Goal: Transaction & Acquisition: Purchase product/service

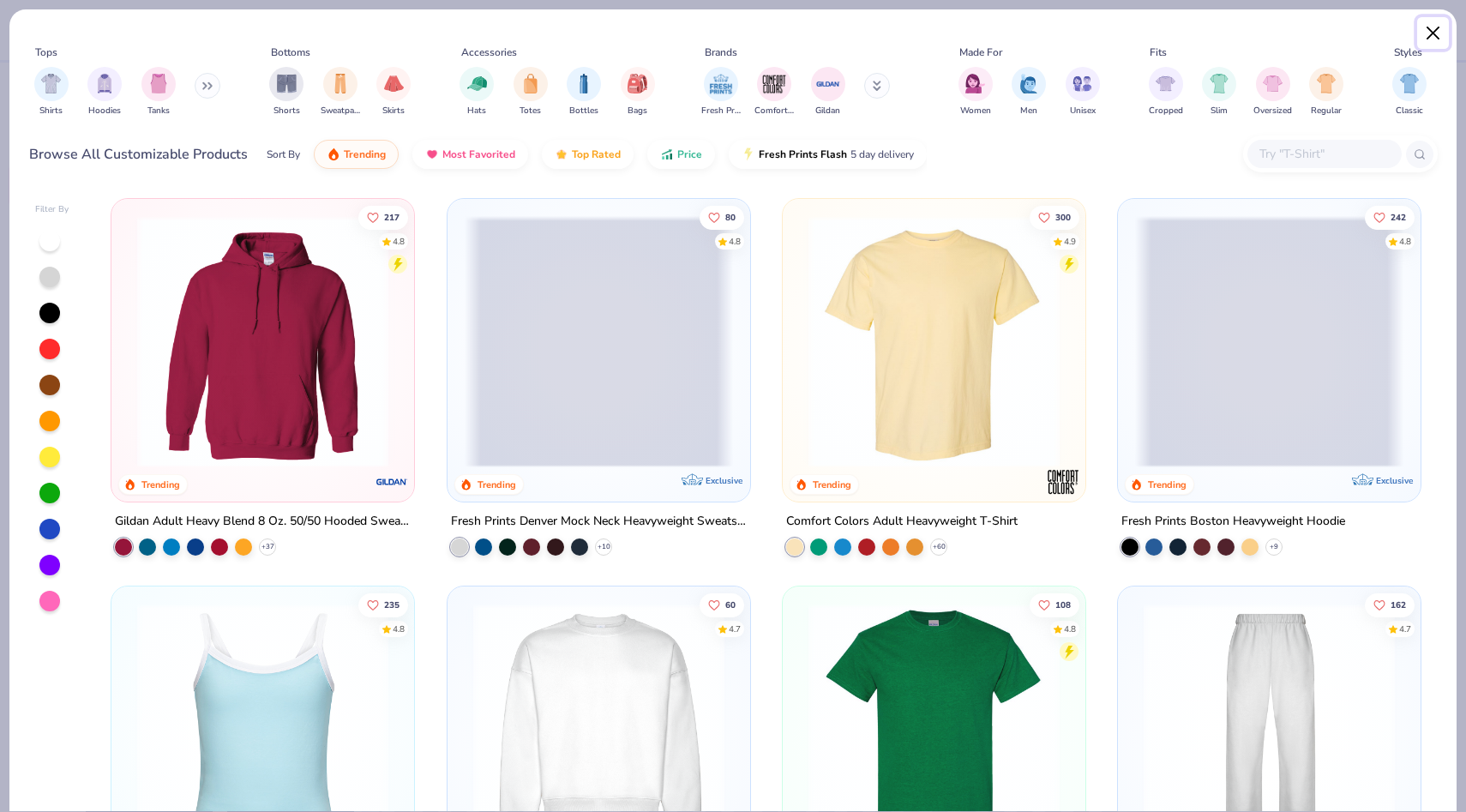
click at [1428, 30] on button "Close" at bounding box center [1433, 33] width 33 height 33
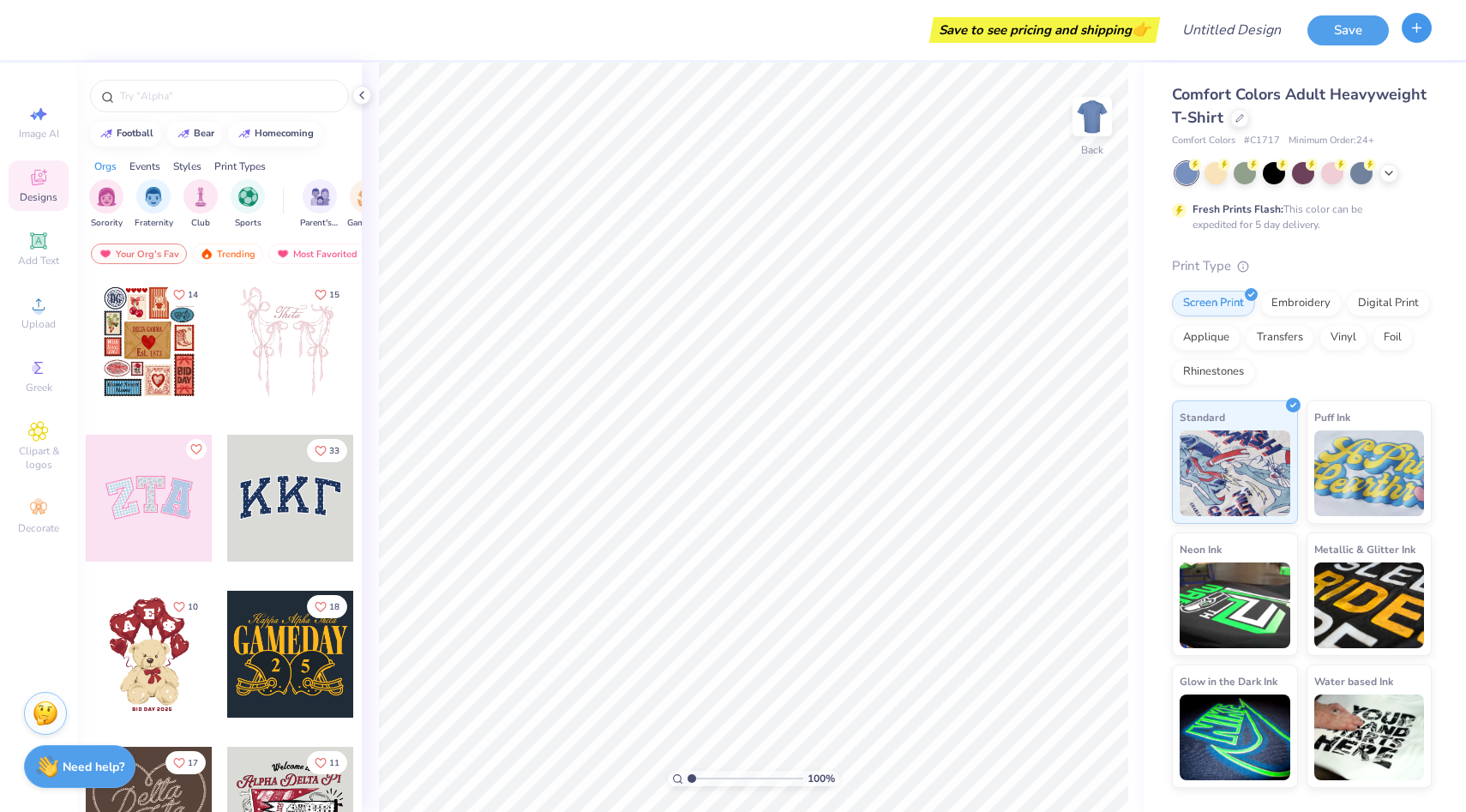
click at [1421, 28] on icon "button" at bounding box center [1416, 28] width 15 height 15
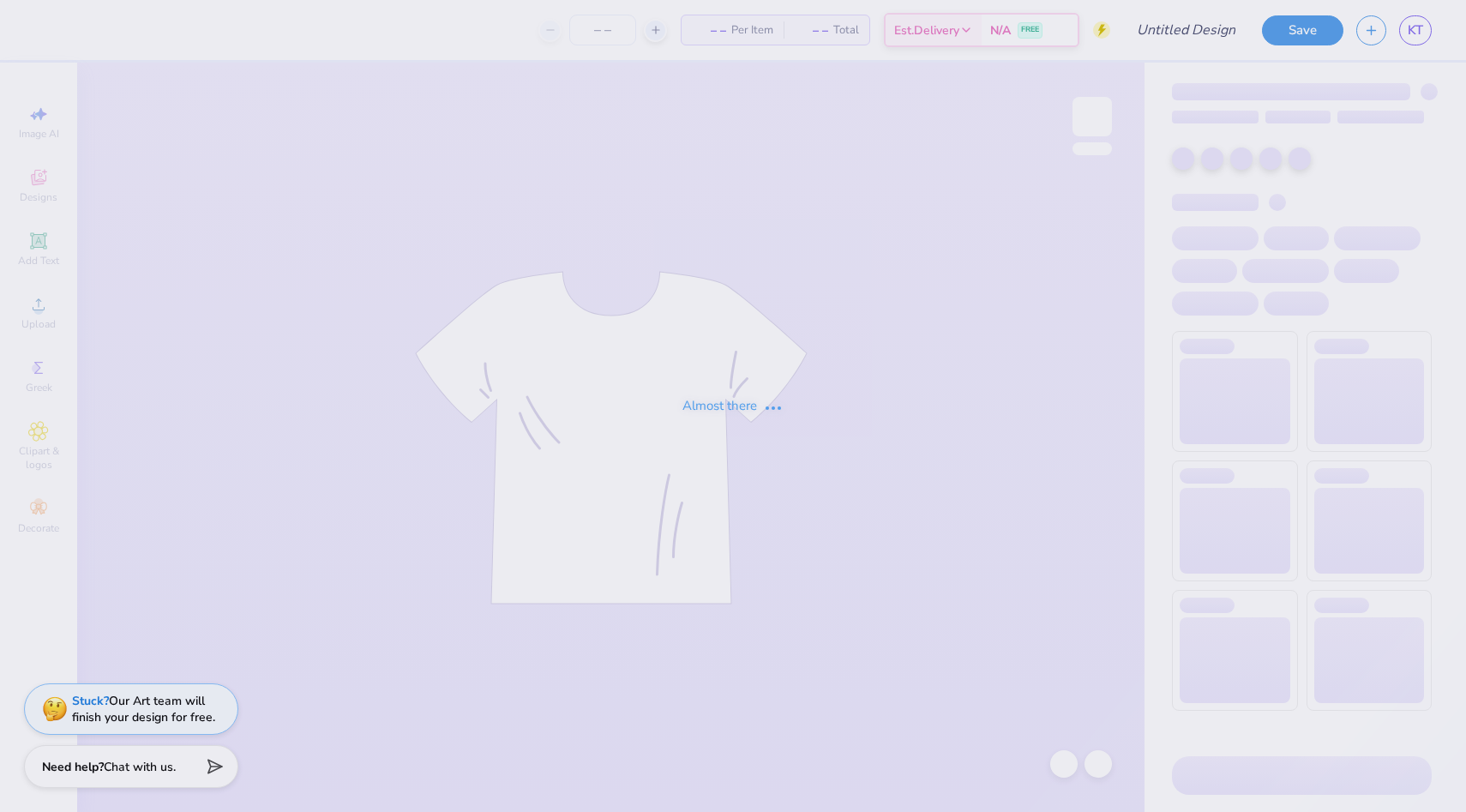
type input "t shirt"
type input "12"
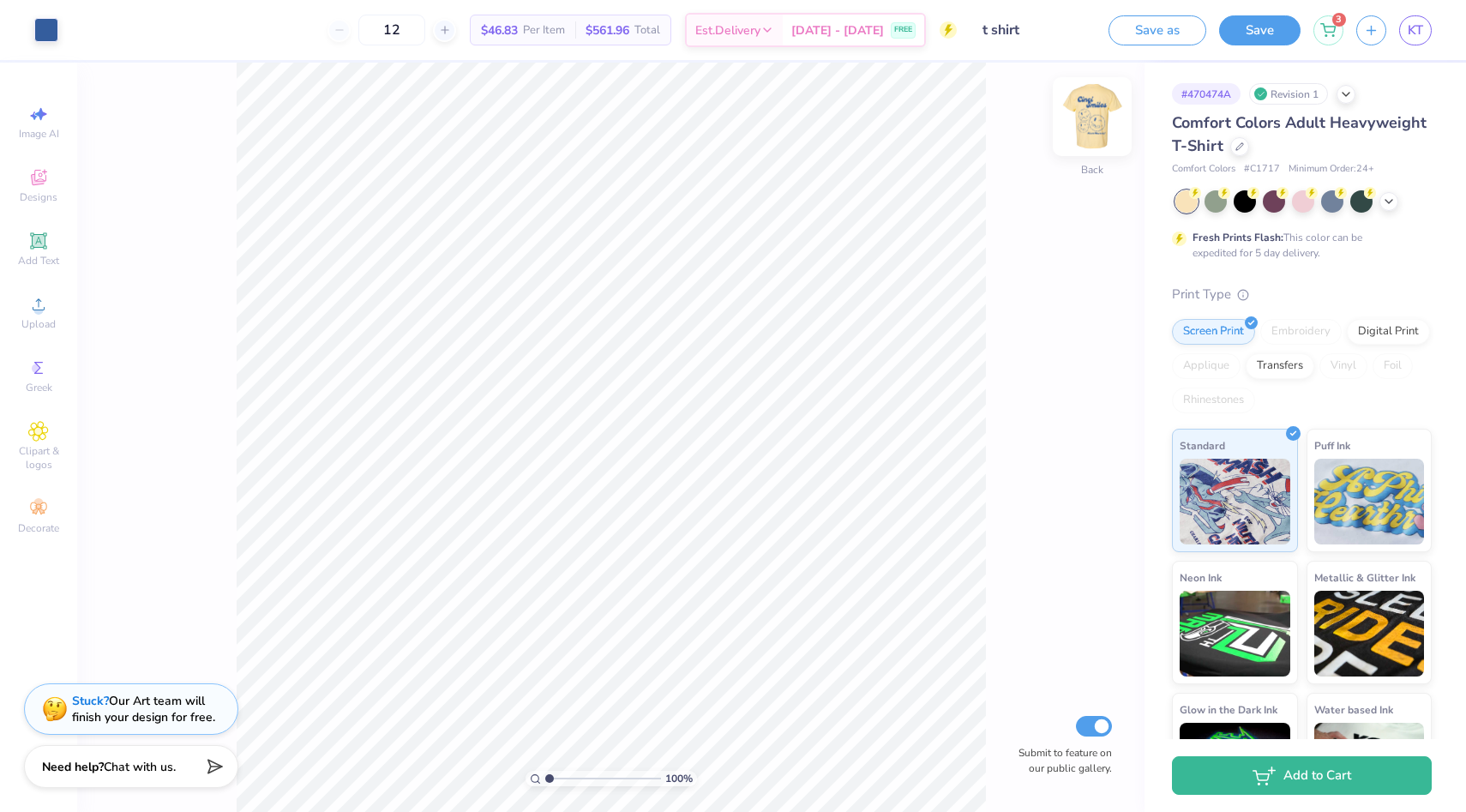
click at [1100, 120] on img at bounding box center [1092, 117] width 69 height 69
click at [1100, 120] on img at bounding box center [1092, 117] width 34 height 34
type input "4.08"
type input "2.50"
type input "1.83"
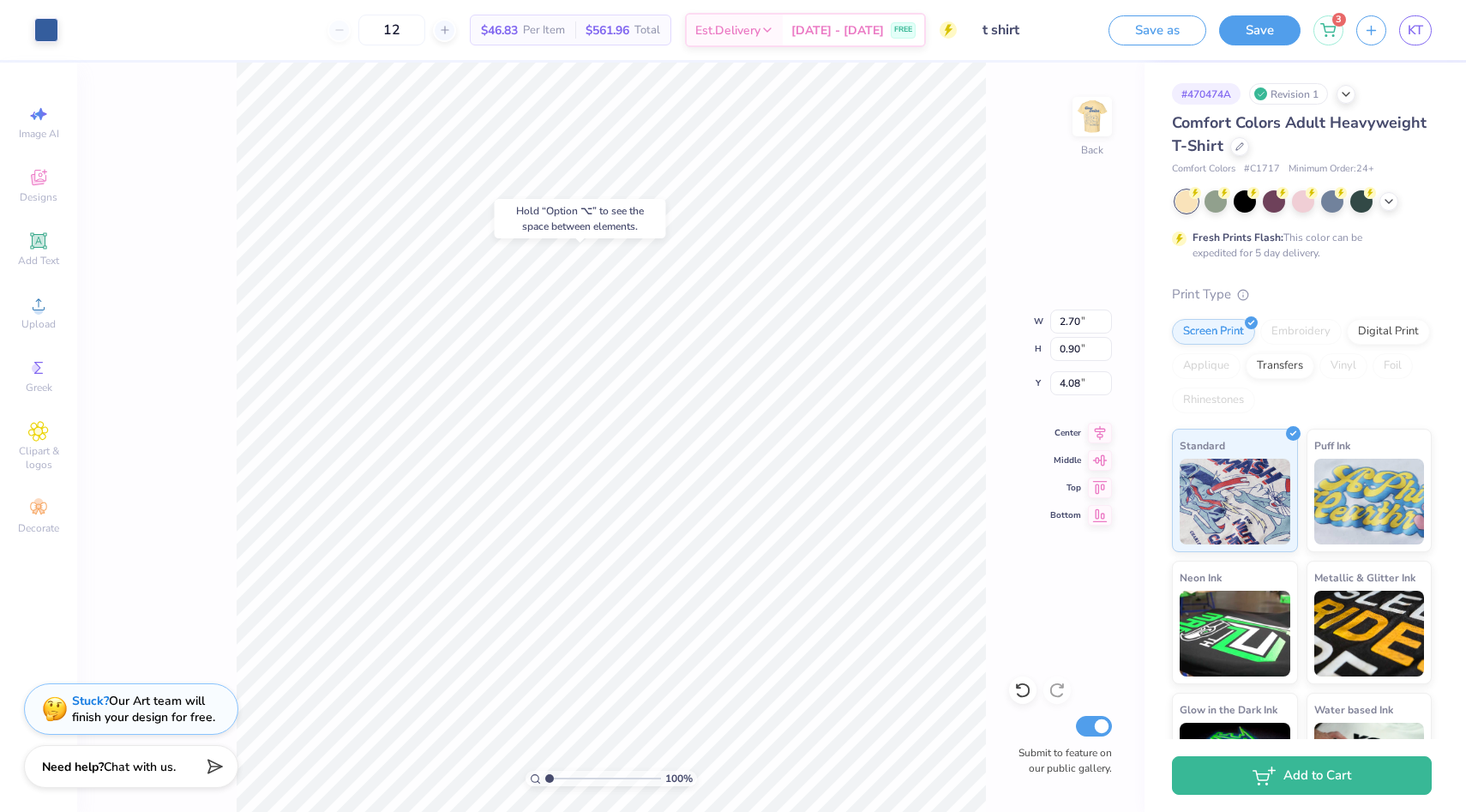
type input "3.18"
type input "4.53"
click at [41, 260] on span "Add Text" at bounding box center [38, 261] width 41 height 14
type input "5.59"
type input "1.62"
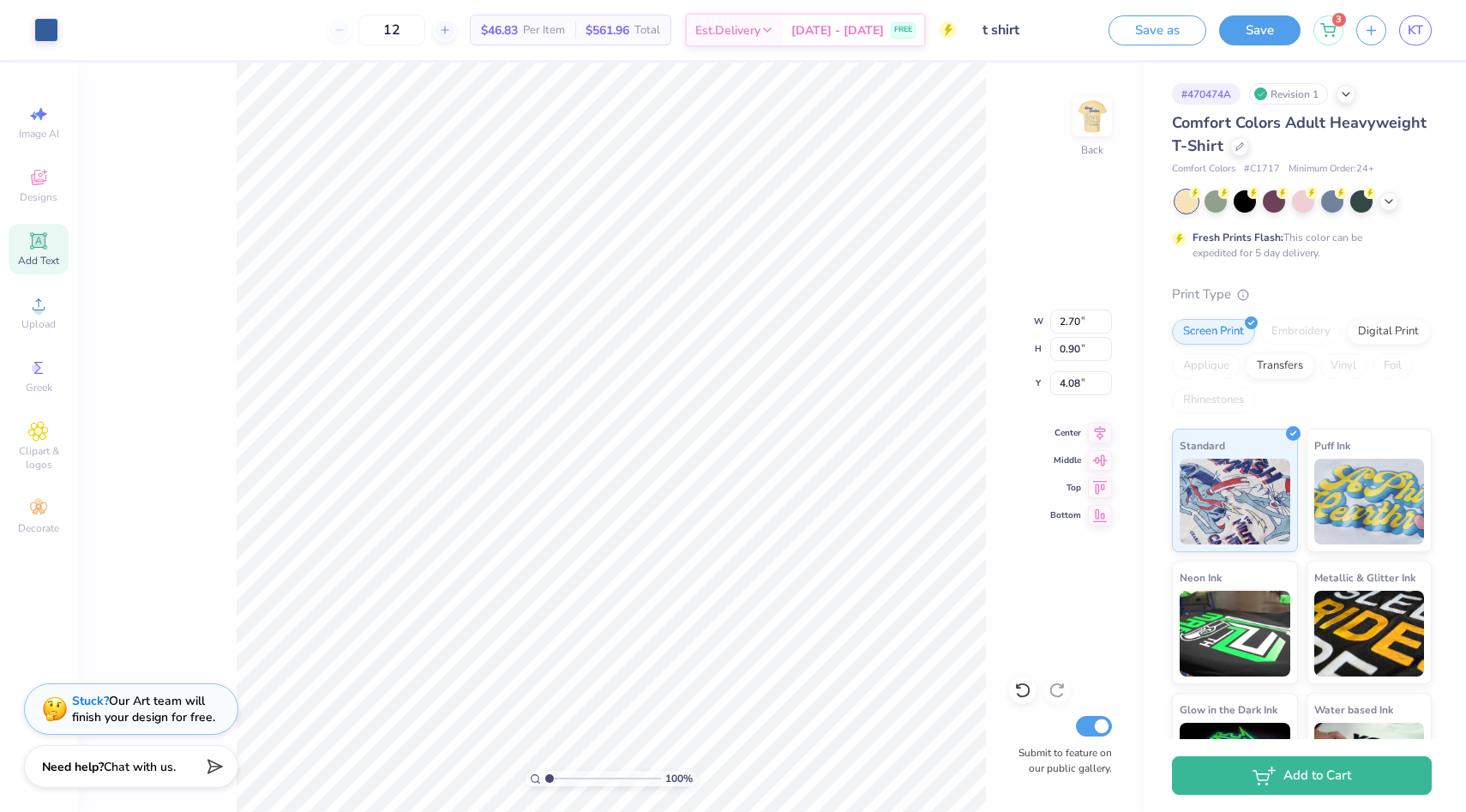
type input "11.69"
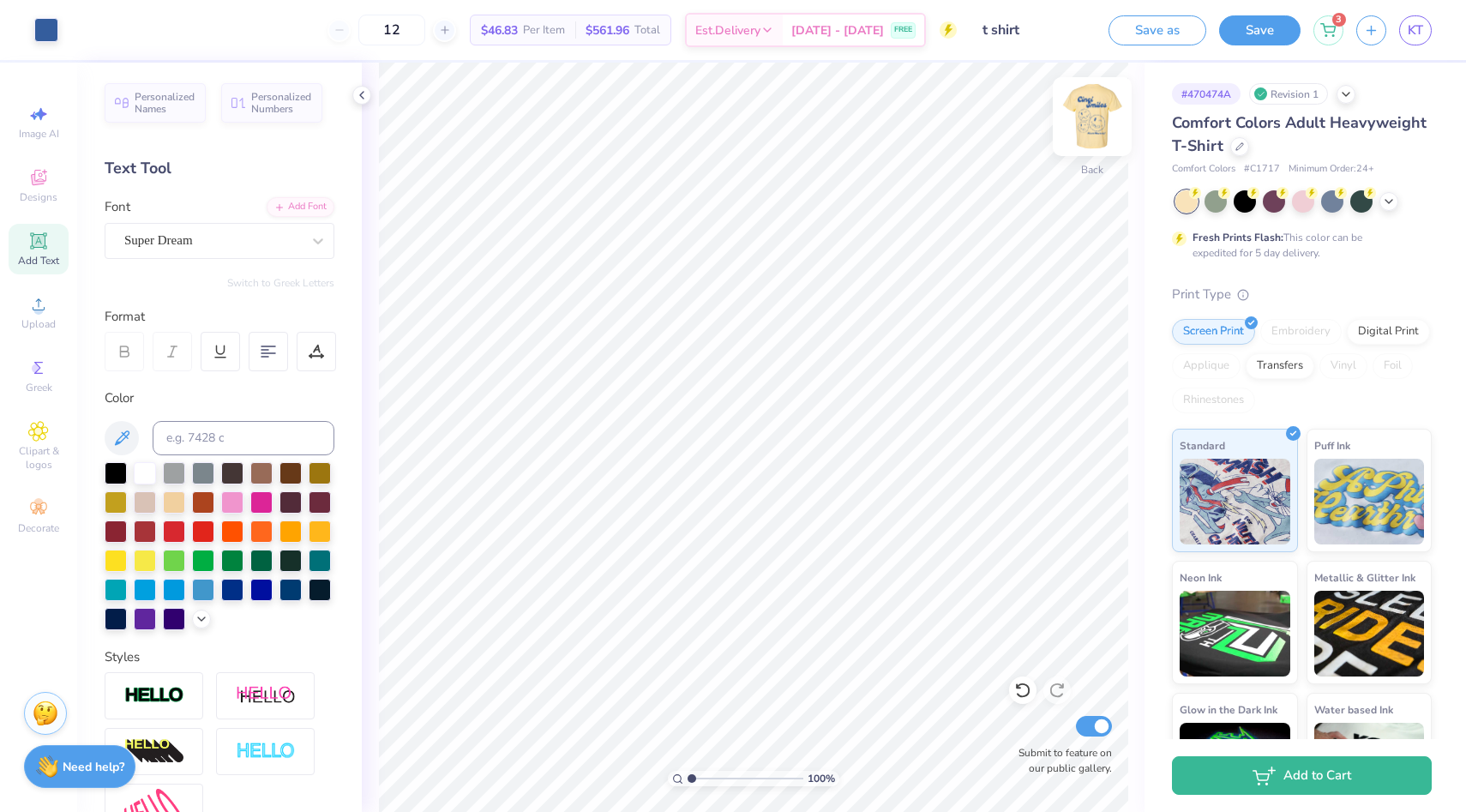
click at [1101, 124] on img at bounding box center [1092, 117] width 69 height 69
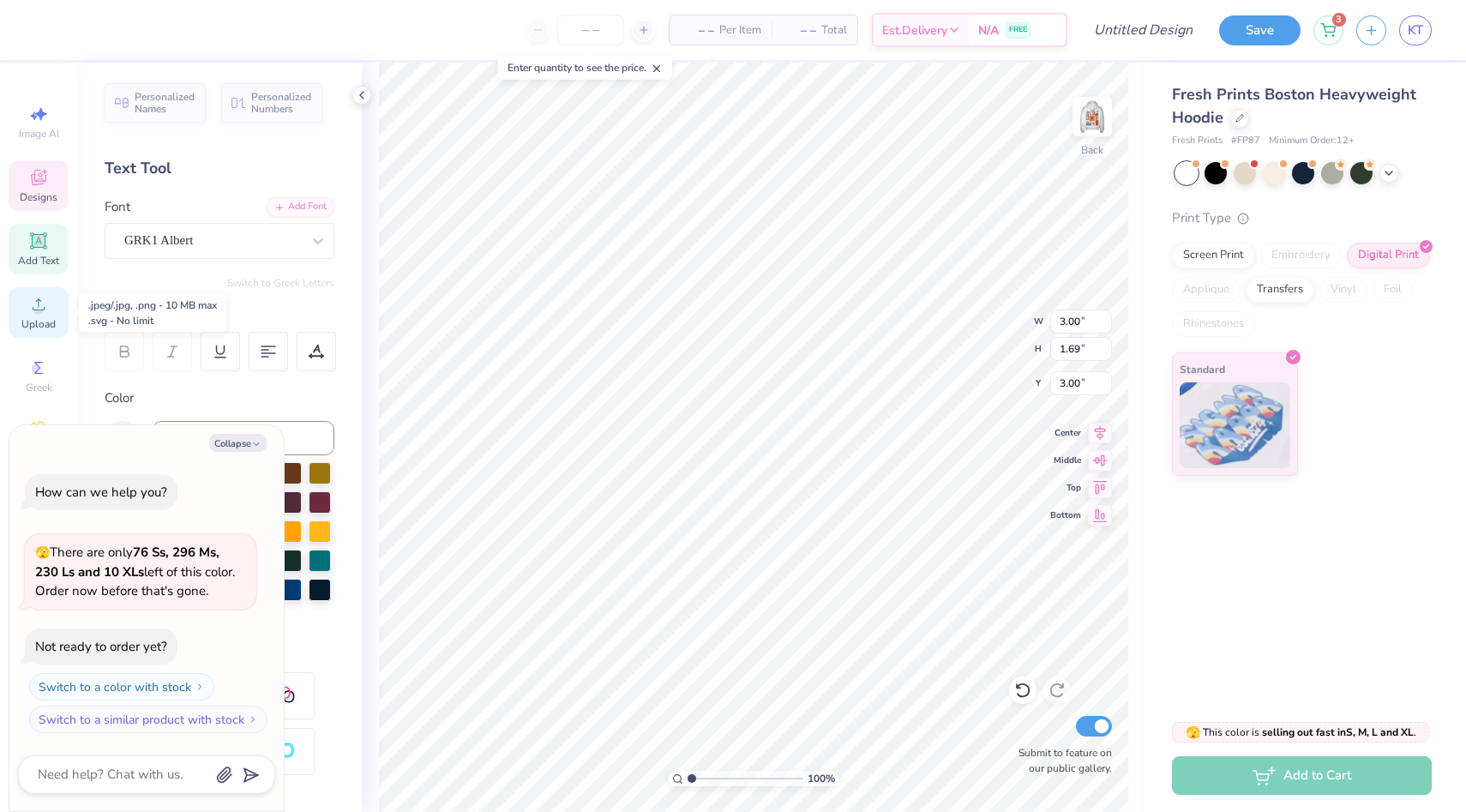
click at [44, 322] on span "Upload" at bounding box center [39, 324] width 34 height 14
type textarea "x"
type textarea "C"
type textarea "x"
type textarea "Ci"
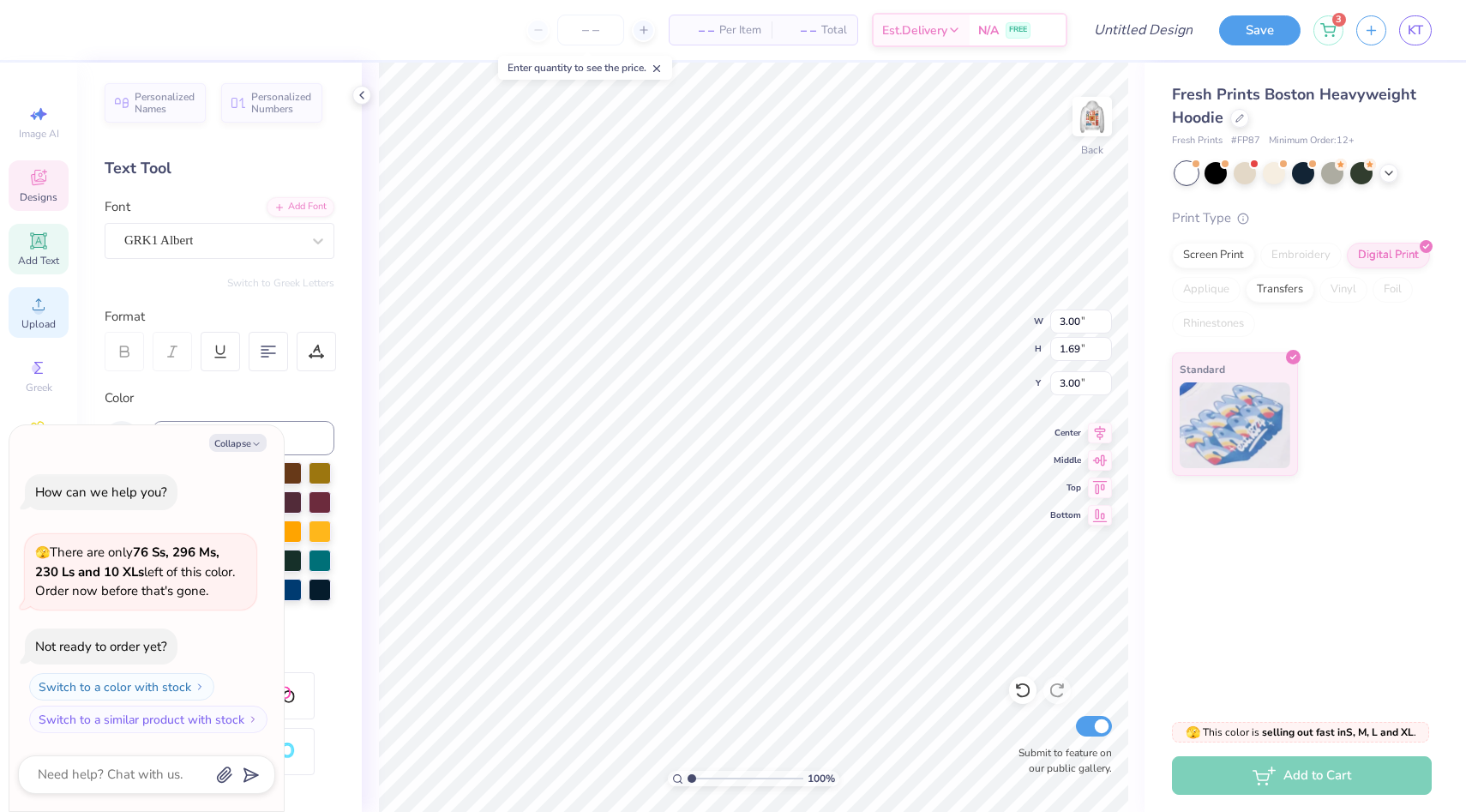
type textarea "x"
type textarea "Cin"
type textarea "x"
type textarea "Cinc"
type textarea "x"
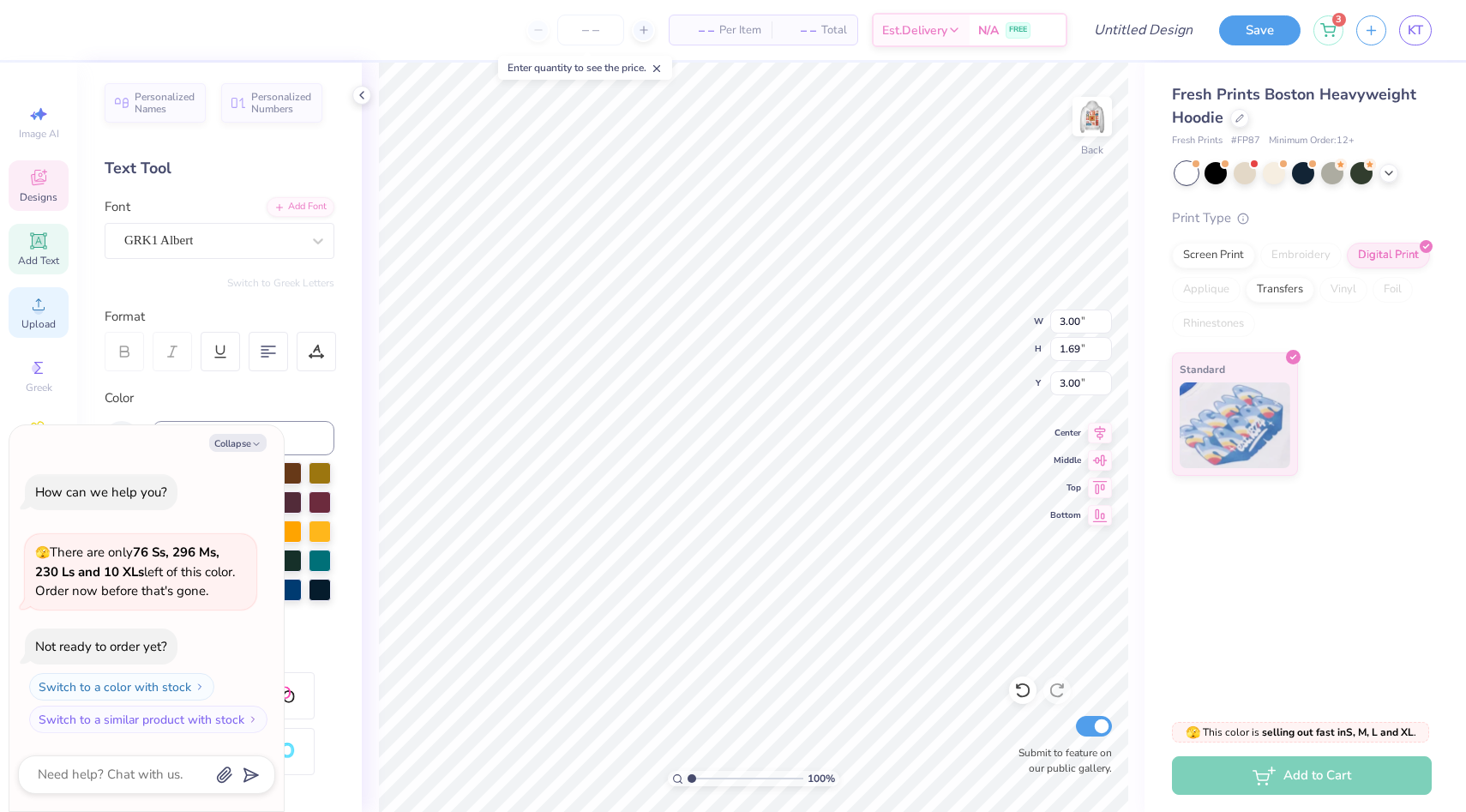
type textarea "Cinci"
type textarea "x"
type textarea "Cinci="
type textarea "x"
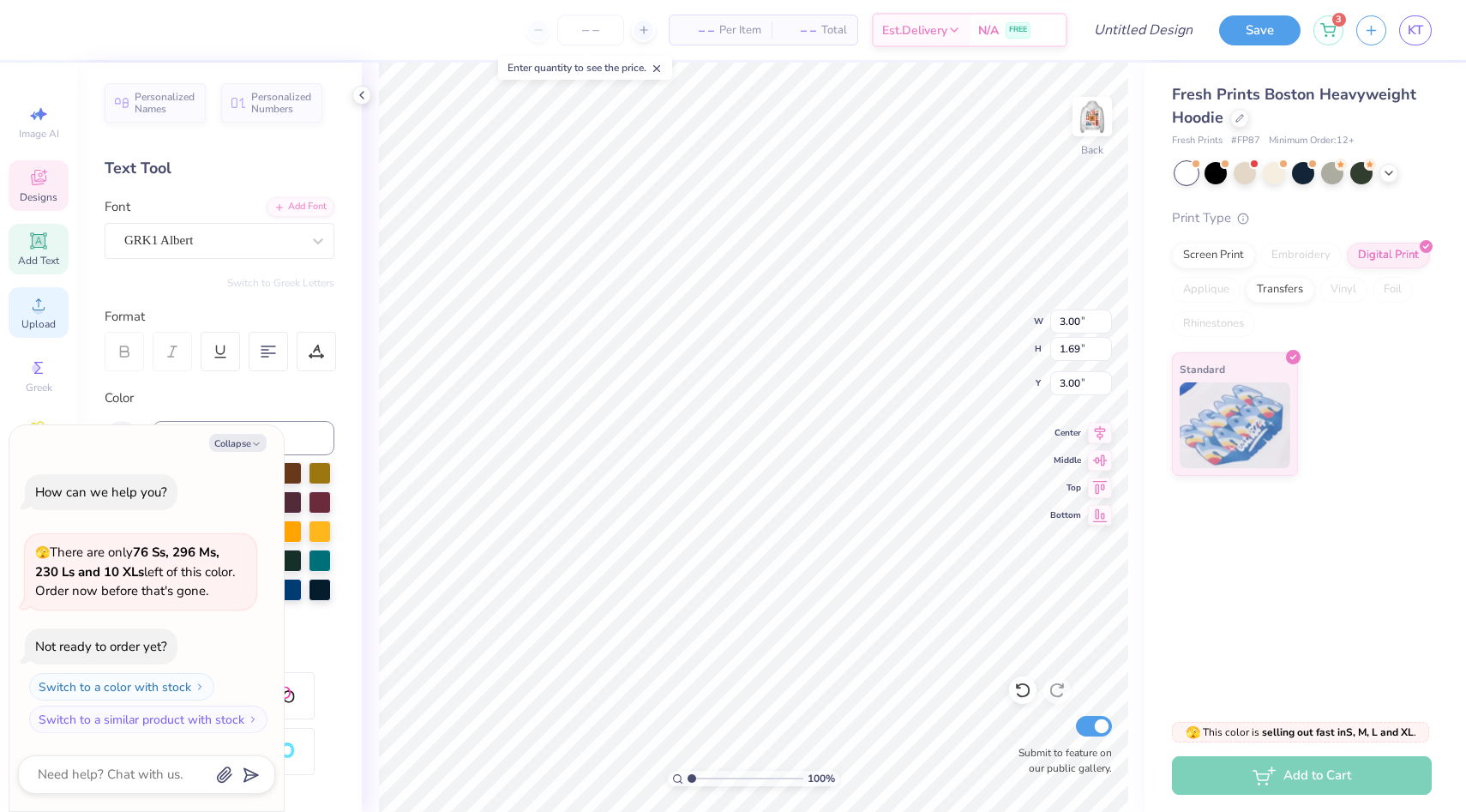
type textarea "Cinci"
type textarea "x"
type textarea "Cinc"
type textarea "x"
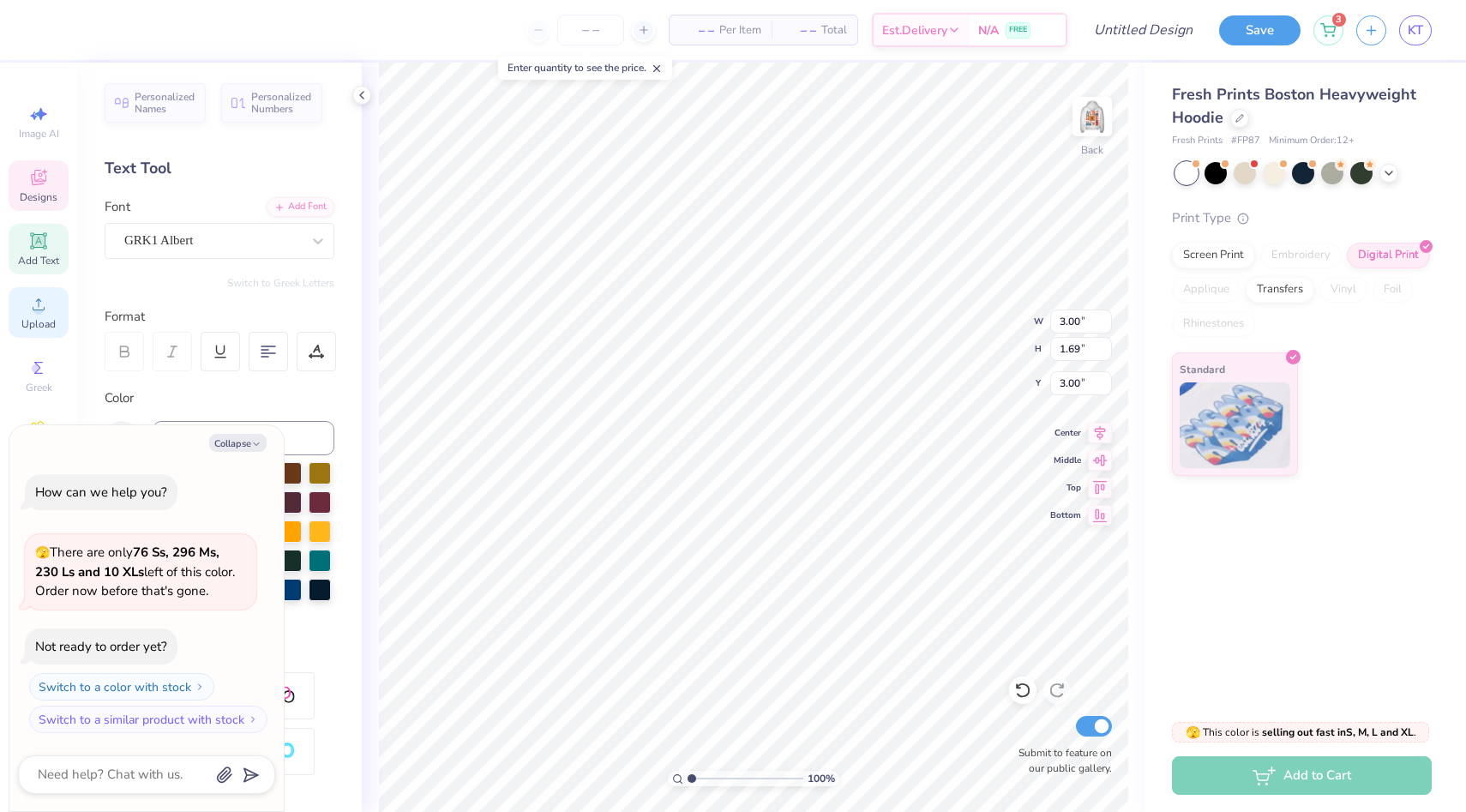
type textarea "Cin"
type textarea "x"
type textarea "Ci"
type textarea "x"
type textarea "C"
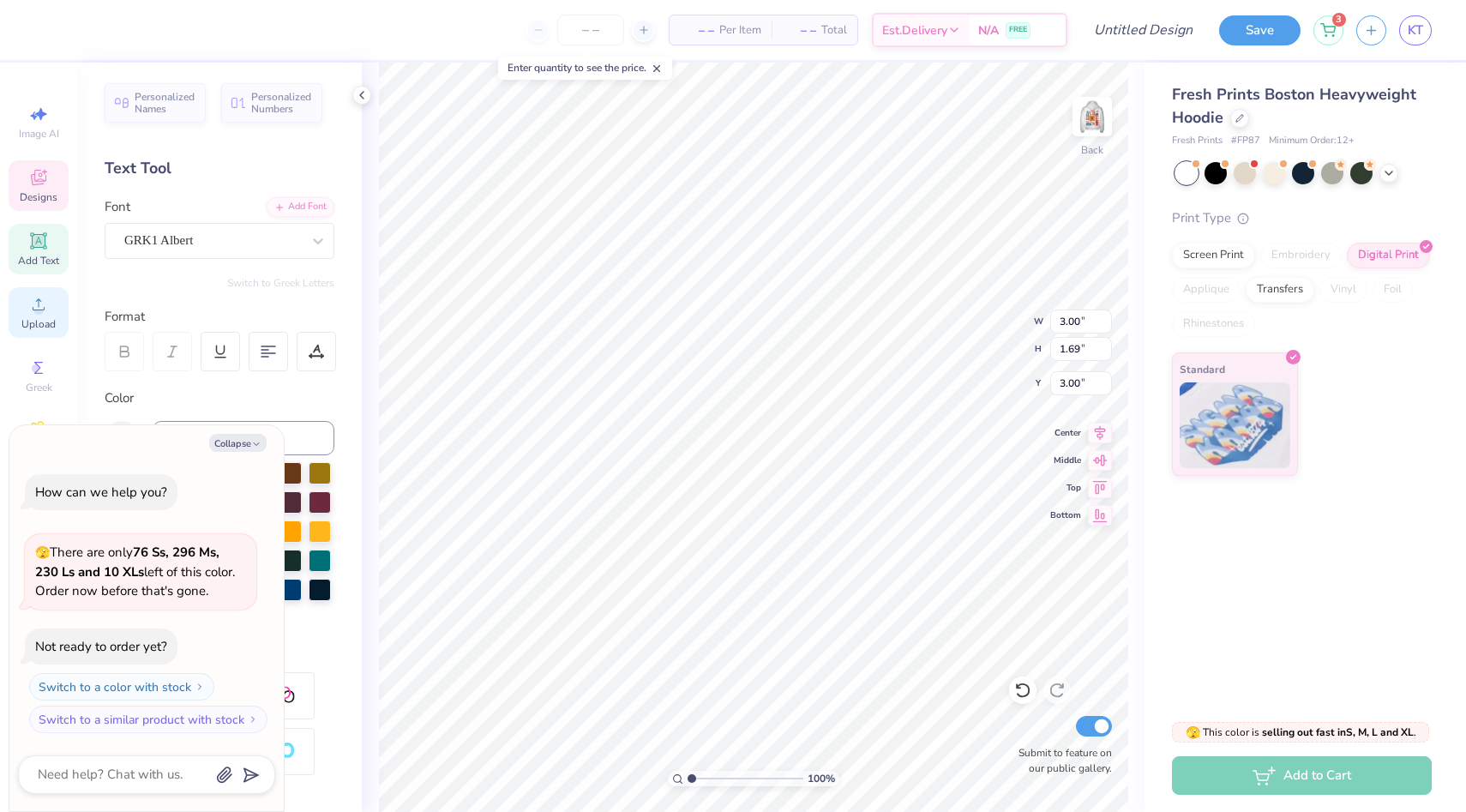
type textarea "x"
type textarea "C"
type textarea "x"
type textarea "Ci"
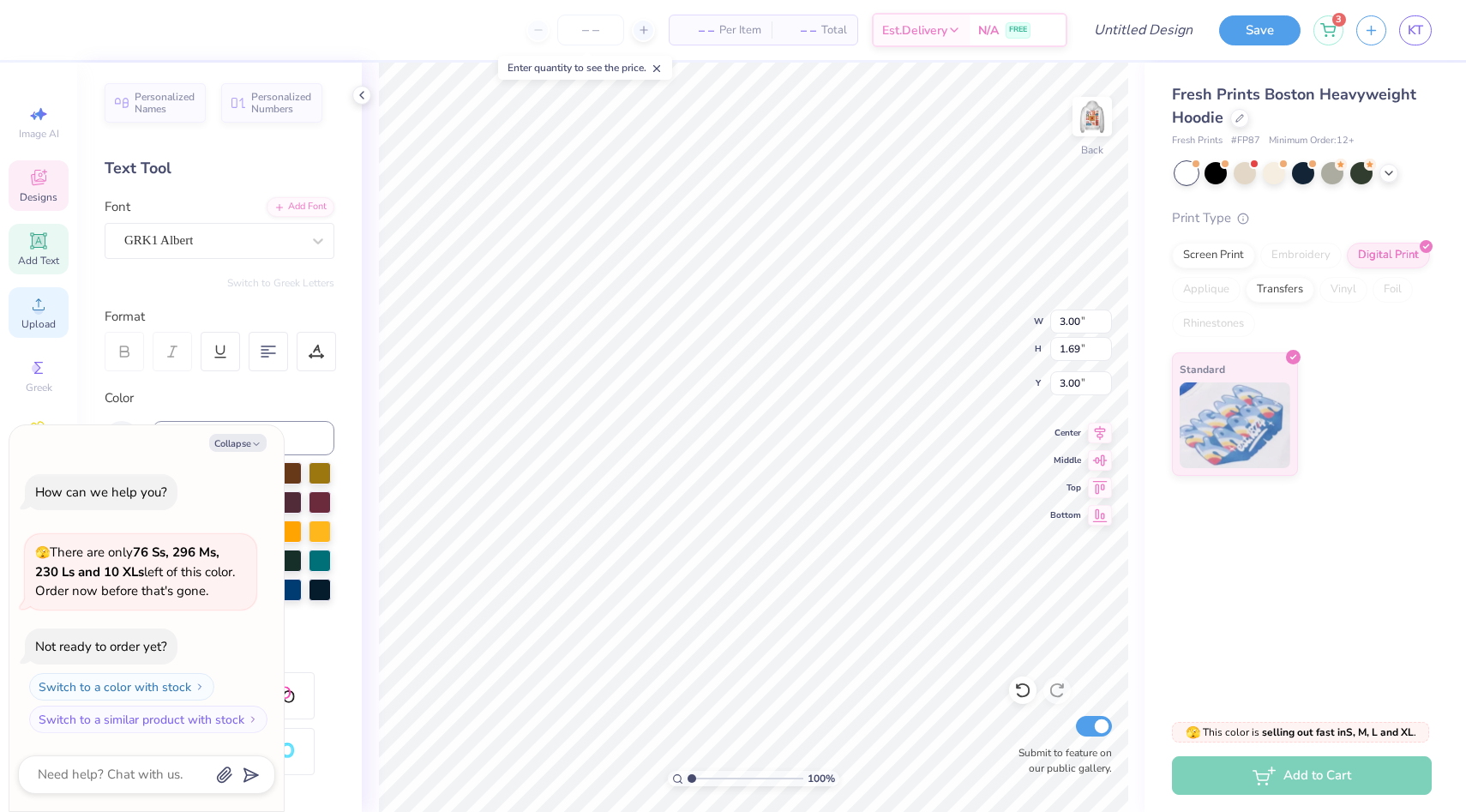
type textarea "x"
type textarea "C"
type textarea "x"
type textarea "c"
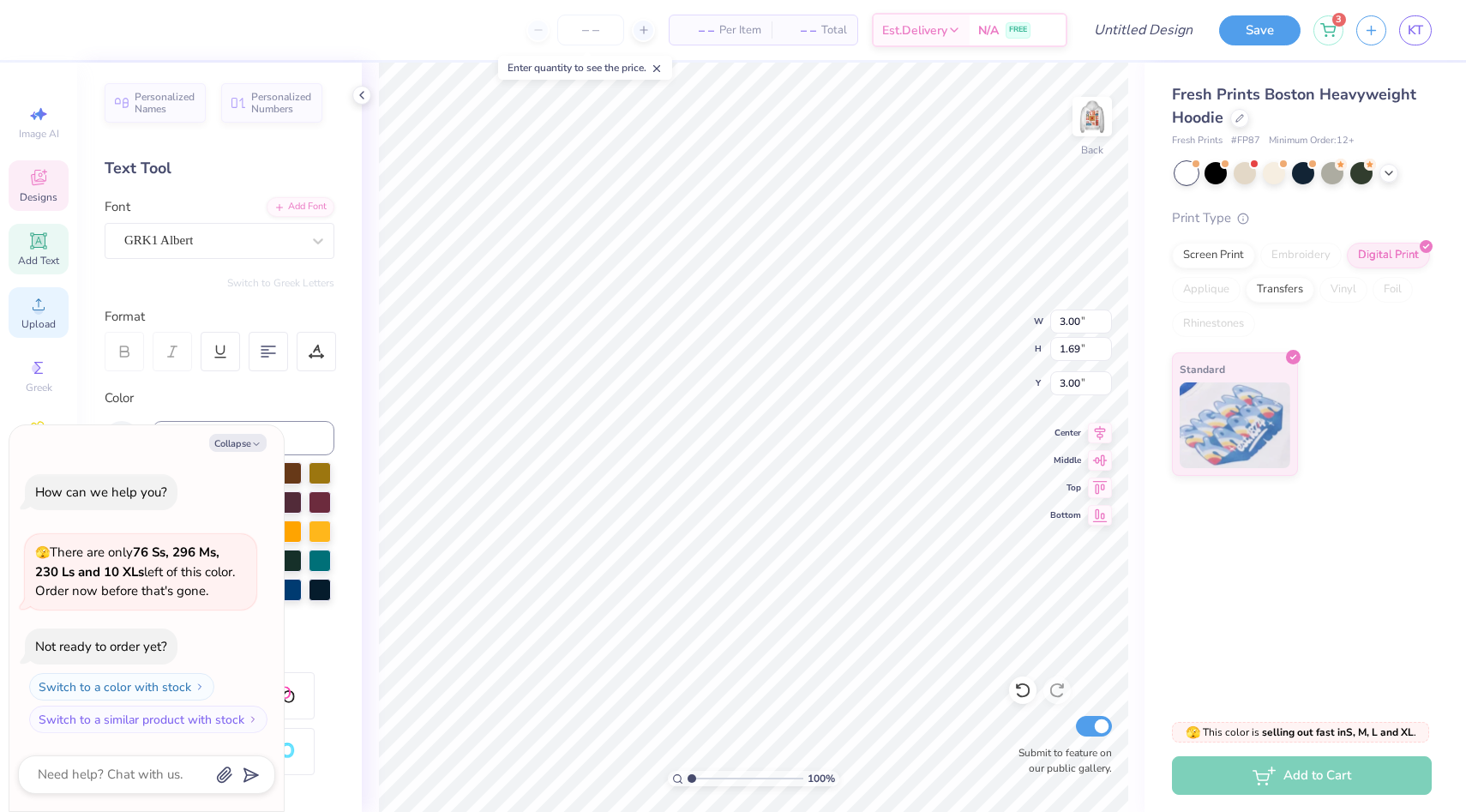
type textarea "x"
type textarea "ci"
type textarea "x"
type textarea "cin"
type textarea "x"
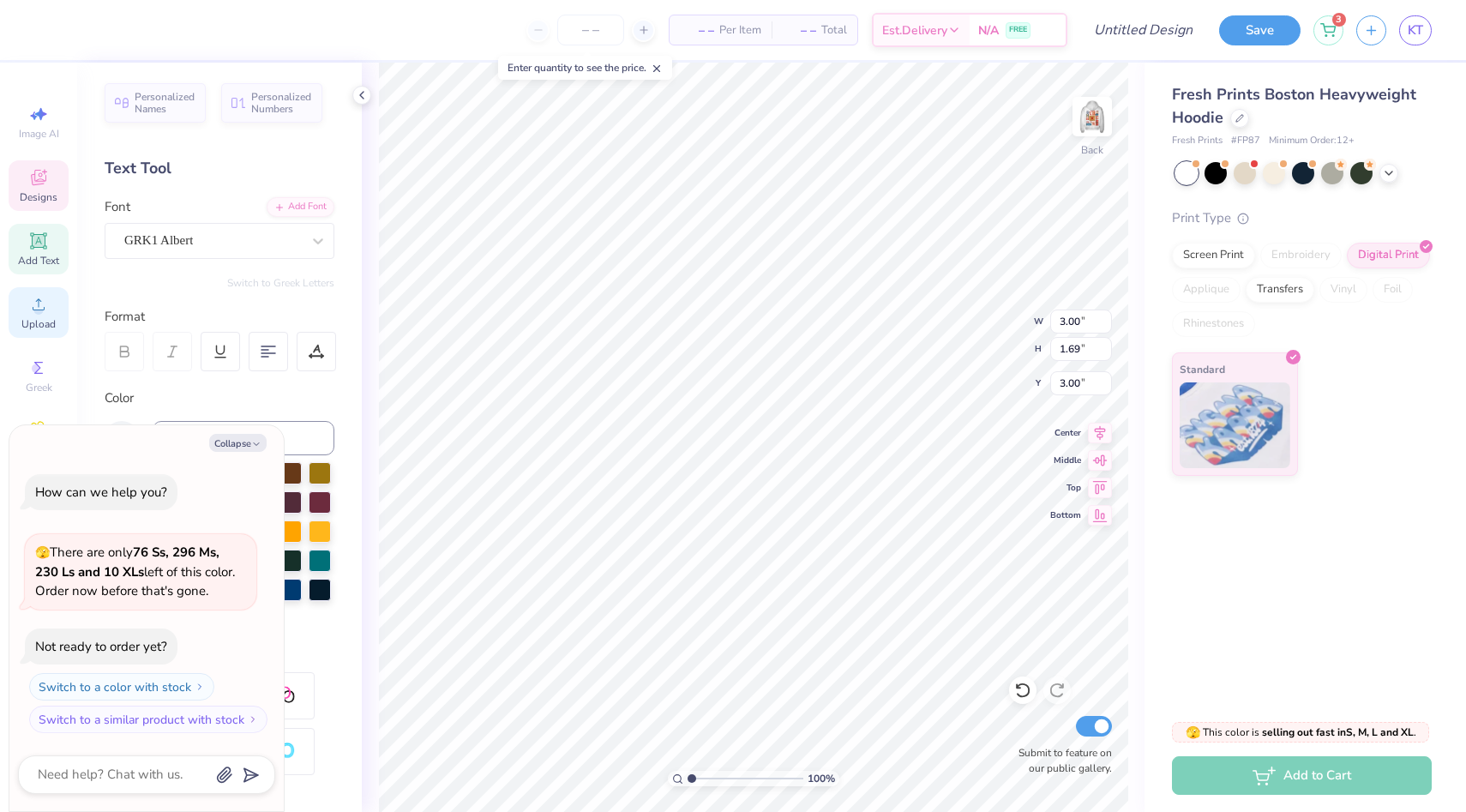
type textarea "cinc"
type textarea "x"
type textarea "cinci"
type textarea "x"
type textarea "cinci"
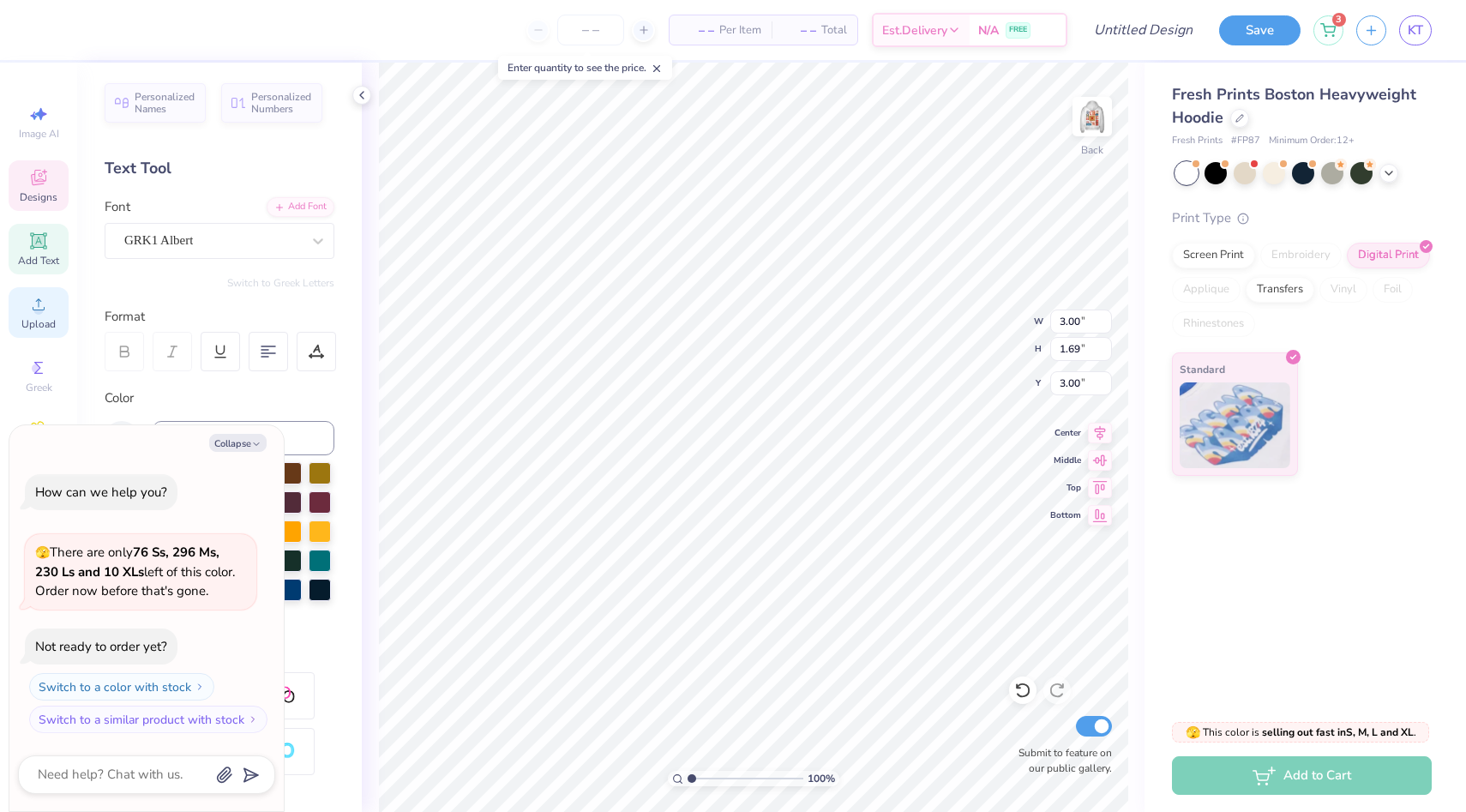
type textarea "x"
type textarea "cinci s"
type textarea "x"
type textarea "cinci sm"
type textarea "x"
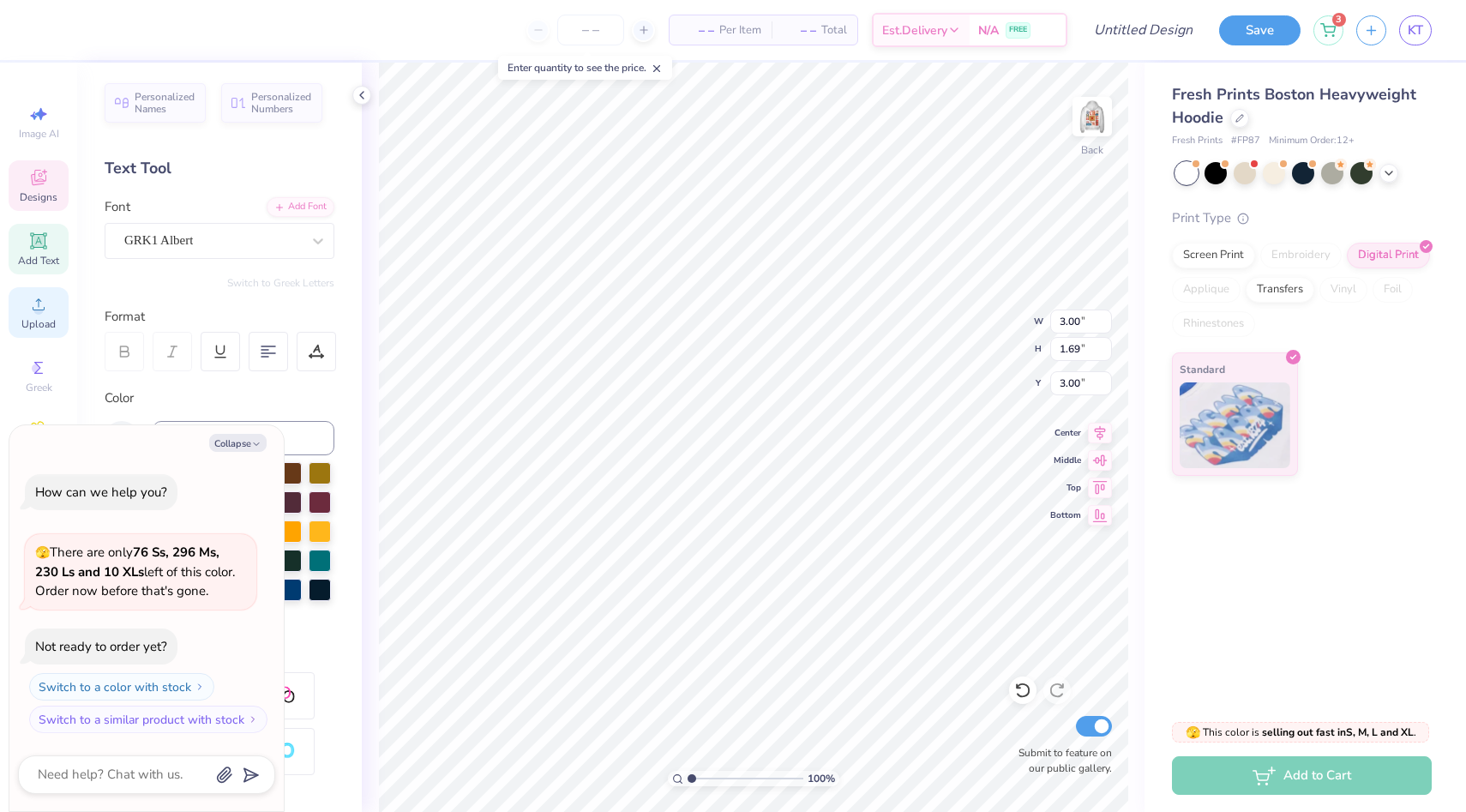
type textarea "cinci smi"
type textarea "x"
type textarea "cinci smil"
type textarea "x"
type textarea "cinci smile"
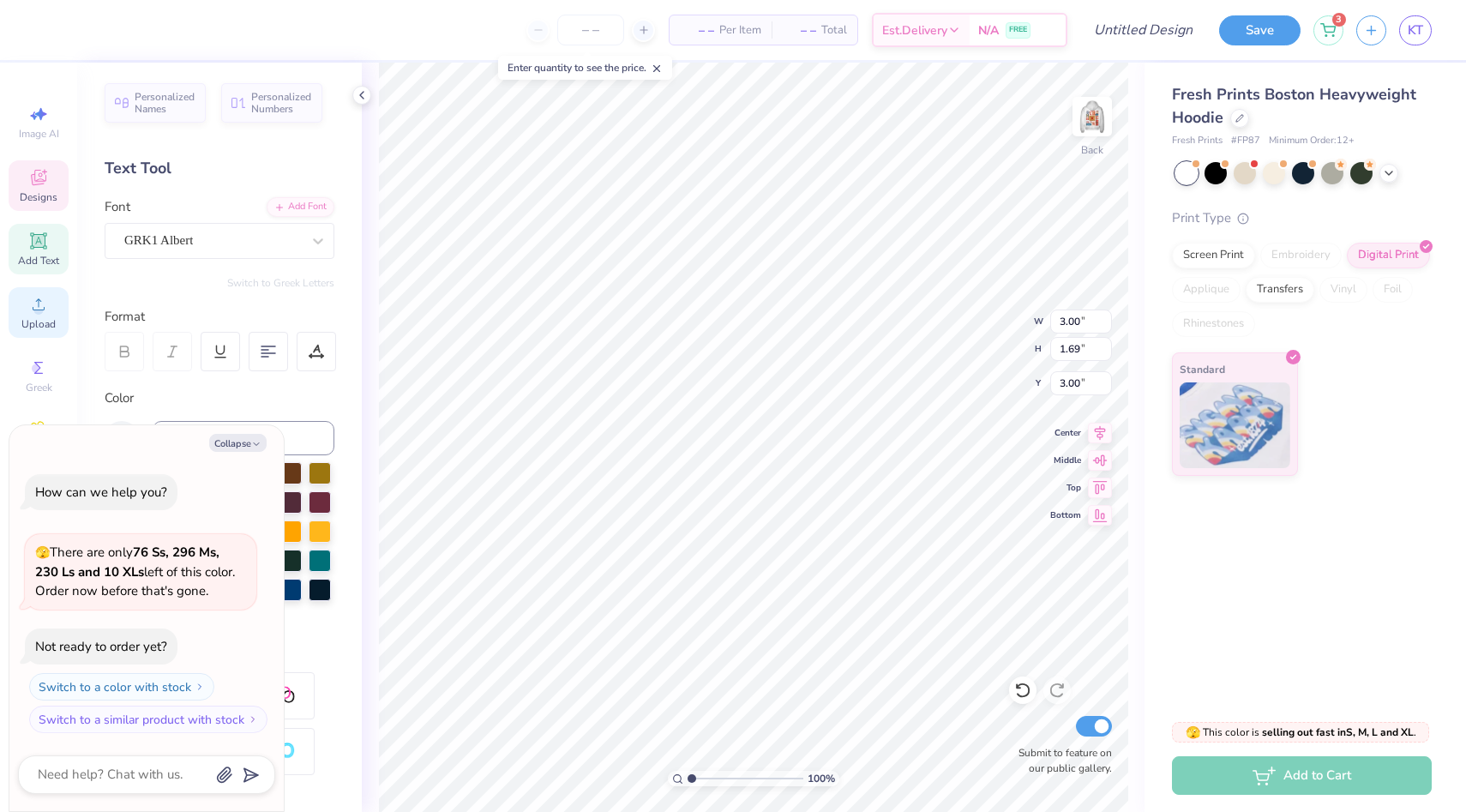
type textarea "x"
type textarea "cinci smiles"
click at [315, 245] on icon at bounding box center [318, 240] width 17 height 17
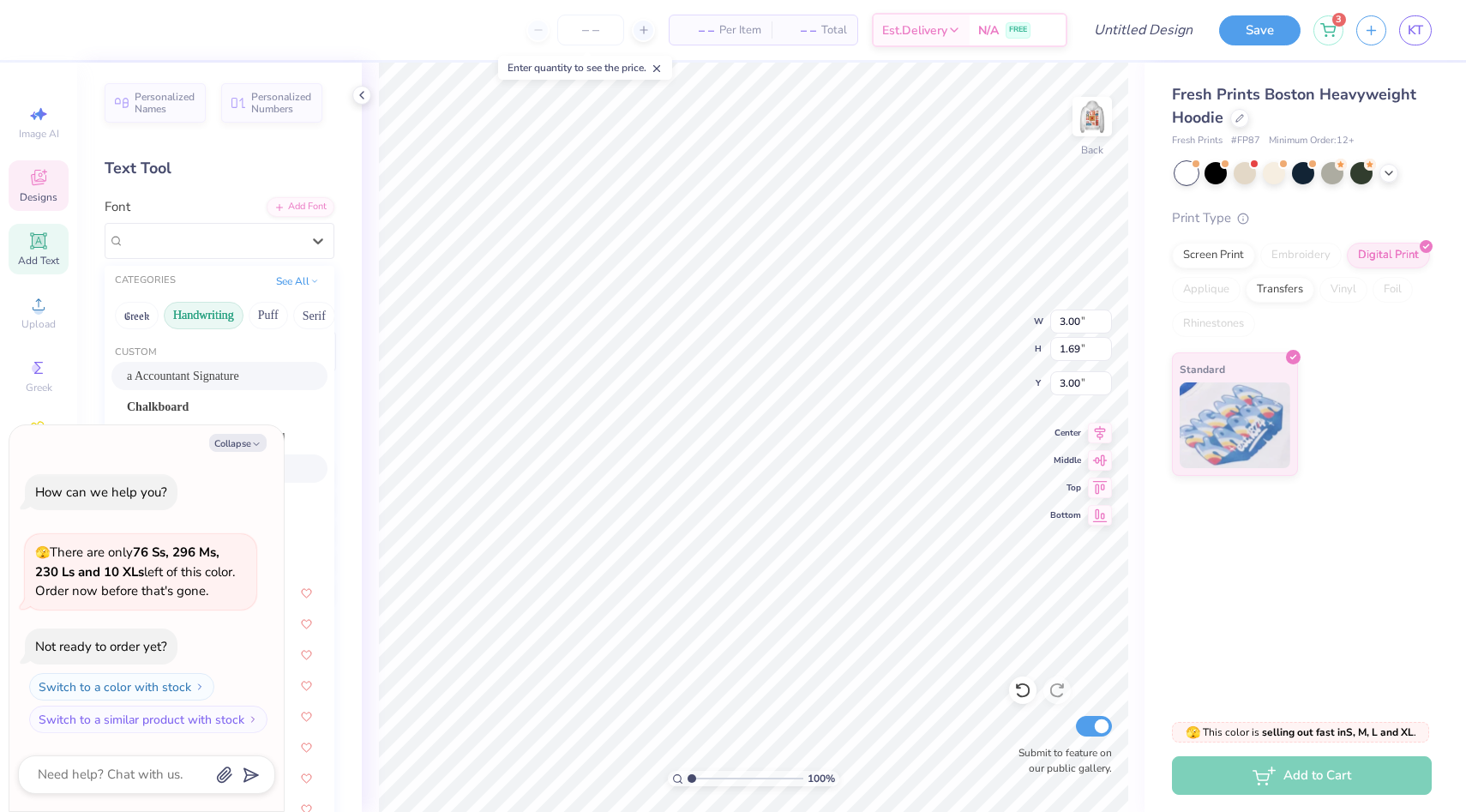
click at [220, 314] on button "Handwriting" at bounding box center [203, 316] width 80 height 28
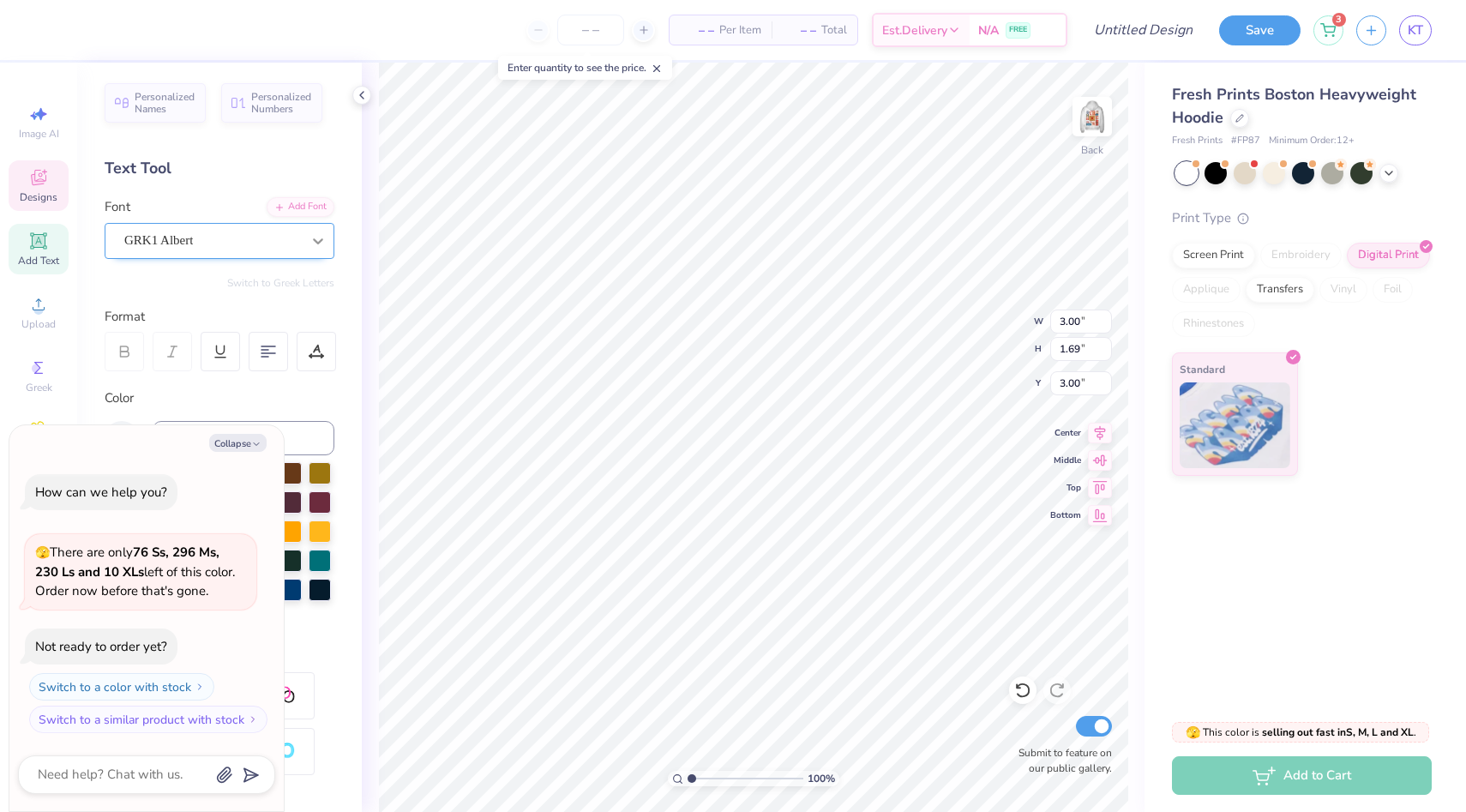
click at [317, 237] on icon at bounding box center [318, 240] width 17 height 17
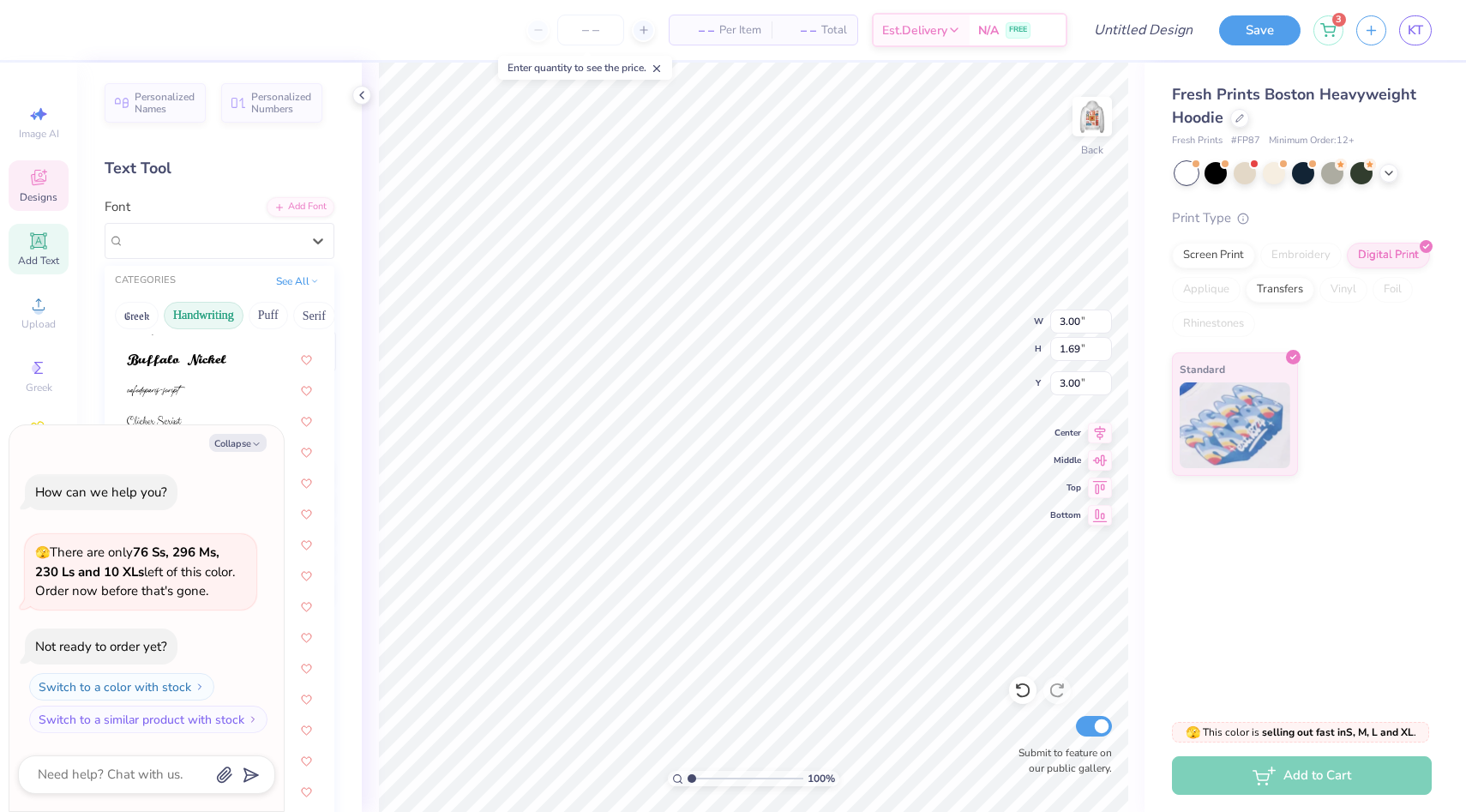
scroll to position [145, 0]
click at [256, 444] on polyline "button" at bounding box center [256, 443] width 5 height 3
type textarea "x"
type input "15.02"
type input "1.73"
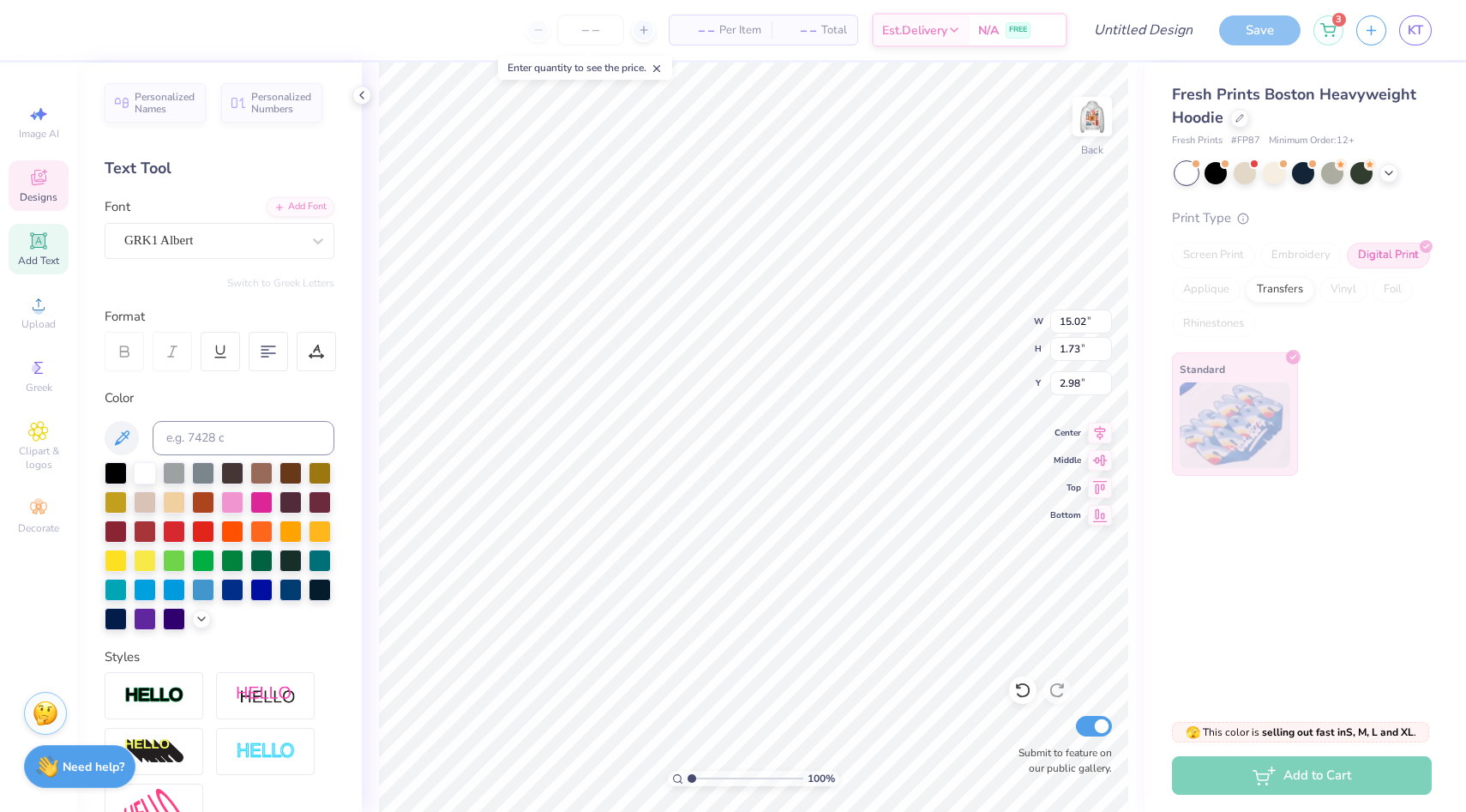
scroll to position [17, 0]
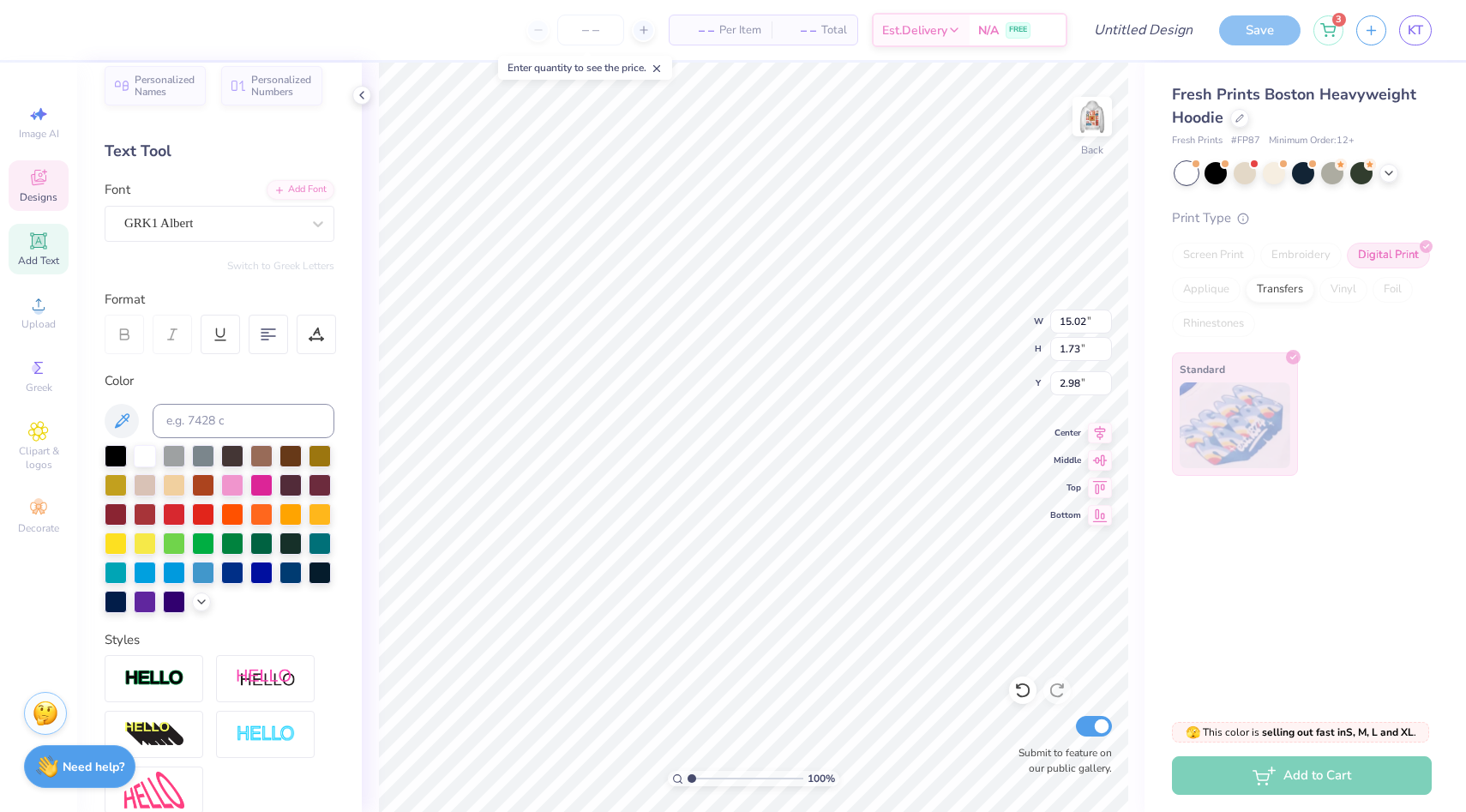
type input "3.00"
click at [319, 223] on icon at bounding box center [318, 224] width 10 height 6
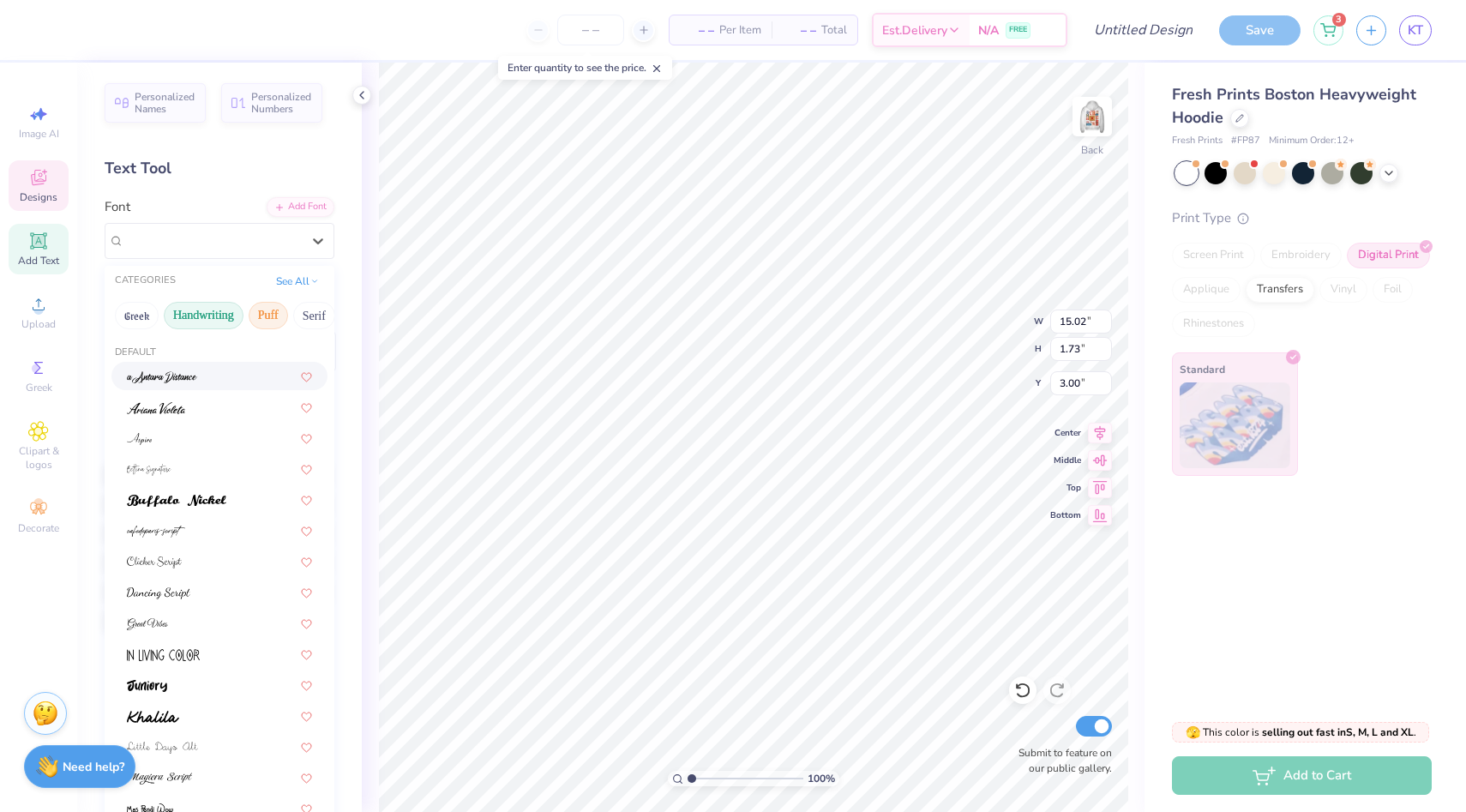
click at [273, 313] on button "Puff" at bounding box center [268, 316] width 40 height 28
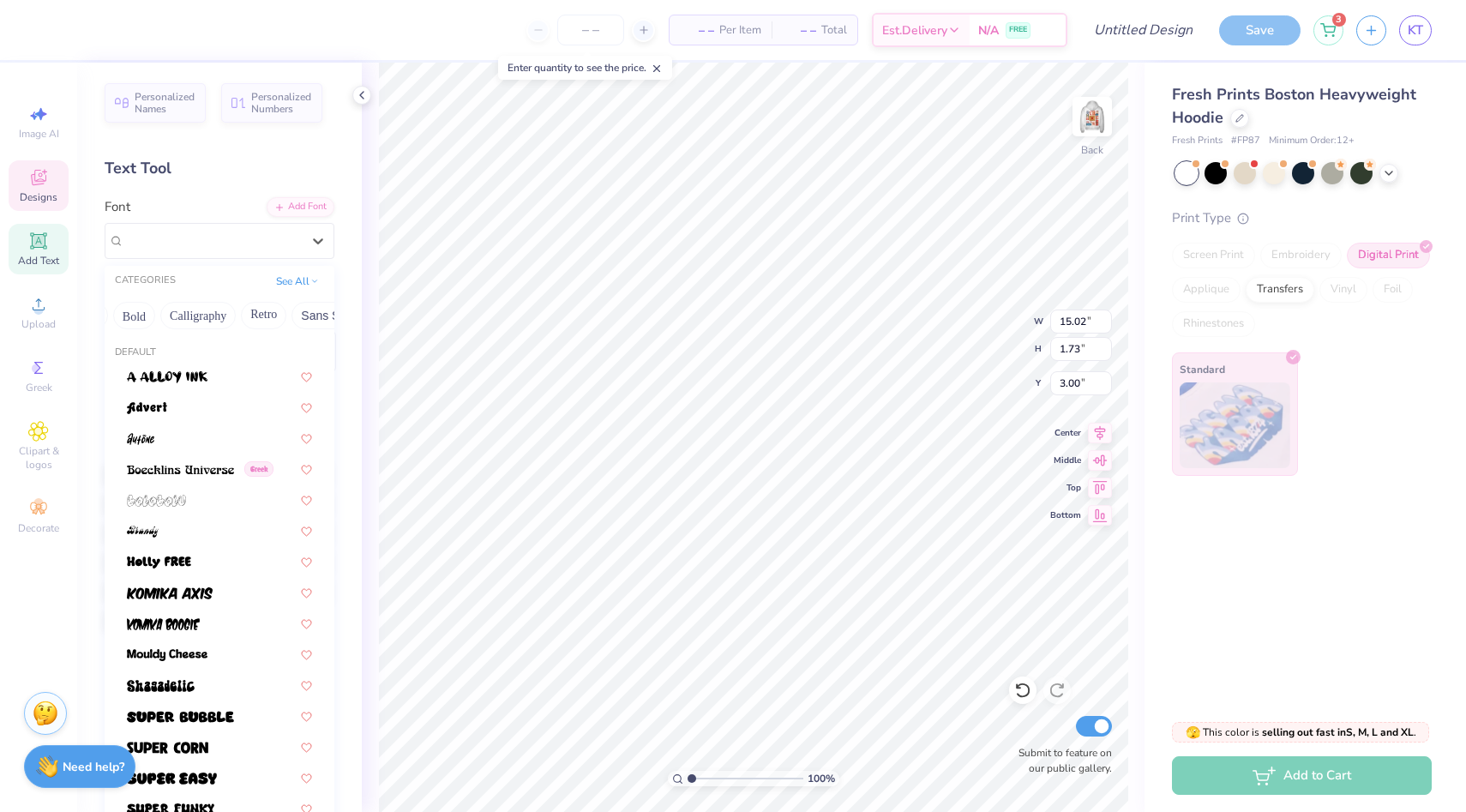
scroll to position [0, 230]
click at [267, 314] on button "Retro" at bounding box center [261, 316] width 46 height 28
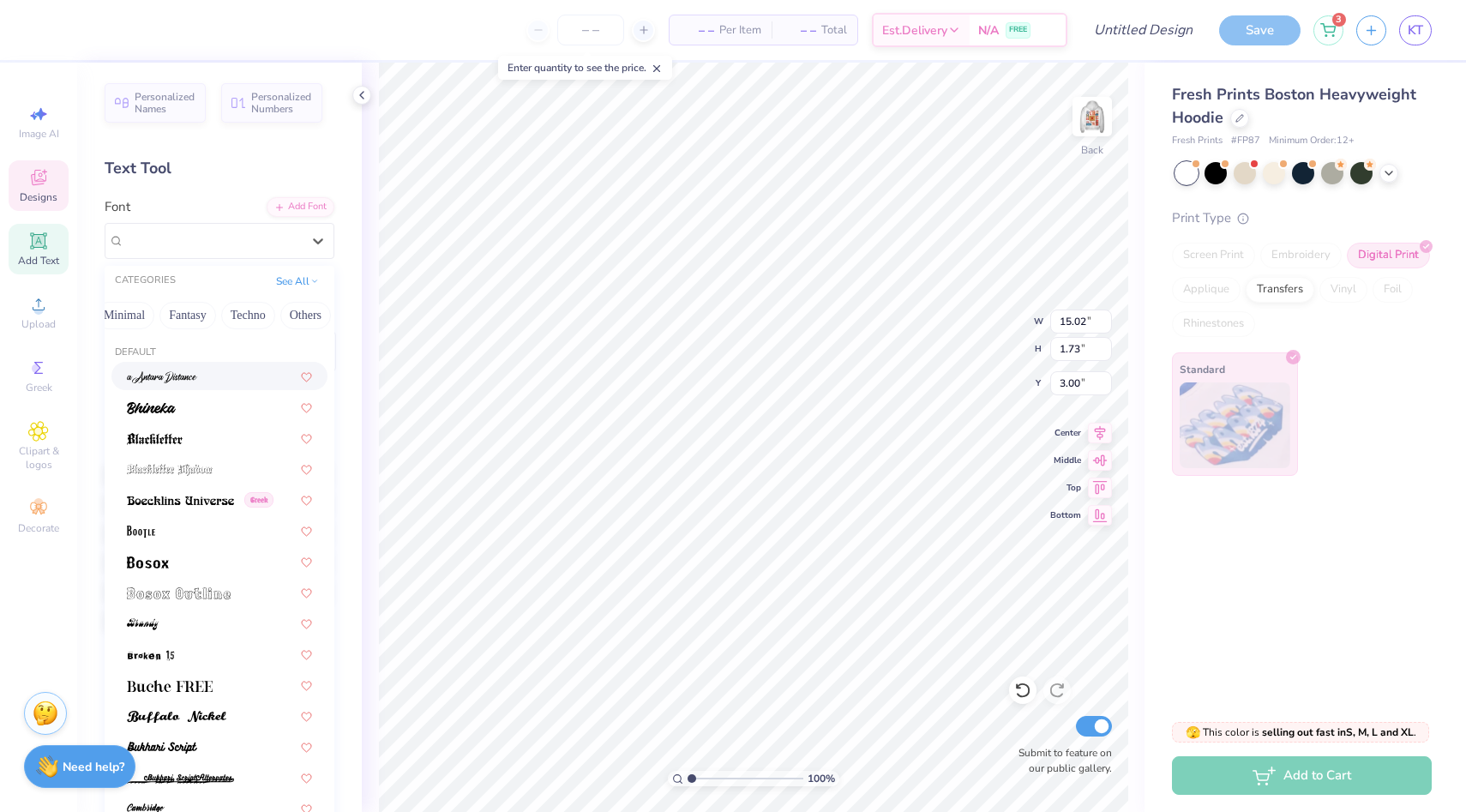
scroll to position [0, 494]
click at [177, 312] on button "Fantasy" at bounding box center [197, 316] width 57 height 28
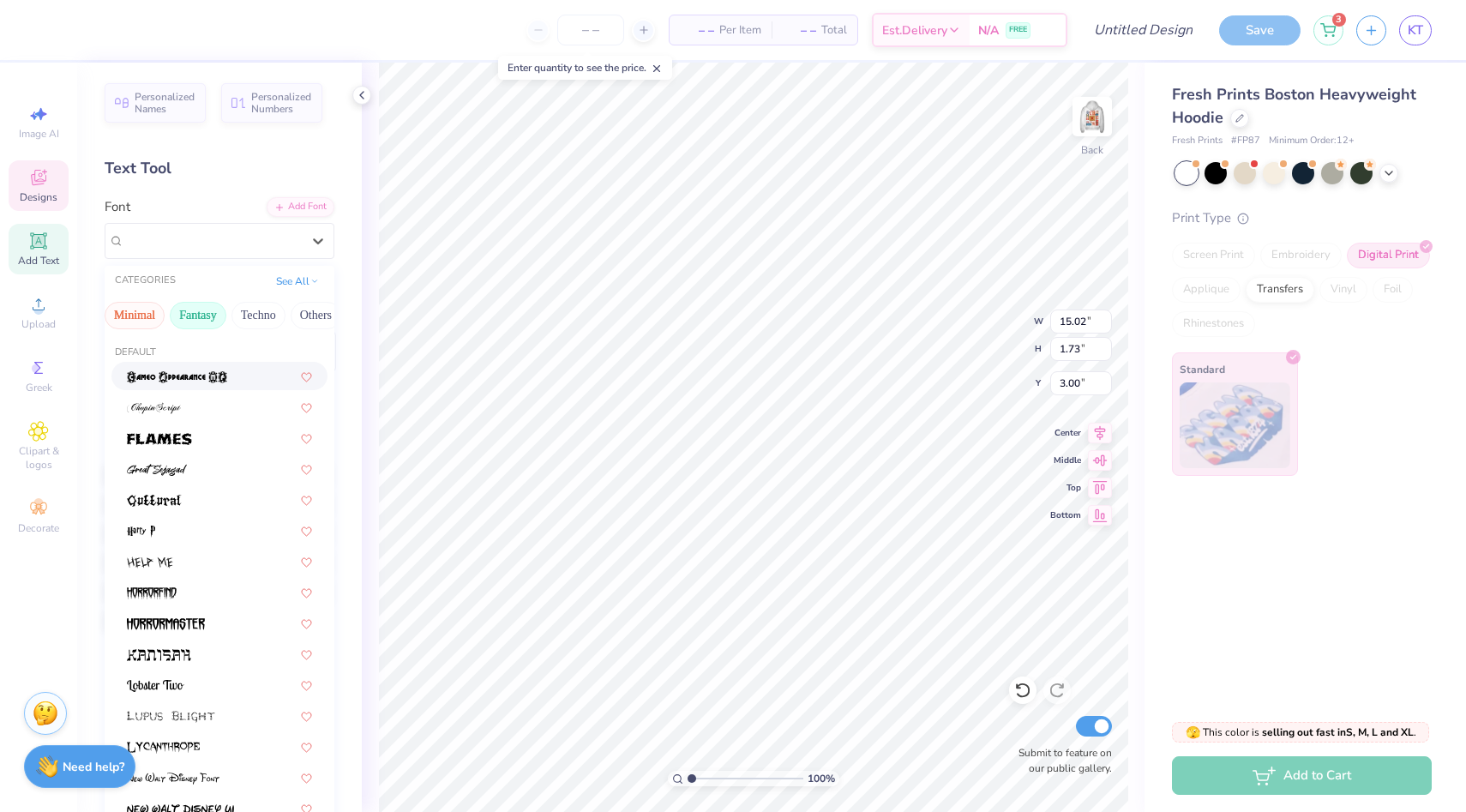
click at [145, 315] on button "Minimal" at bounding box center [135, 316] width 60 height 28
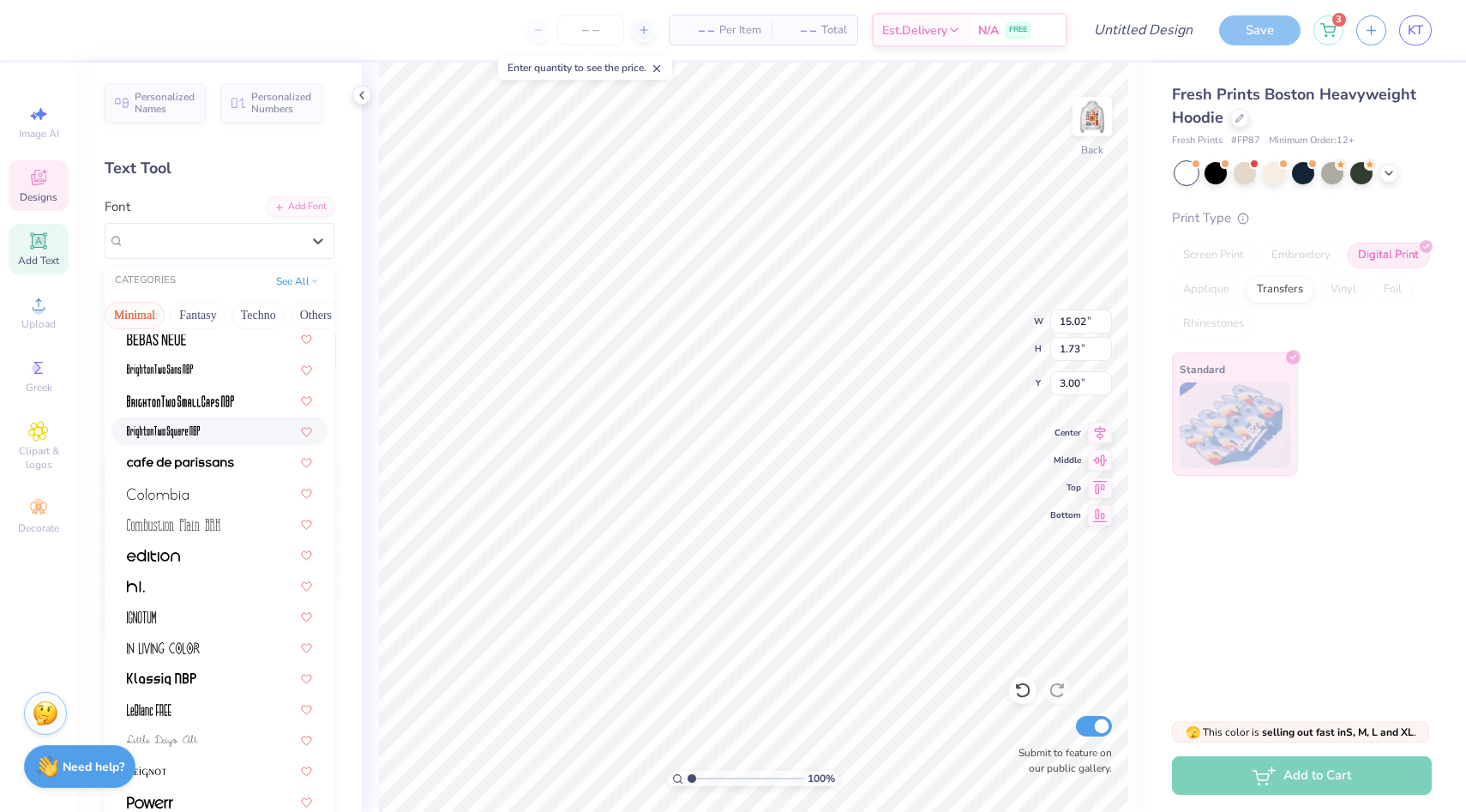
scroll to position [107, 0]
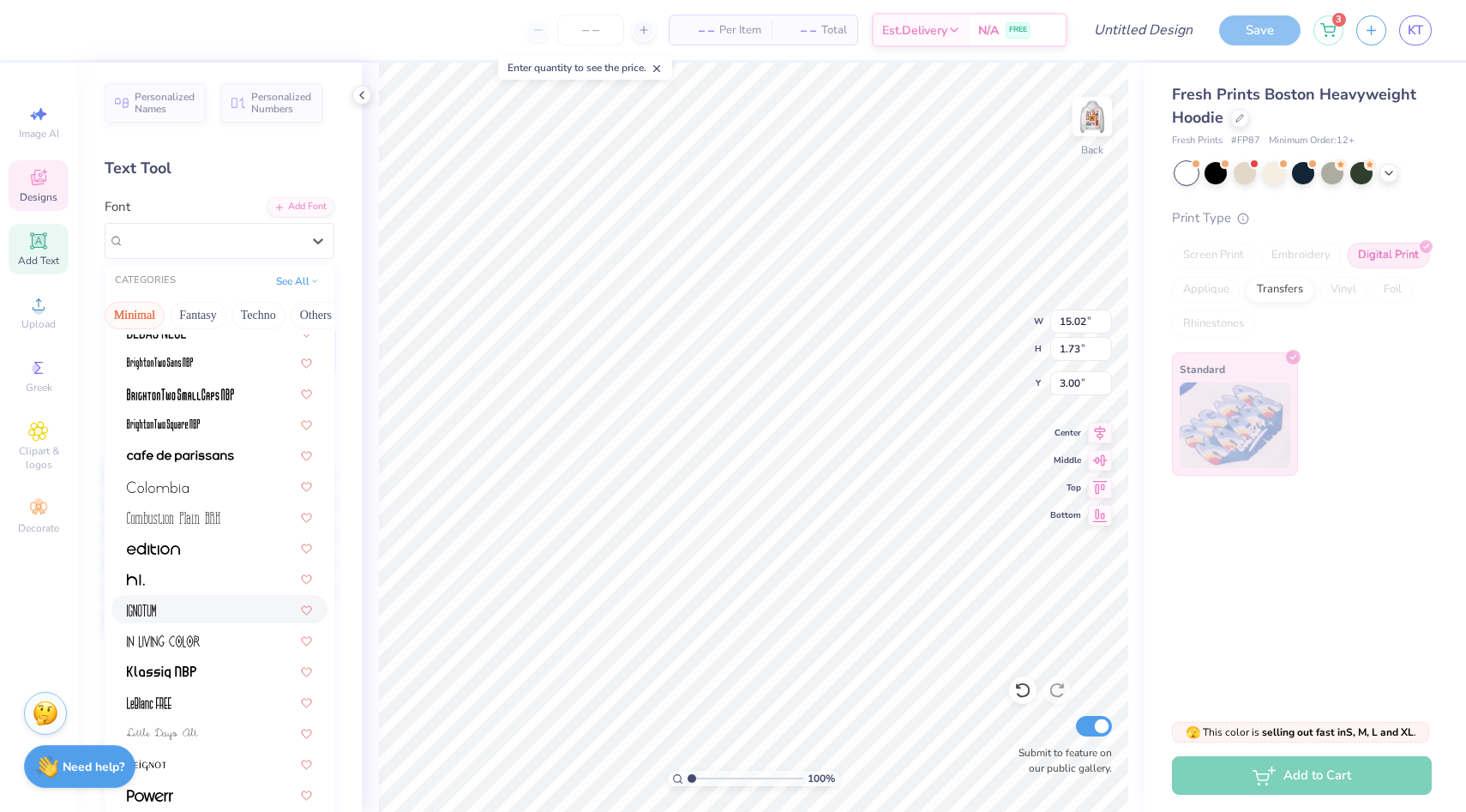
click at [174, 602] on div at bounding box center [219, 609] width 185 height 18
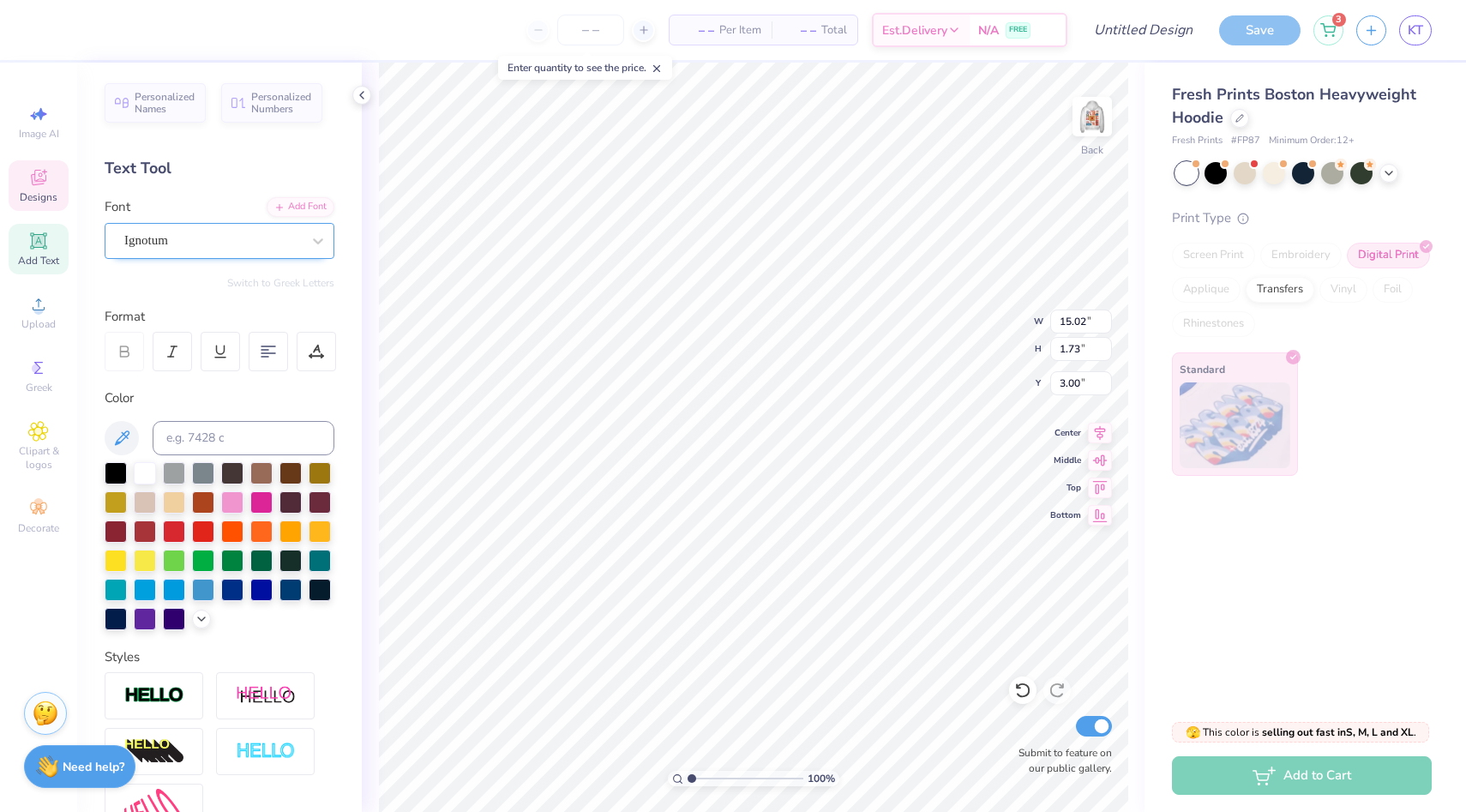
click at [263, 243] on div "Ignotum" at bounding box center [212, 240] width 180 height 27
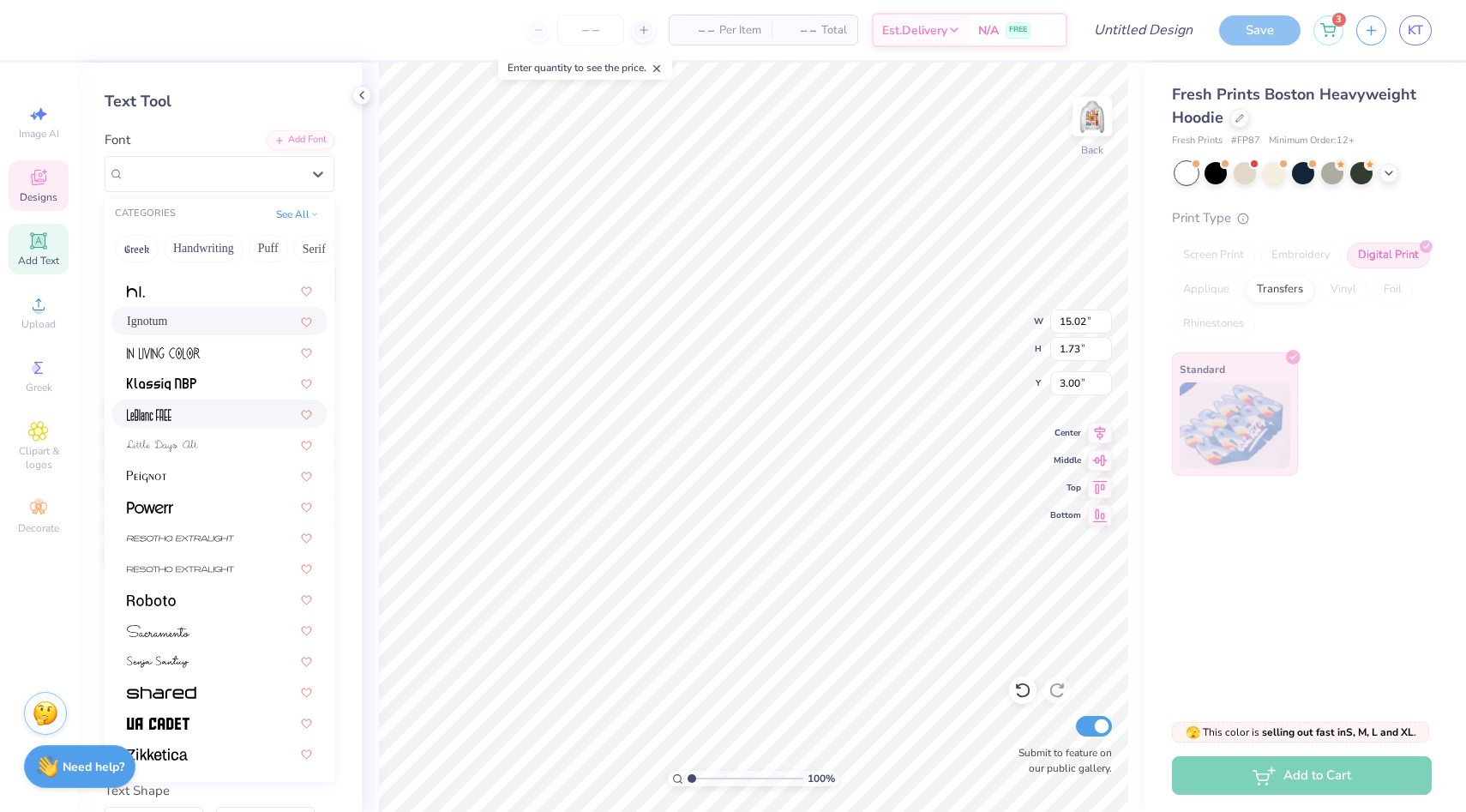
scroll to position [90, 0]
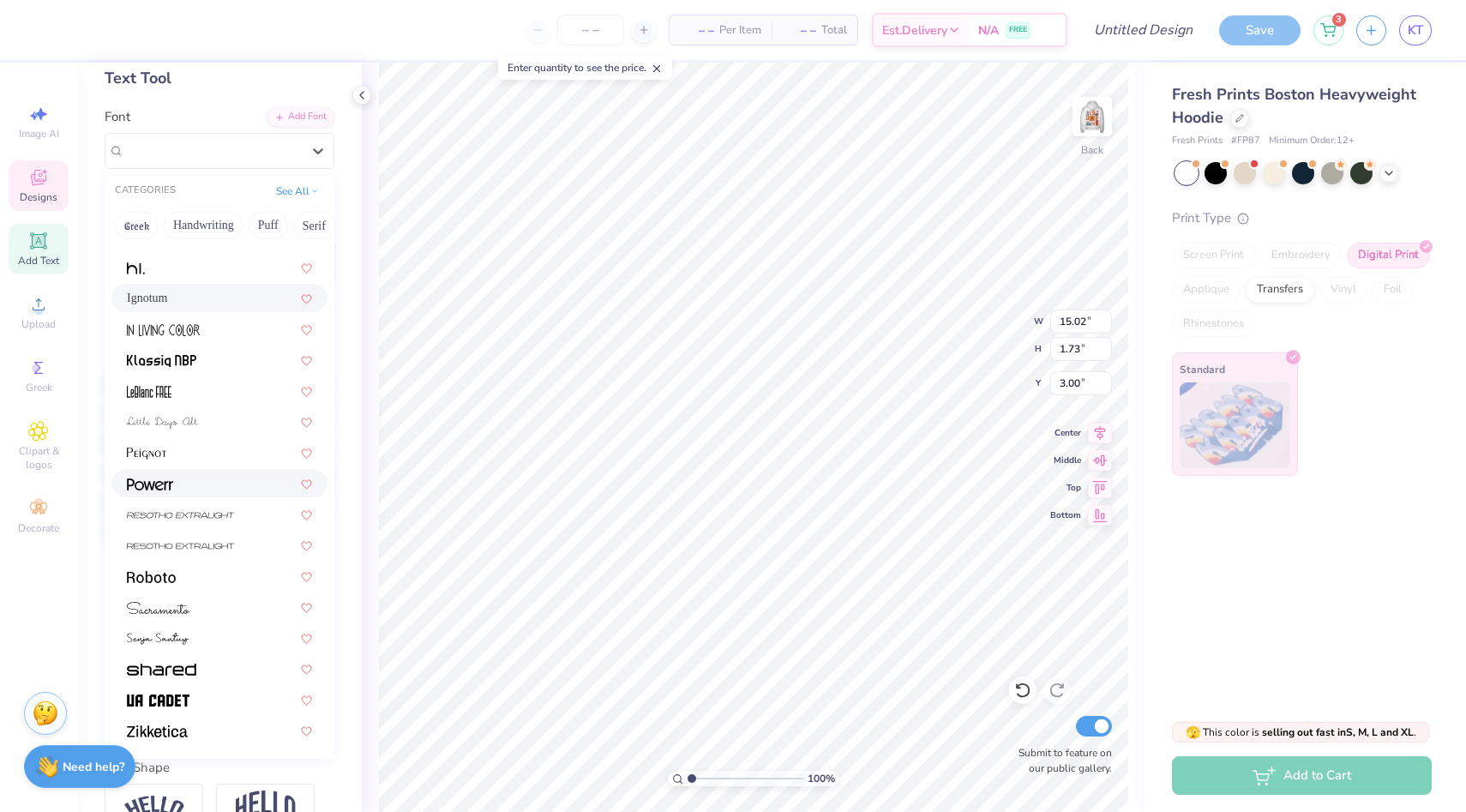
click at [193, 486] on div at bounding box center [219, 483] width 185 height 18
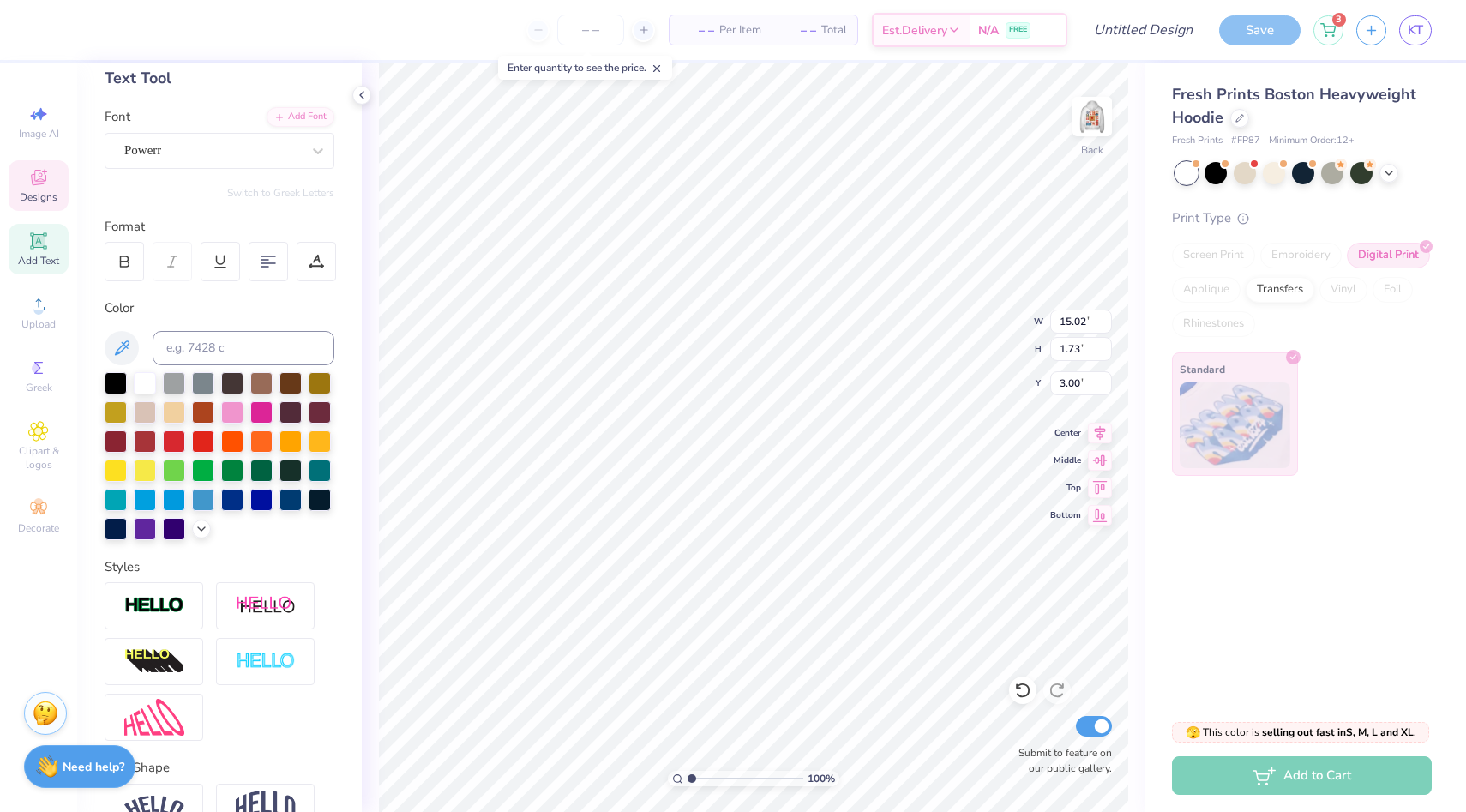
scroll to position [0, 0]
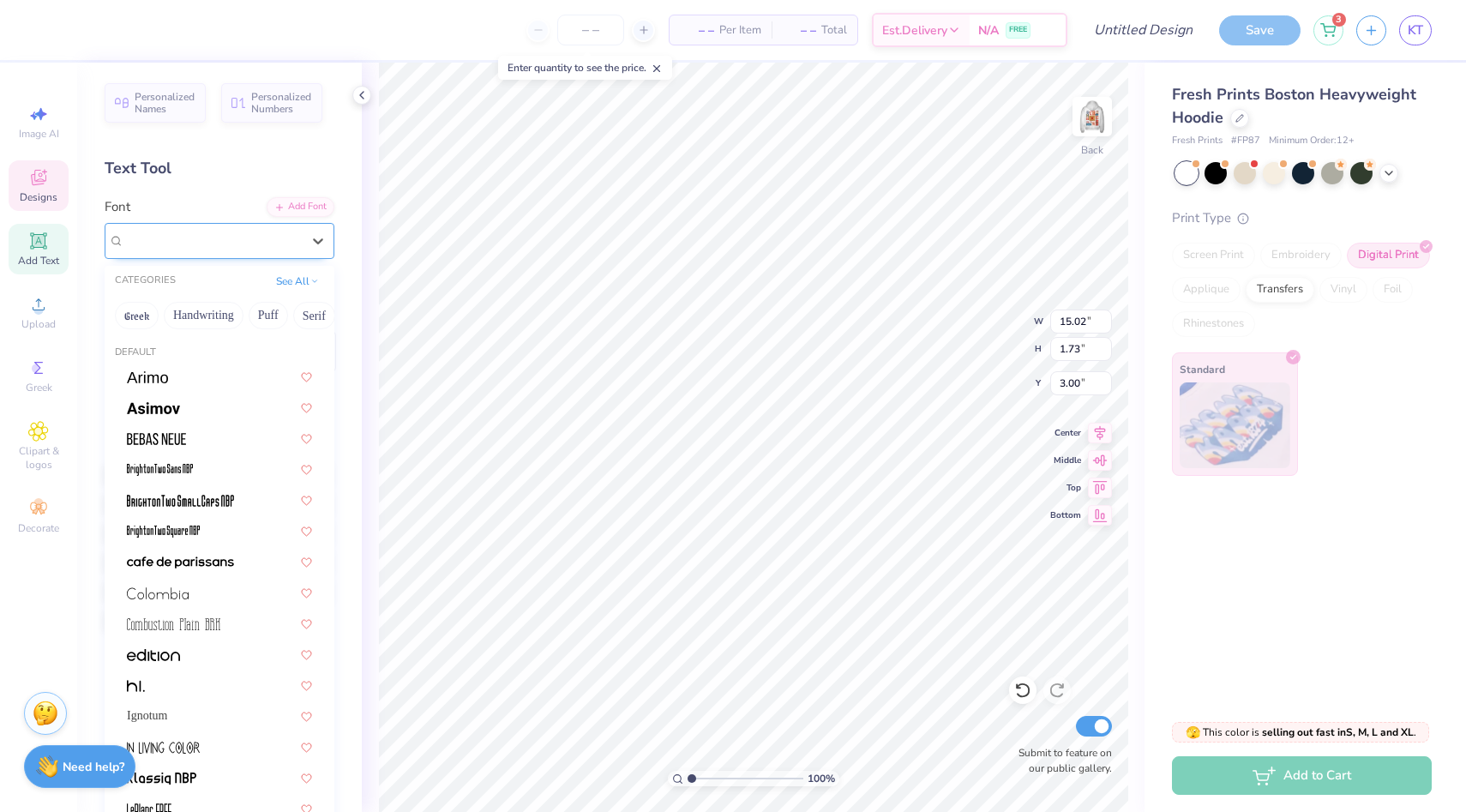
click at [245, 224] on div "Powerr" at bounding box center [219, 241] width 230 height 36
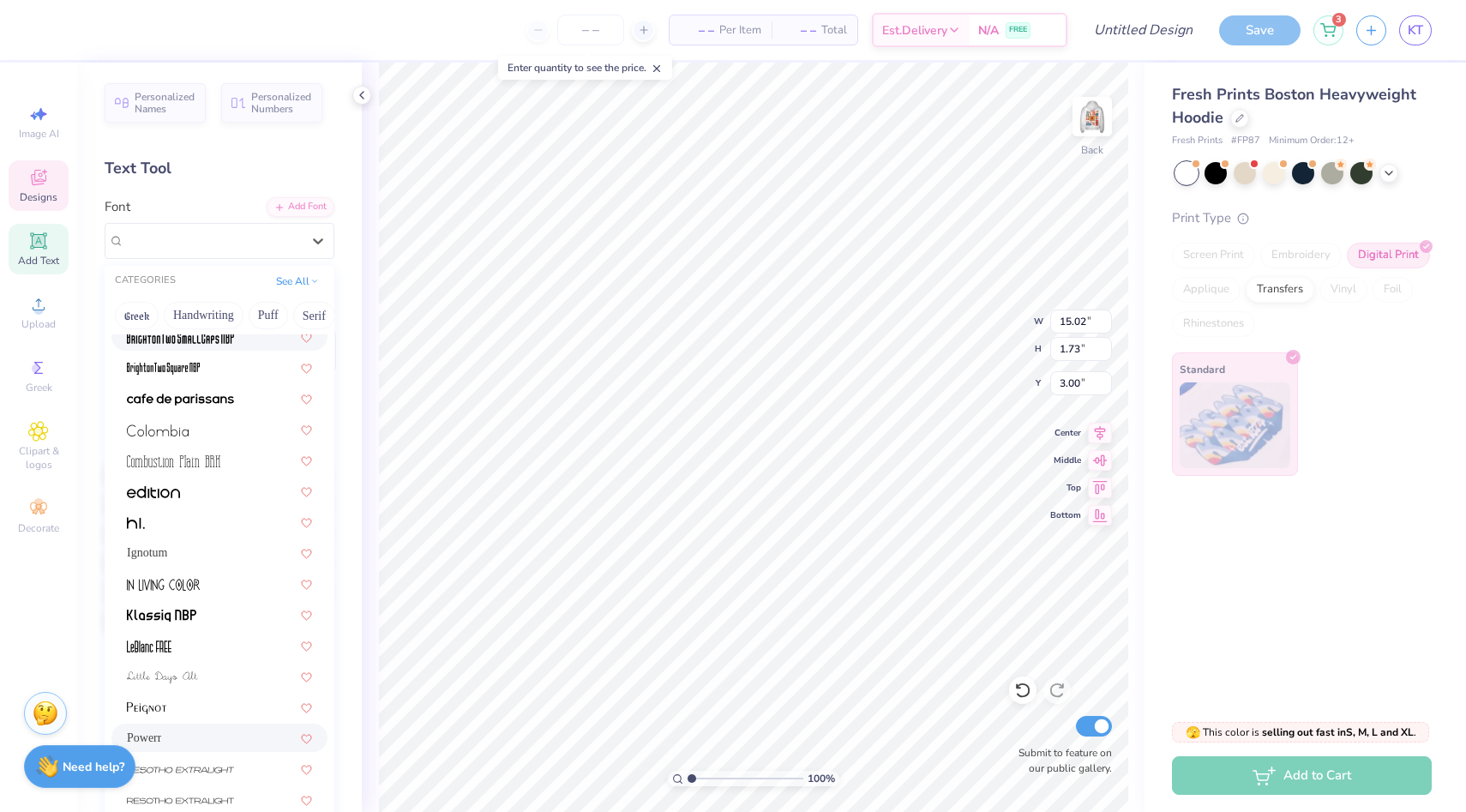
scroll to position [167, 0]
click at [199, 531] on div at bounding box center [219, 517] width 216 height 28
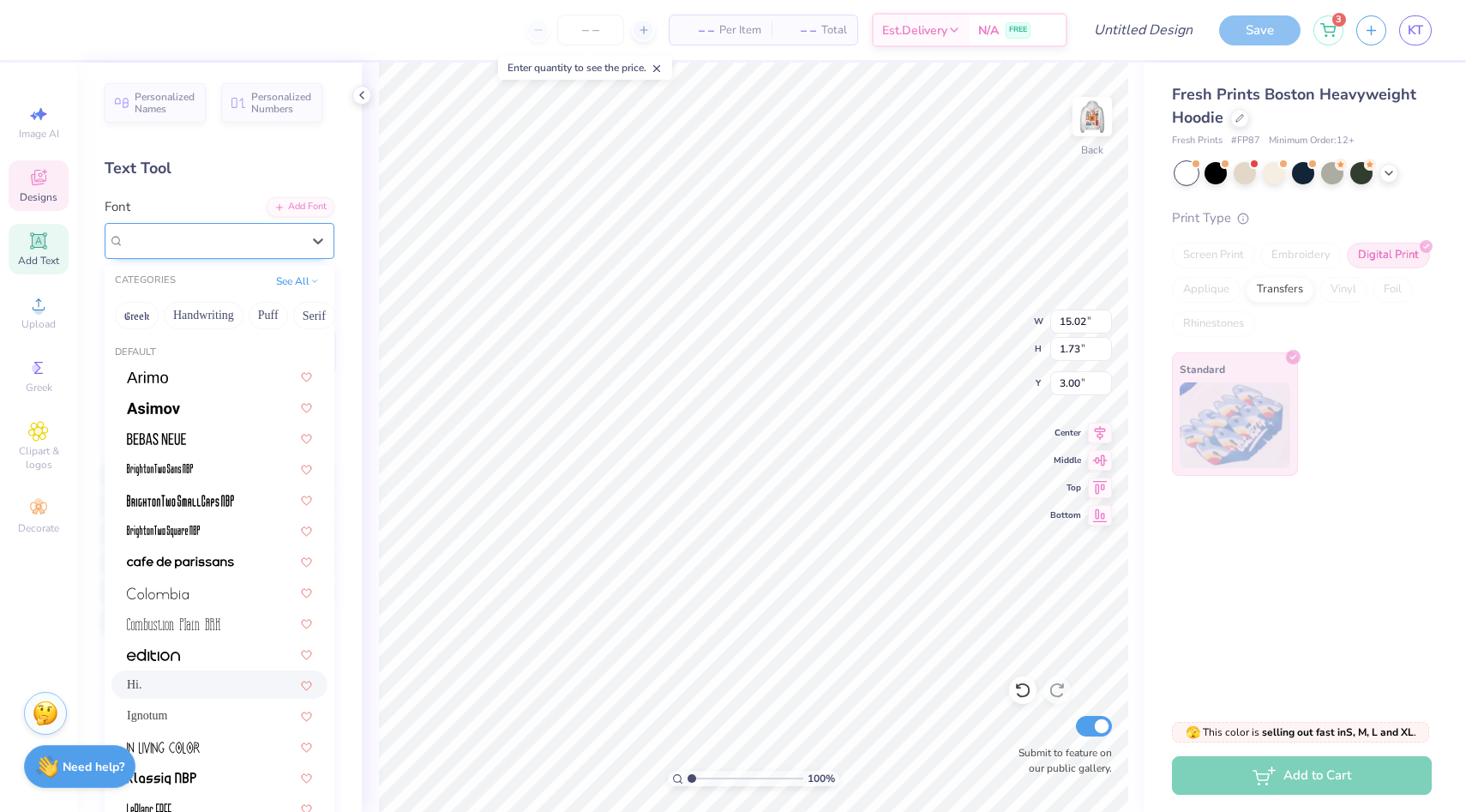
click at [277, 238] on div "Hi." at bounding box center [212, 240] width 180 height 27
click at [302, 316] on button "Retro" at bounding box center [293, 316] width 46 height 28
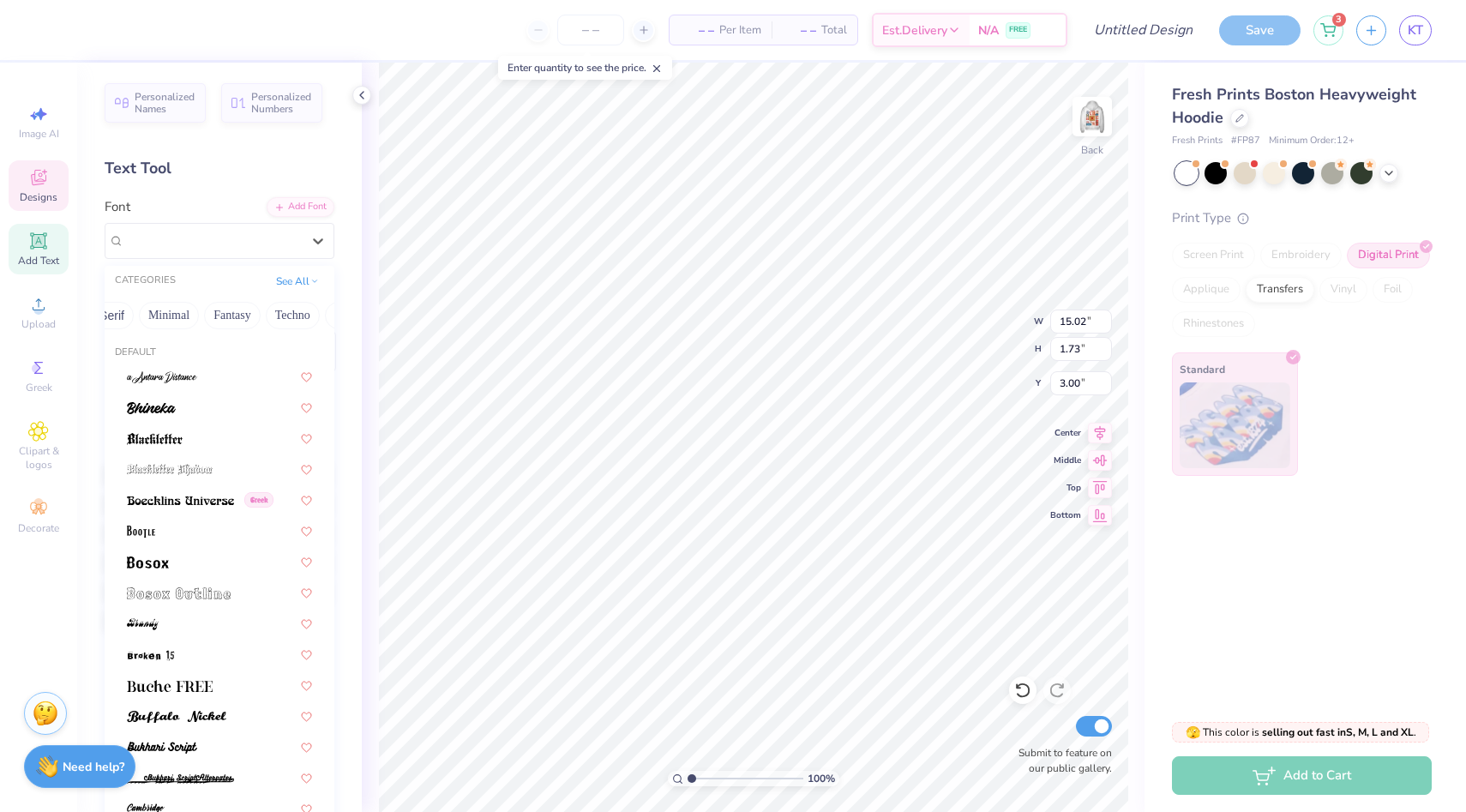
scroll to position [0, 504]
click at [294, 316] on button "Others" at bounding box center [305, 316] width 51 height 28
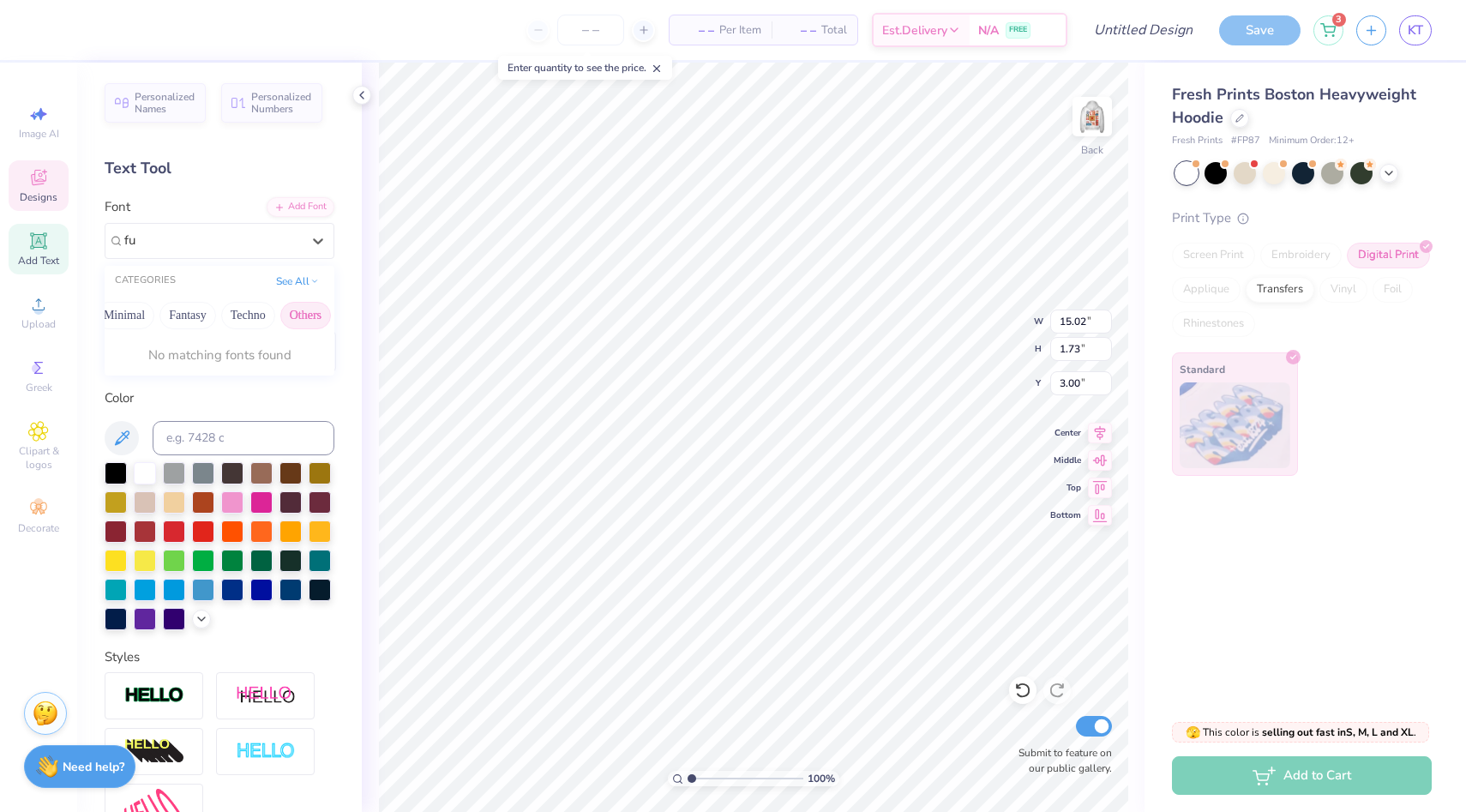
type input "f"
type input "b"
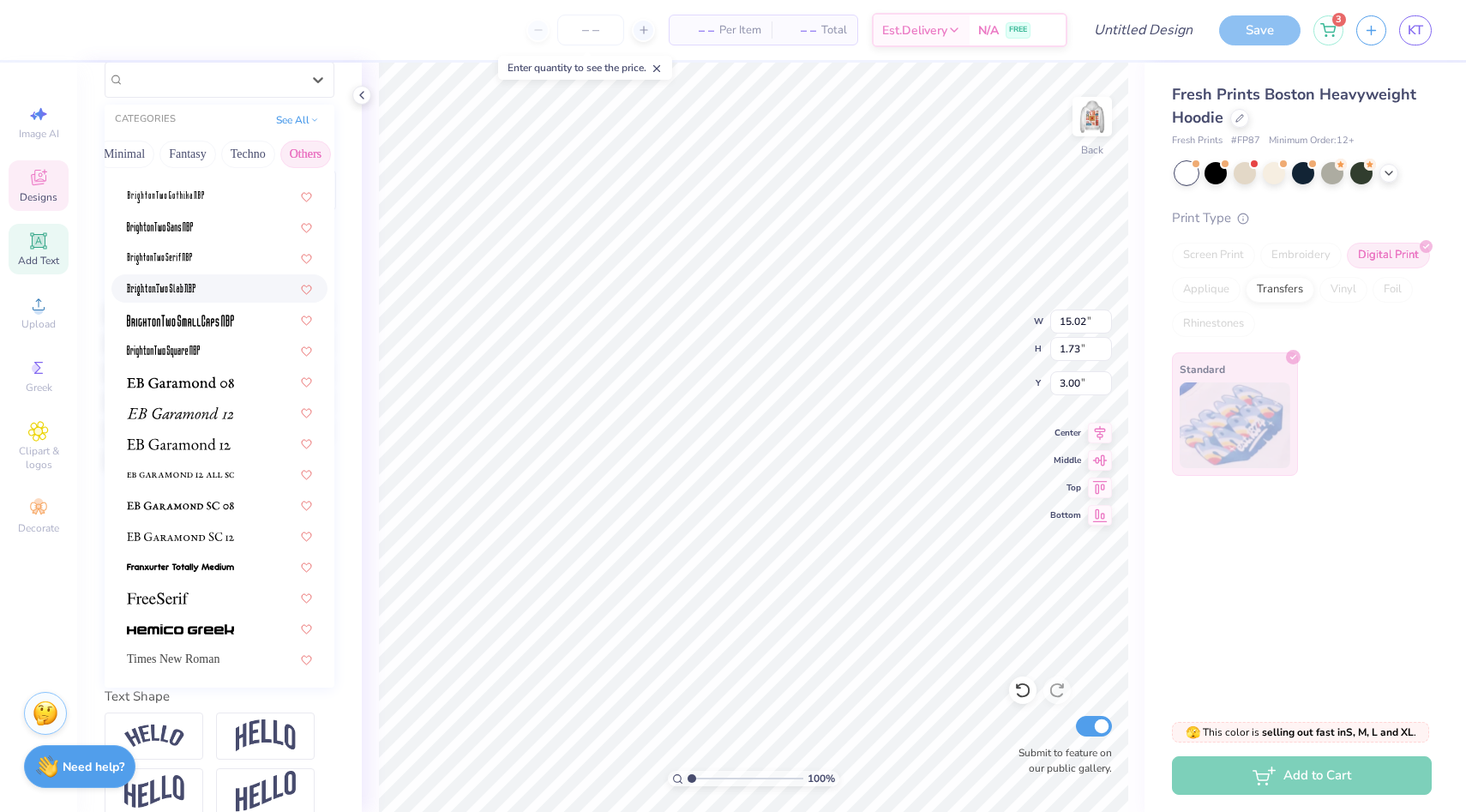
scroll to position [0, 0]
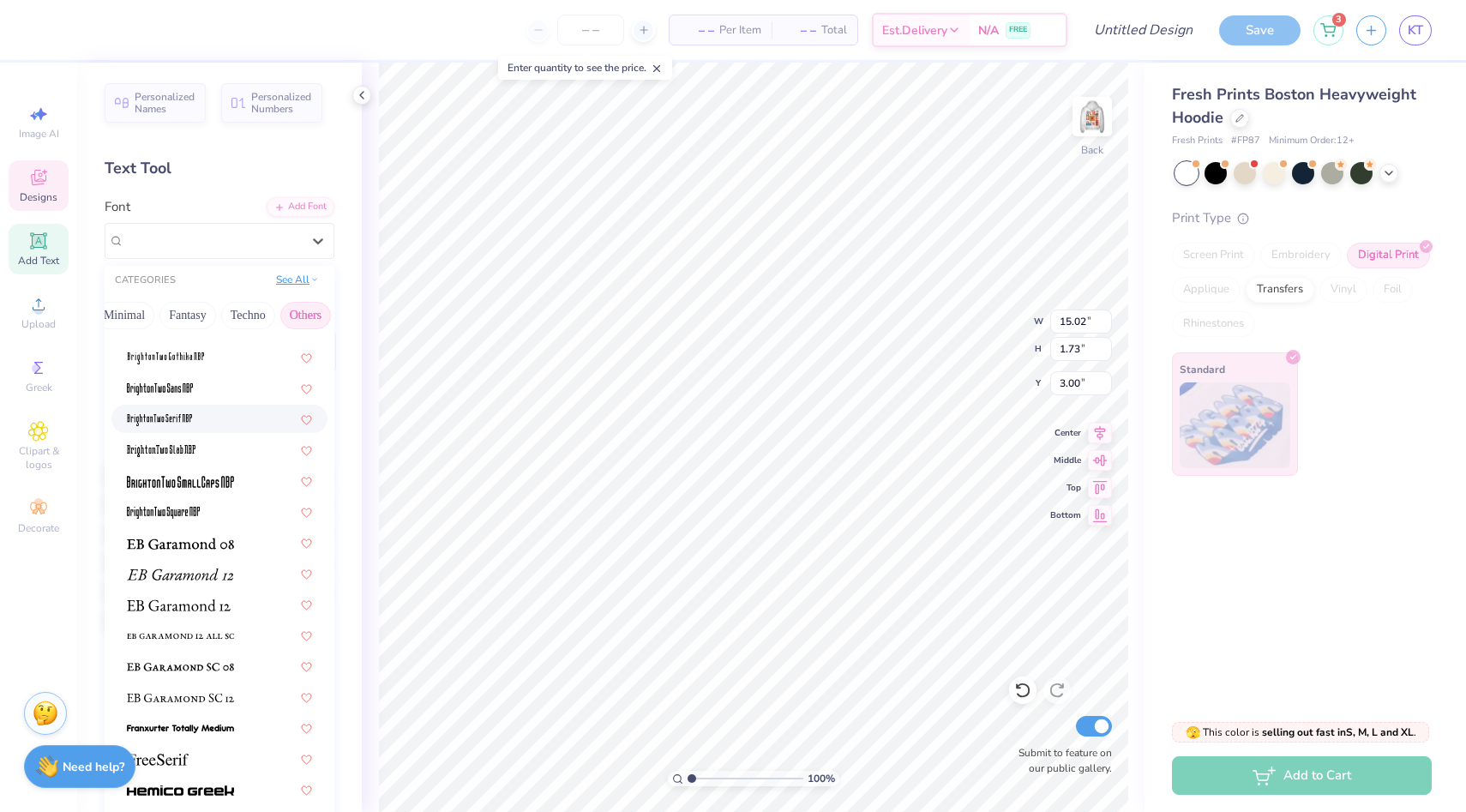
click at [302, 284] on button "See All" at bounding box center [297, 279] width 53 height 17
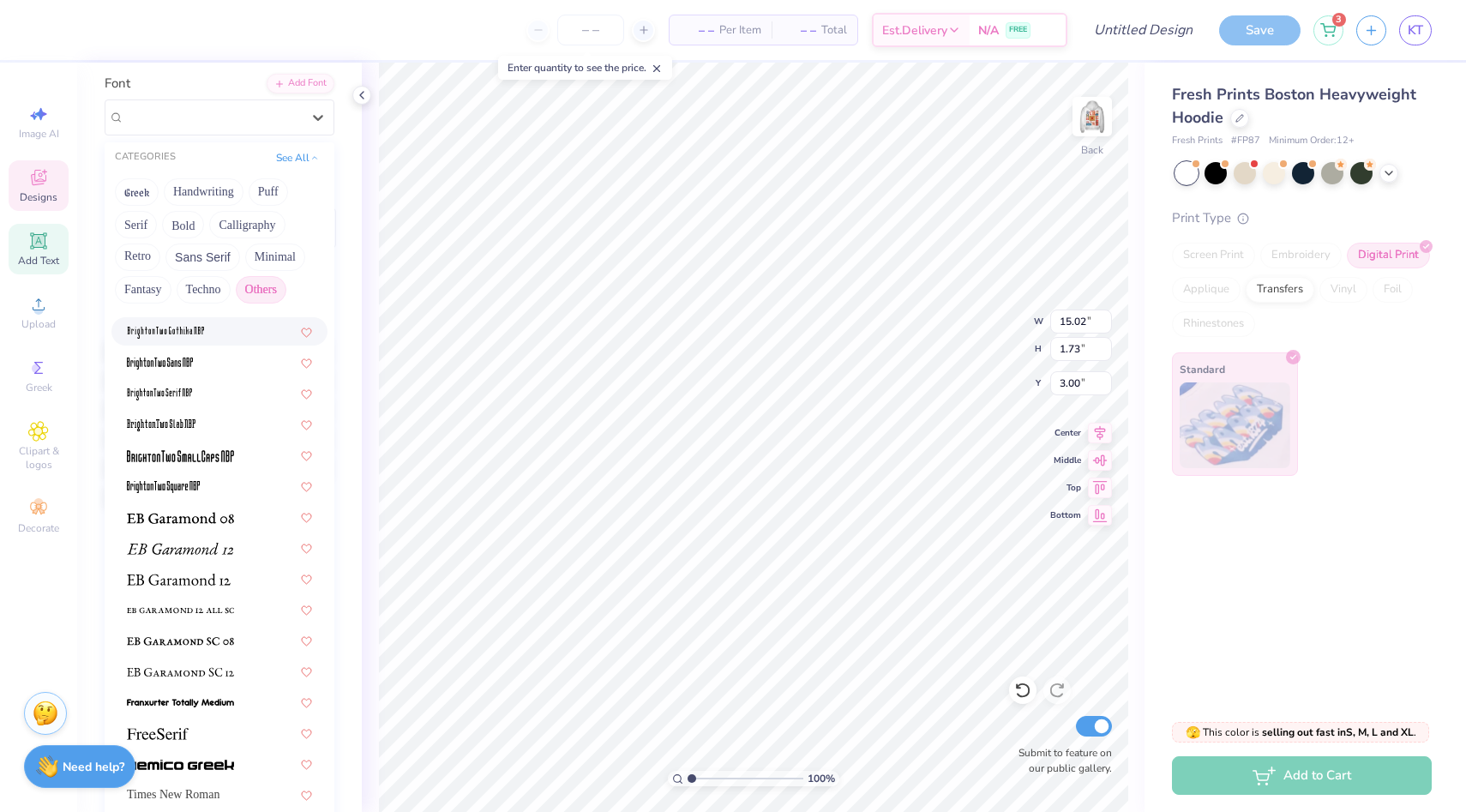
scroll to position [184, 0]
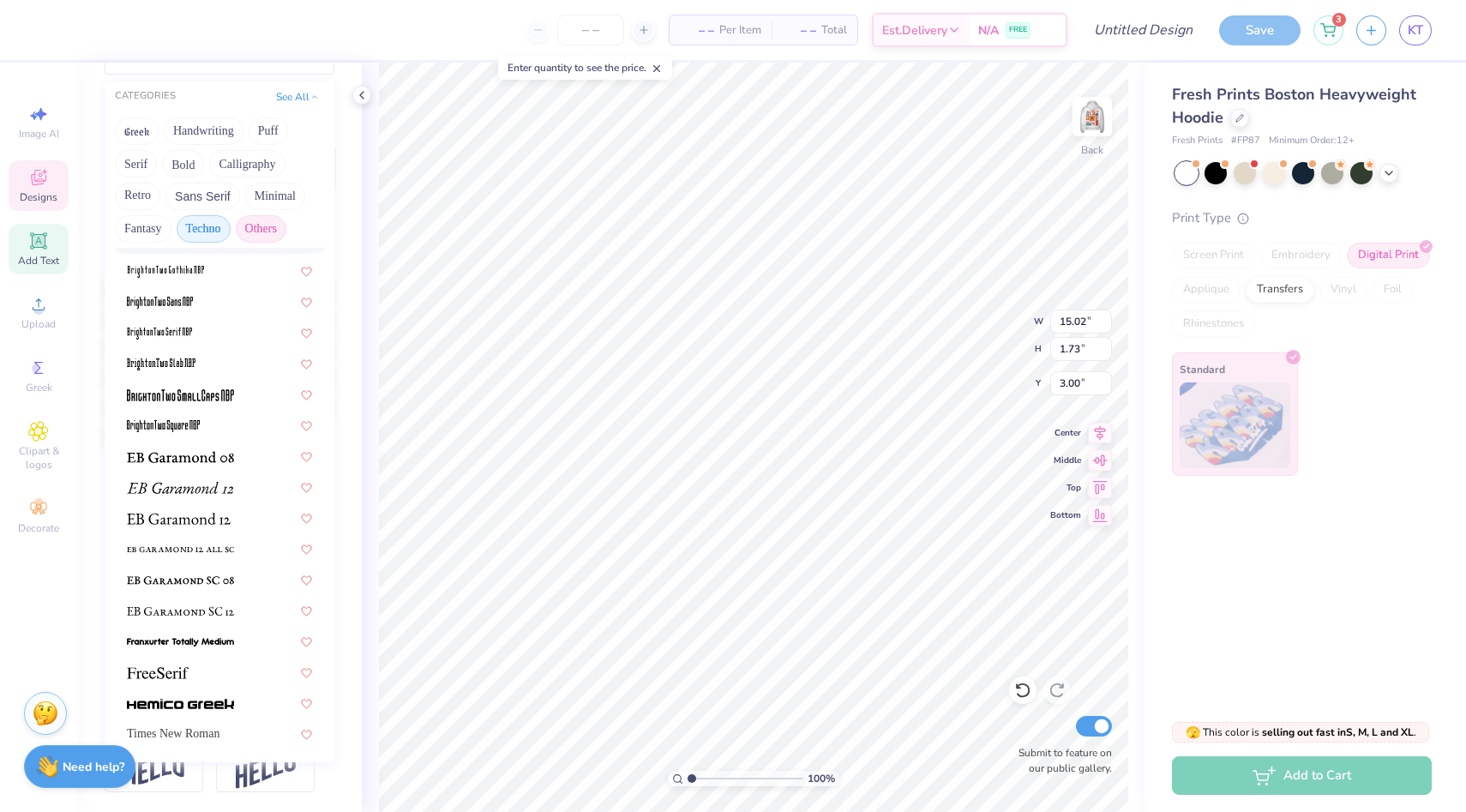
click at [211, 236] on button "Techno" at bounding box center [203, 229] width 54 height 28
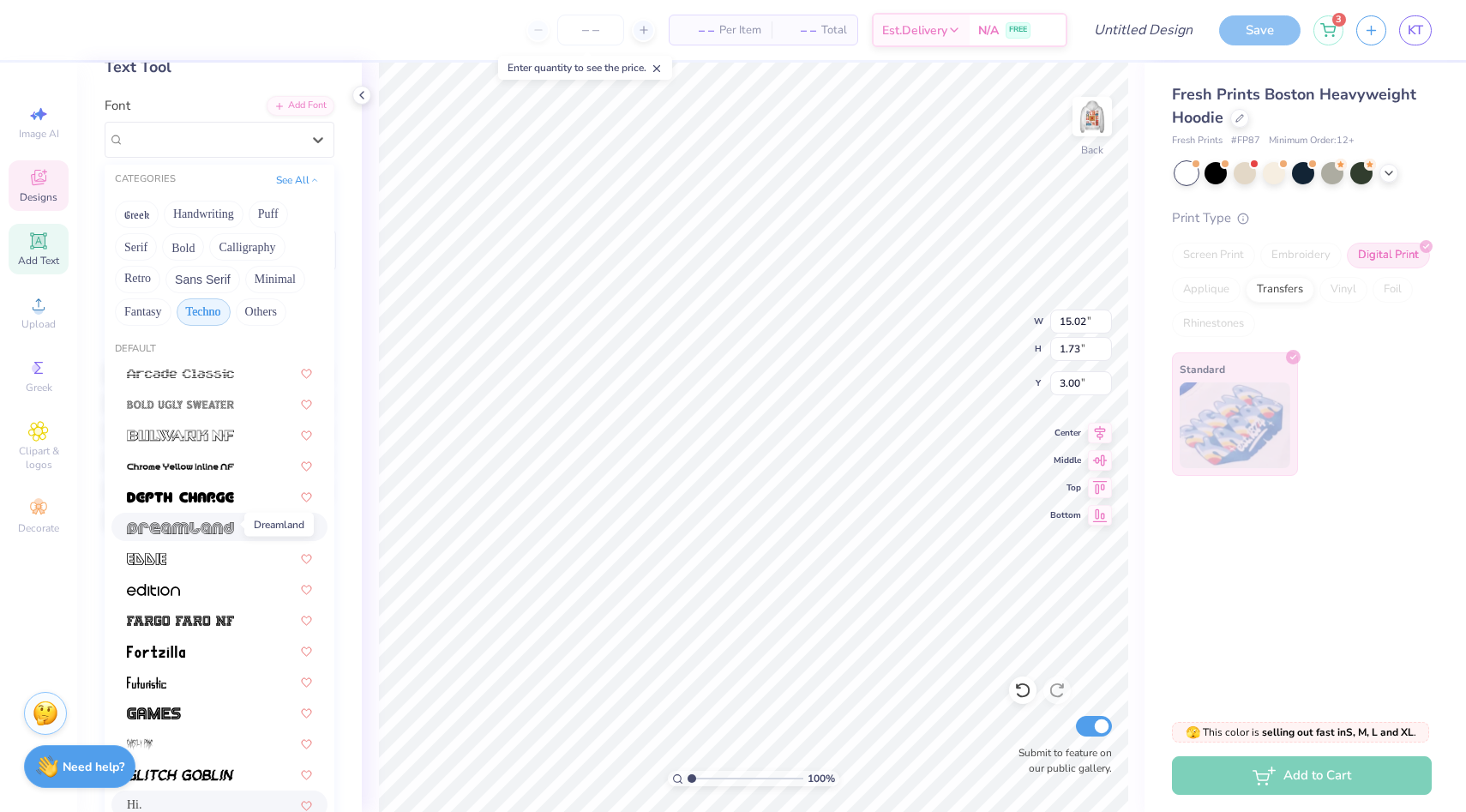
scroll to position [99, 0]
click at [157, 310] on button "Fantasy" at bounding box center [143, 315] width 57 height 28
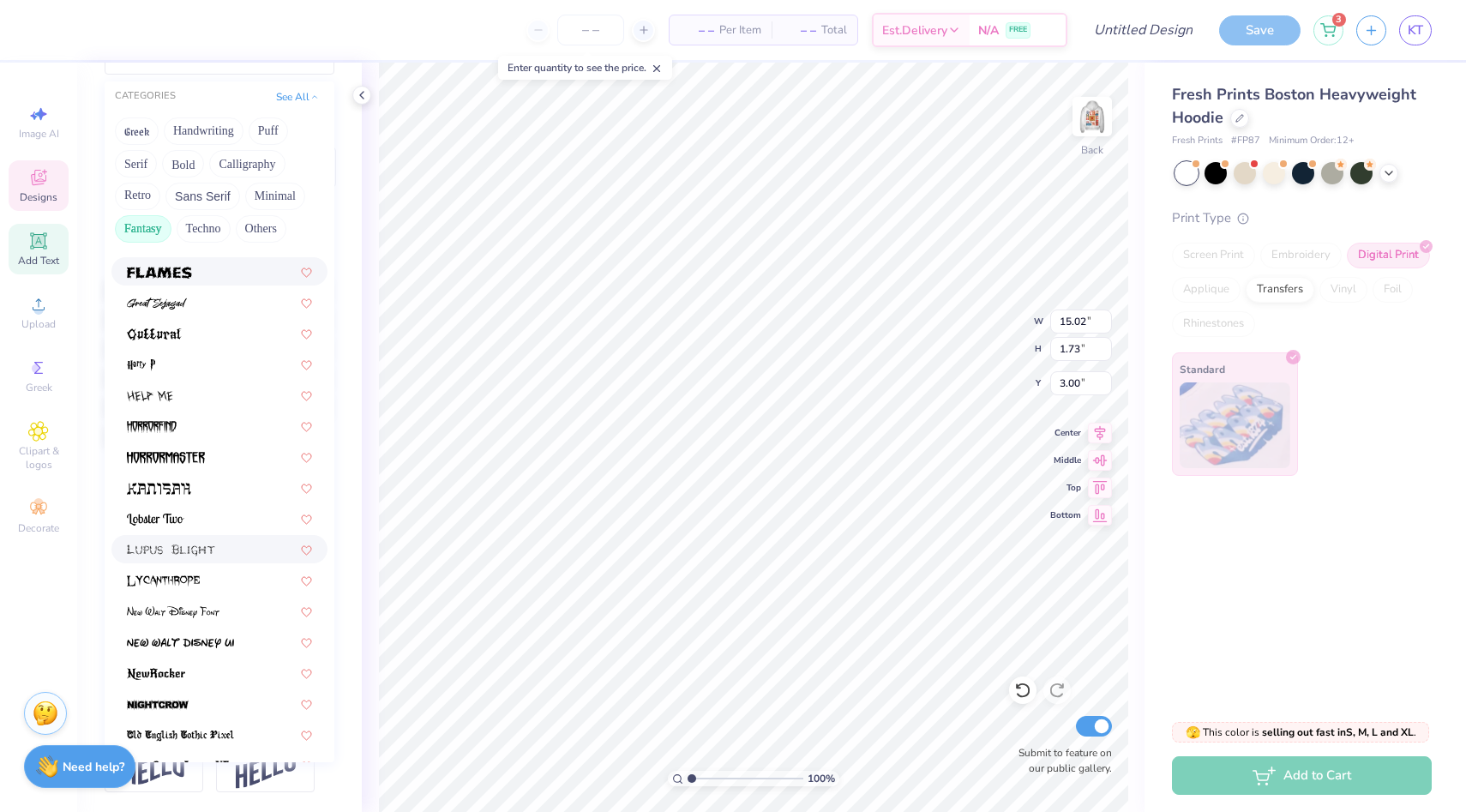
scroll to position [0, 0]
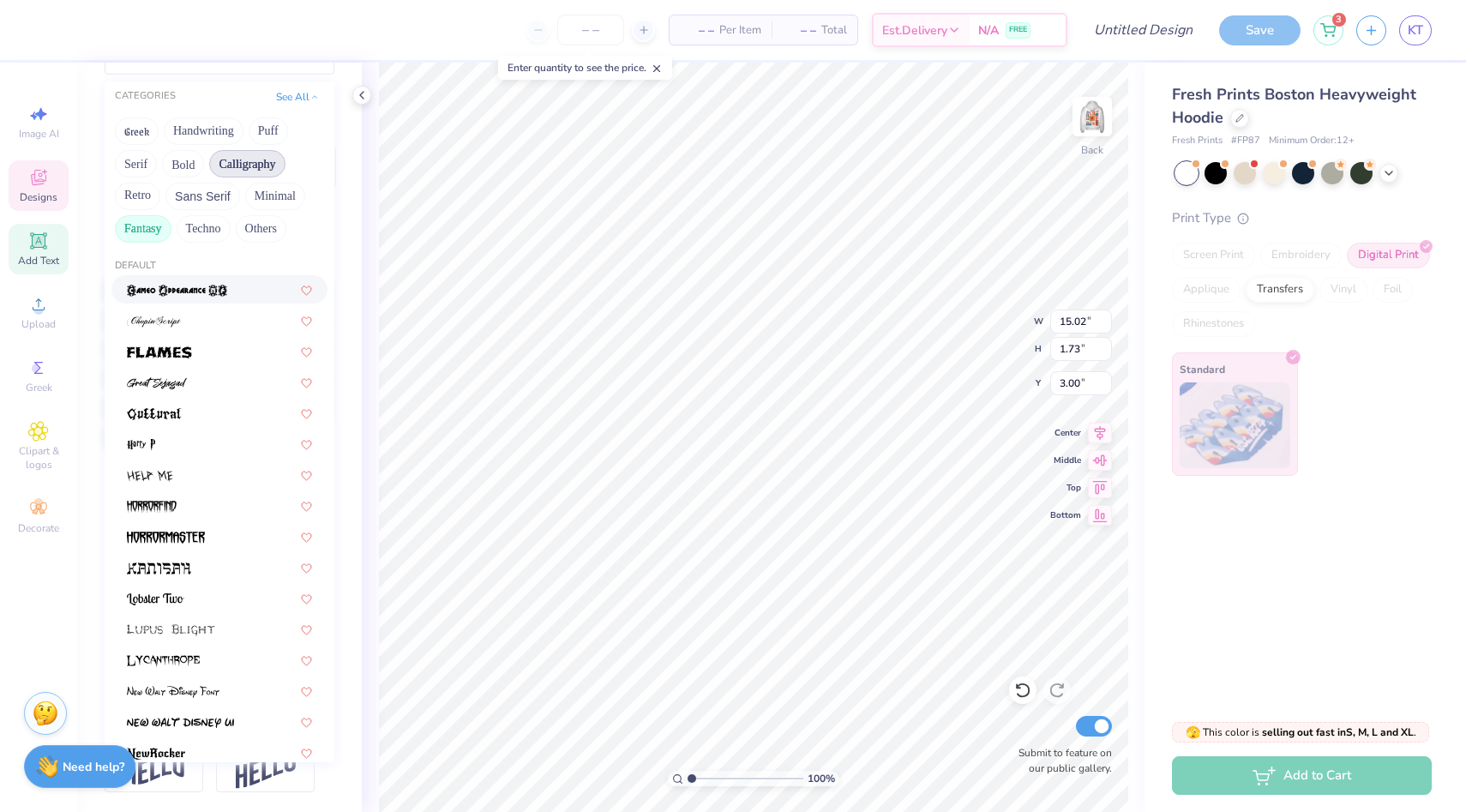
click at [245, 157] on button "Calligraphy" at bounding box center [247, 164] width 76 height 28
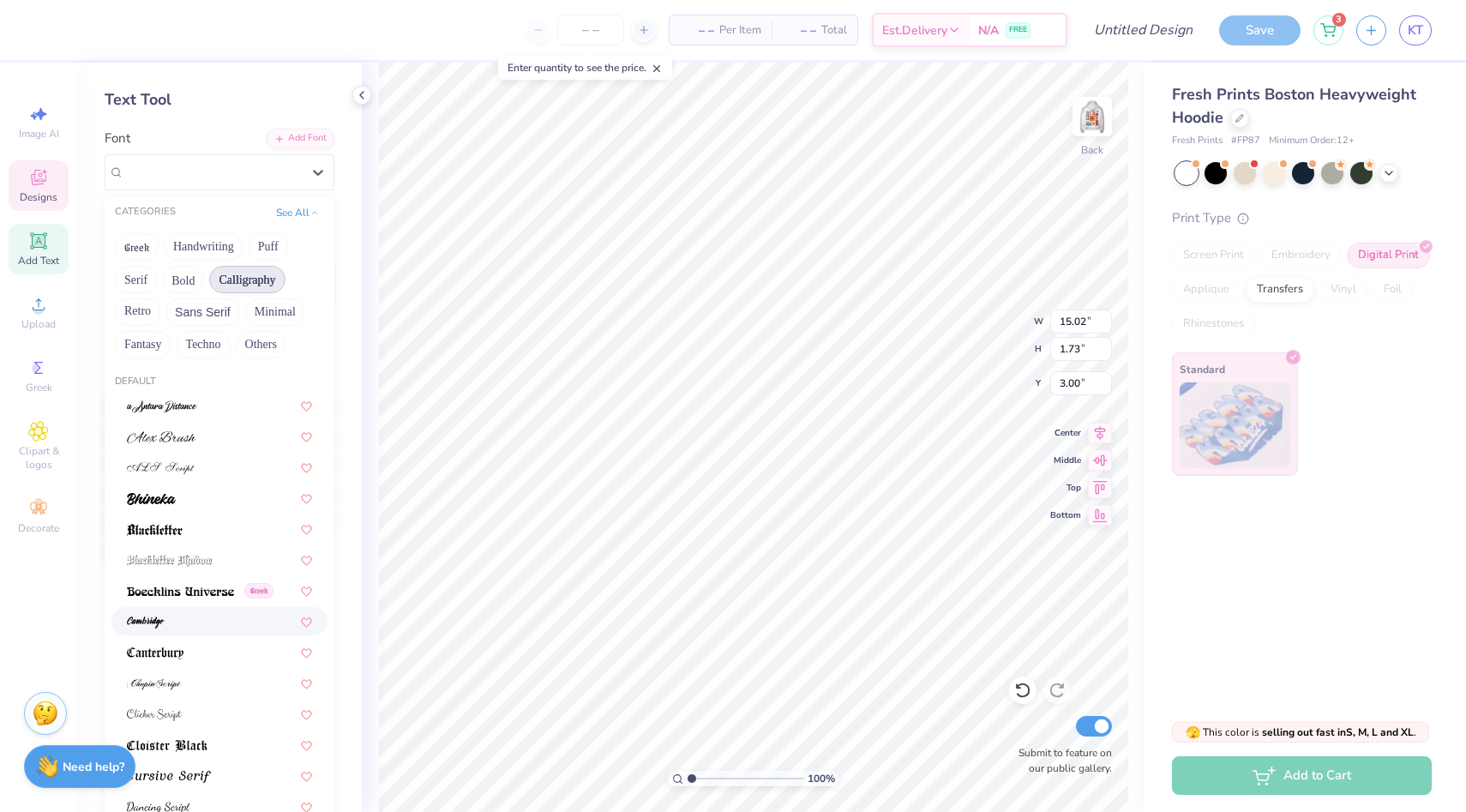
scroll to position [40, 0]
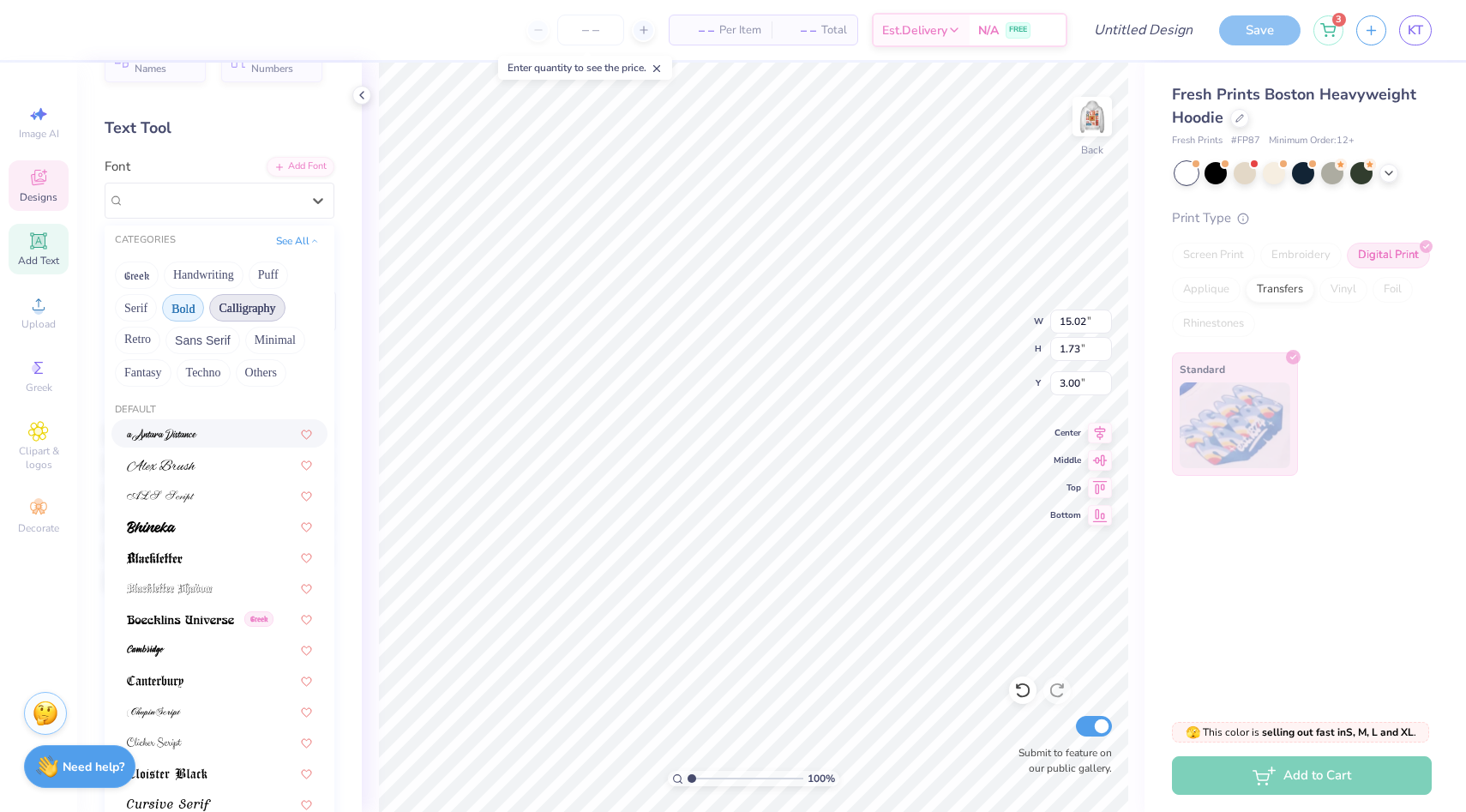
click at [189, 304] on button "Bold" at bounding box center [183, 308] width 42 height 28
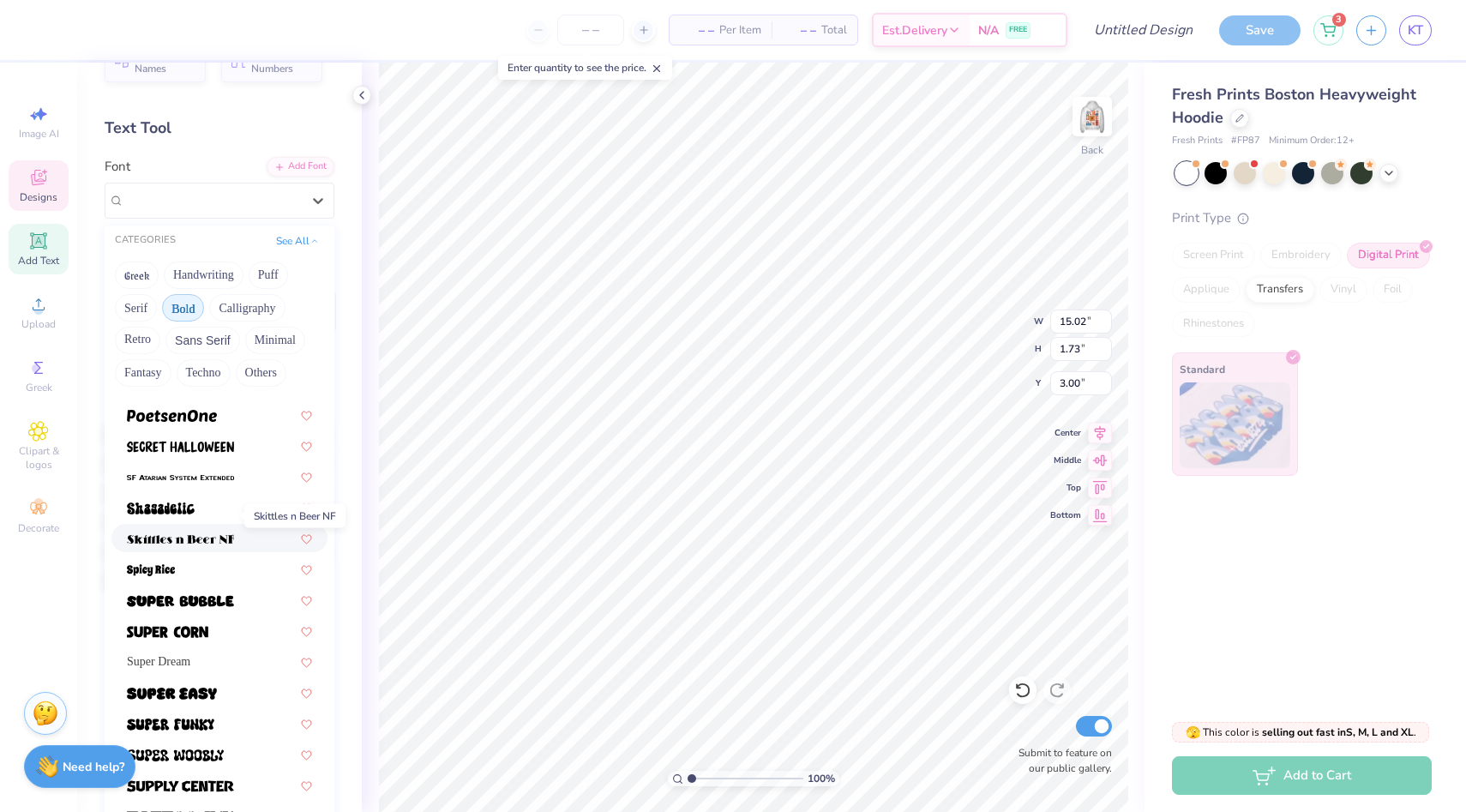
scroll to position [1716, 0]
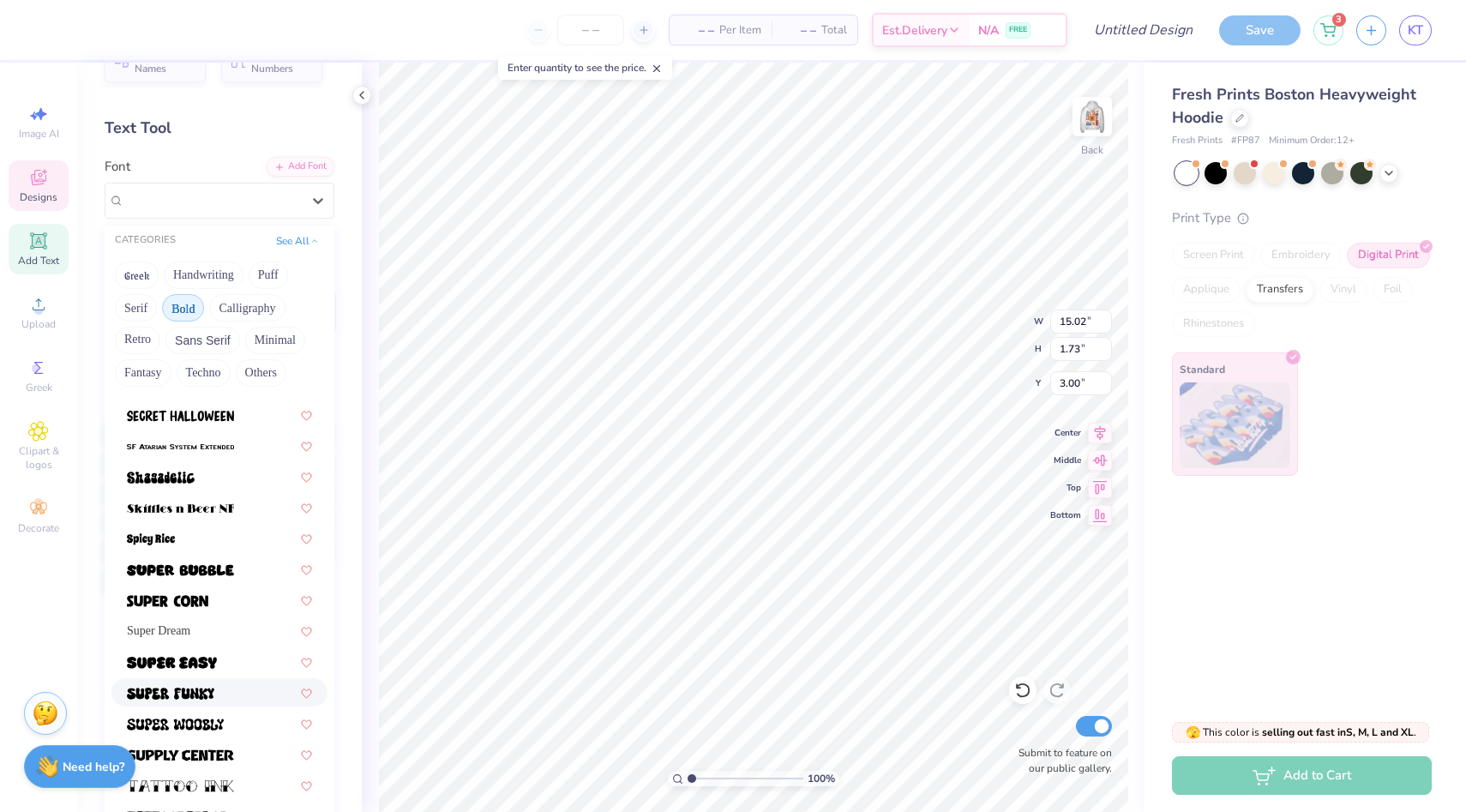
click at [180, 702] on div at bounding box center [219, 691] width 216 height 28
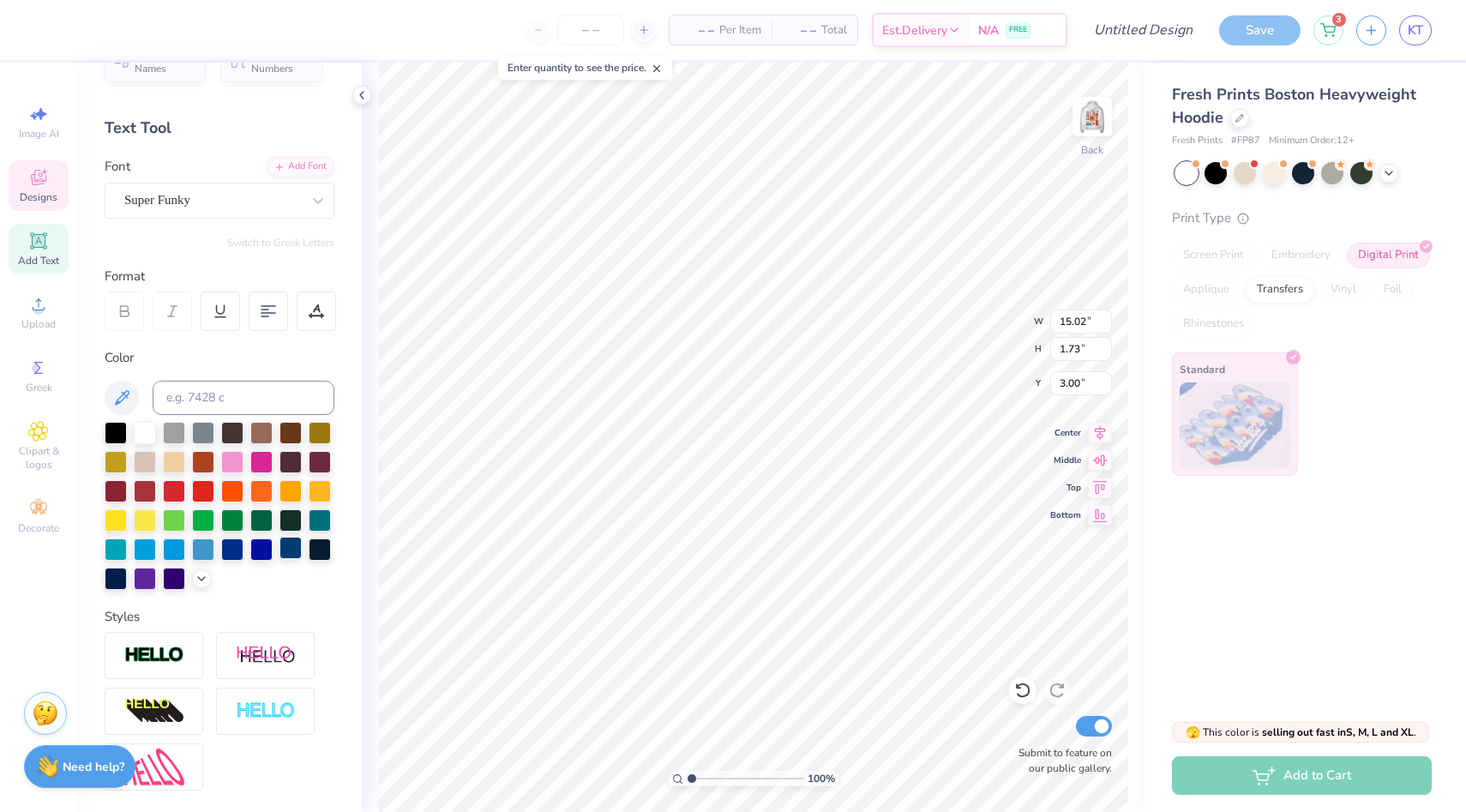
click at [289, 551] on div at bounding box center [290, 548] width 22 height 22
click at [1390, 169] on icon at bounding box center [1389, 171] width 14 height 14
type input "17.70"
type input "2.33"
type input "2.70"
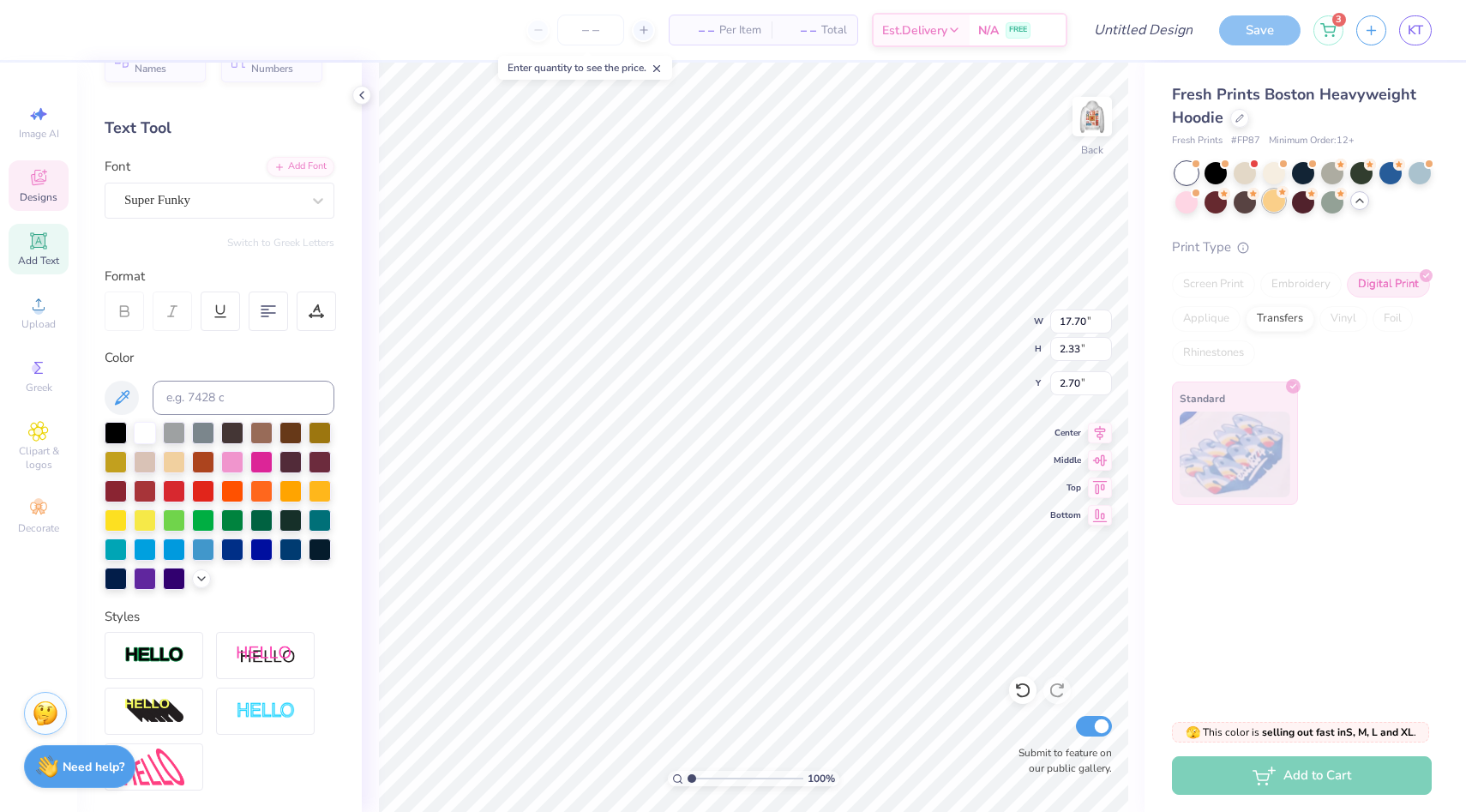
click at [1278, 201] on div at bounding box center [1274, 200] width 22 height 22
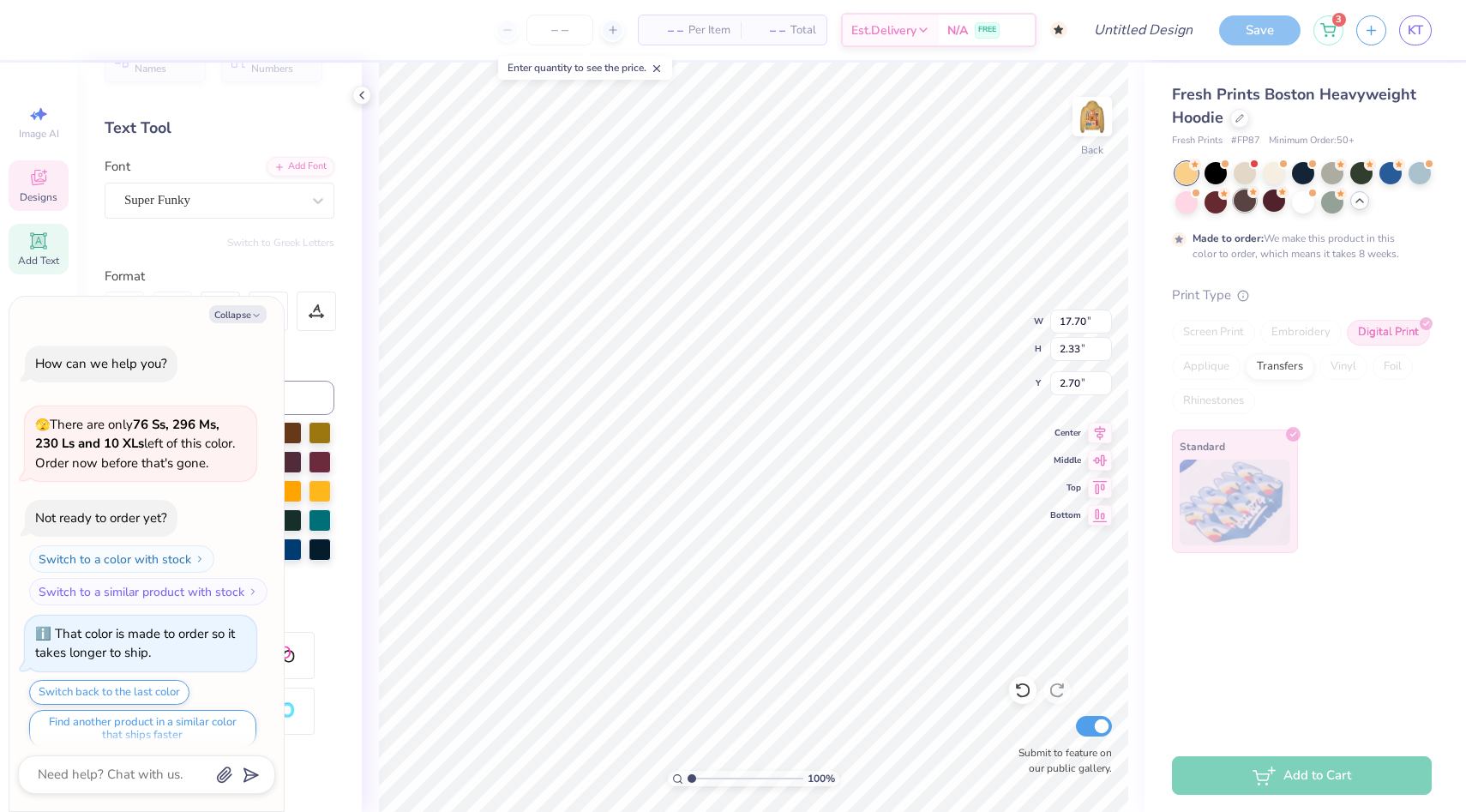
scroll to position [14, 0]
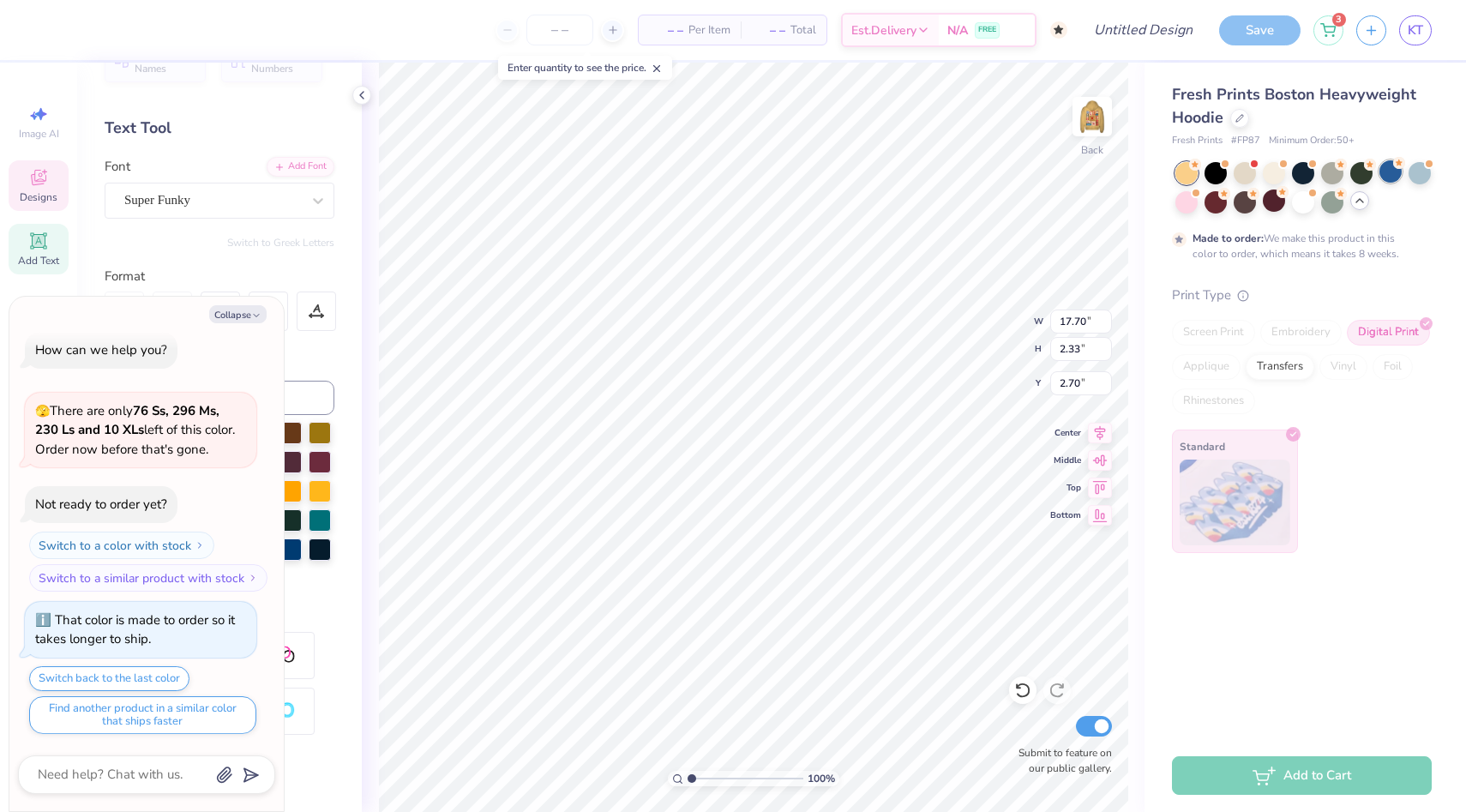
click at [1393, 176] on div at bounding box center [1390, 171] width 22 height 22
click at [259, 315] on icon "button" at bounding box center [256, 315] width 10 height 10
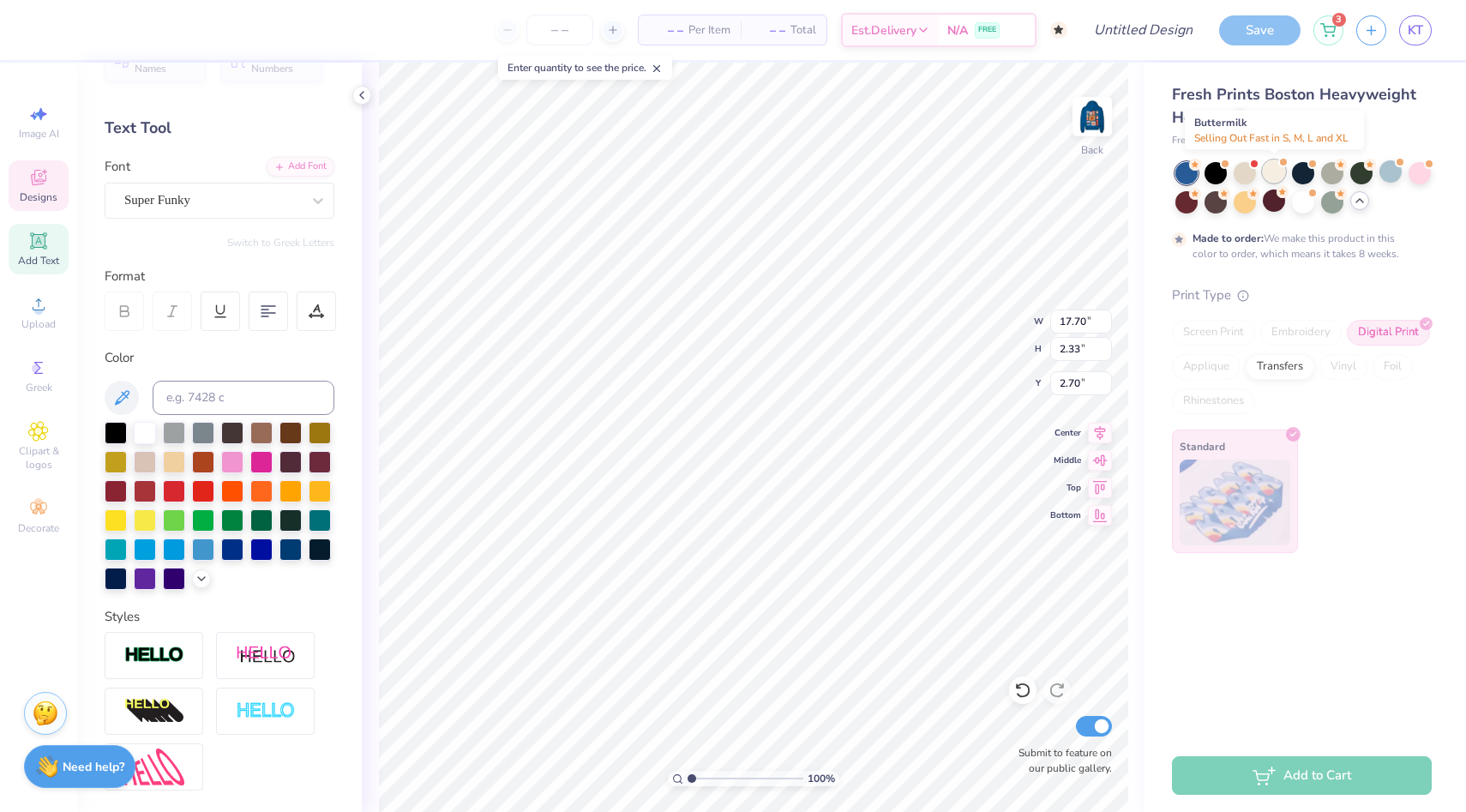
click at [1268, 176] on div at bounding box center [1274, 171] width 22 height 22
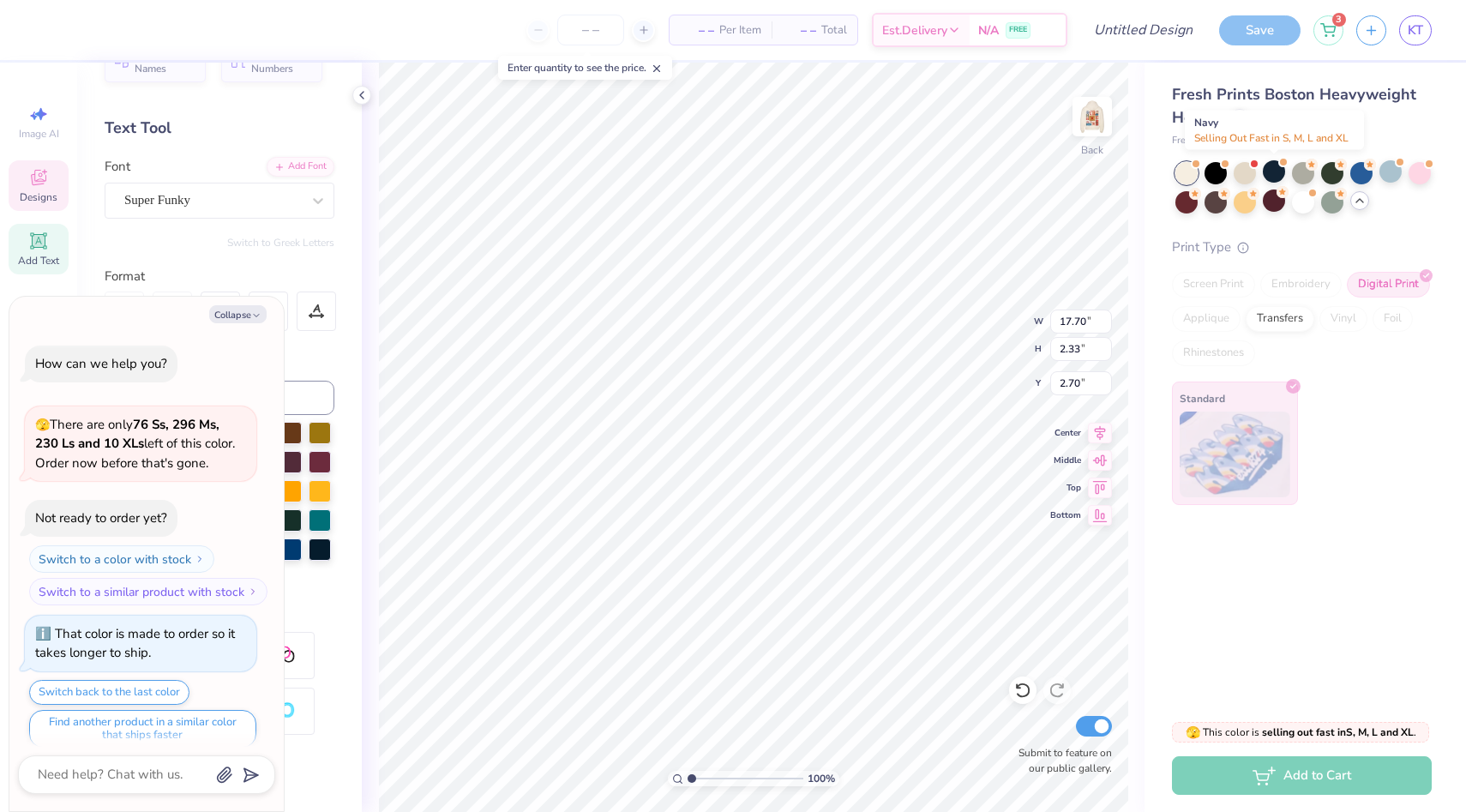
scroll to position [322, 0]
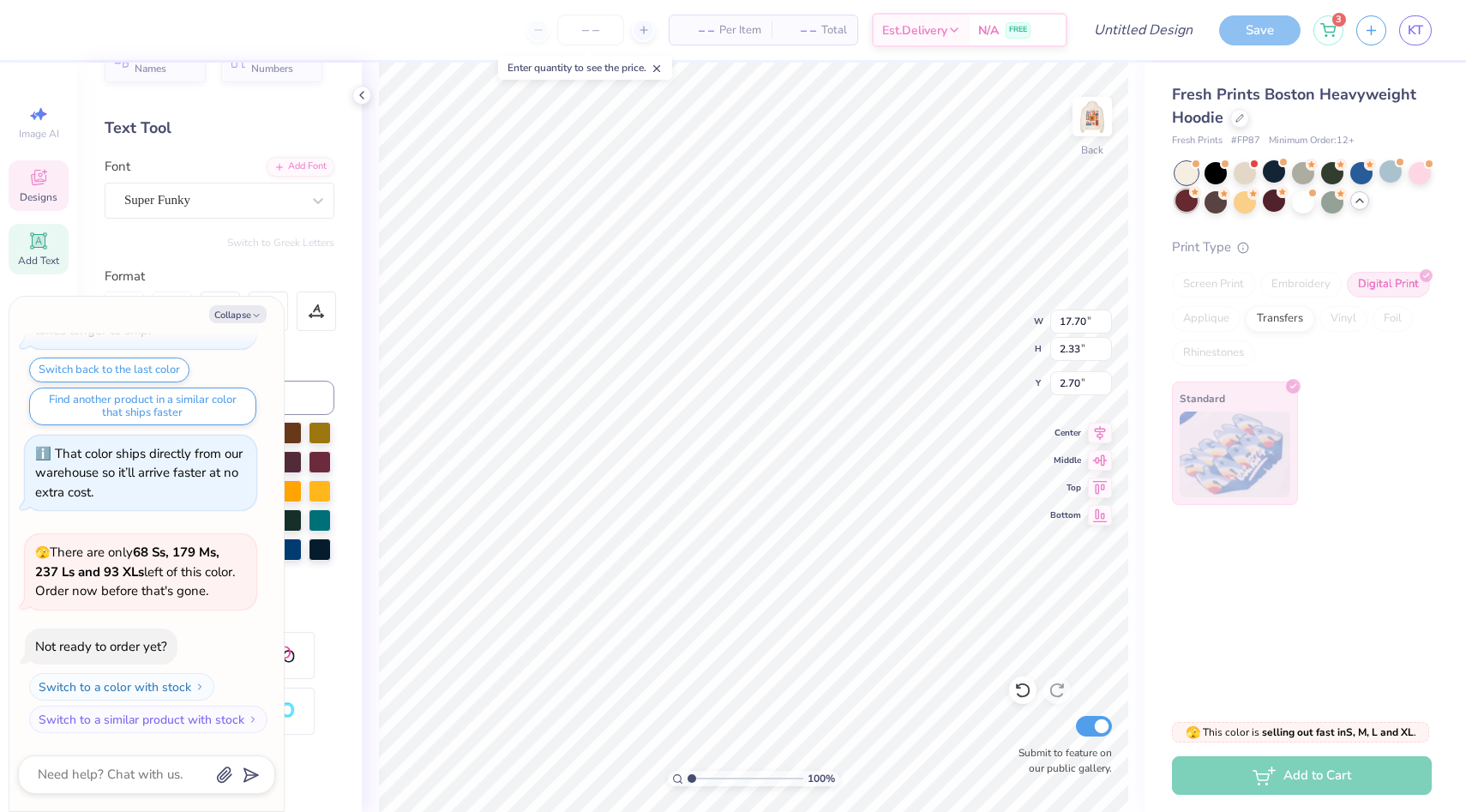
type textarea "x"
type input "2.71"
type textarea "x"
type input "9.54"
type input "1.26"
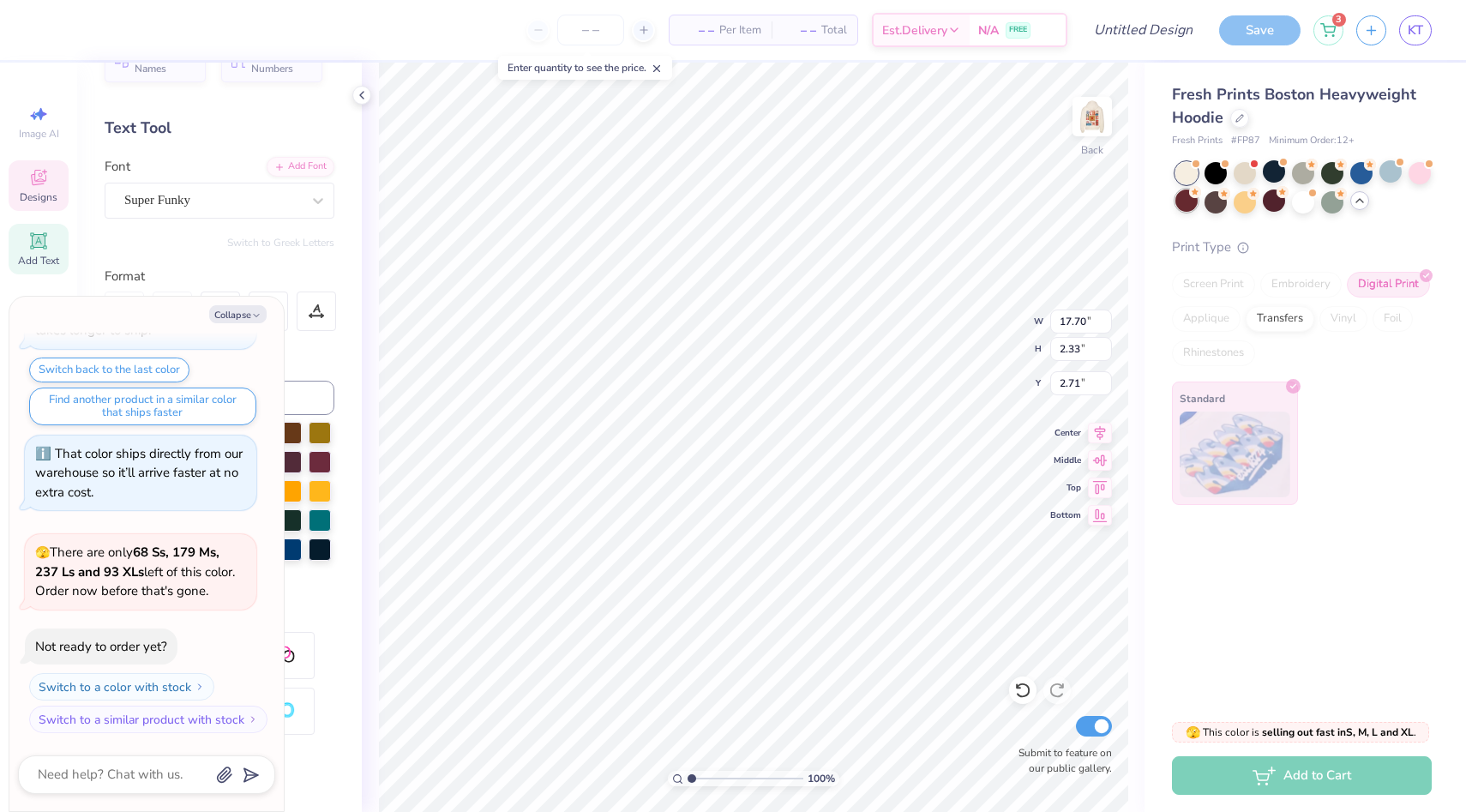
type input "3.79"
type textarea "x"
type input "3.66"
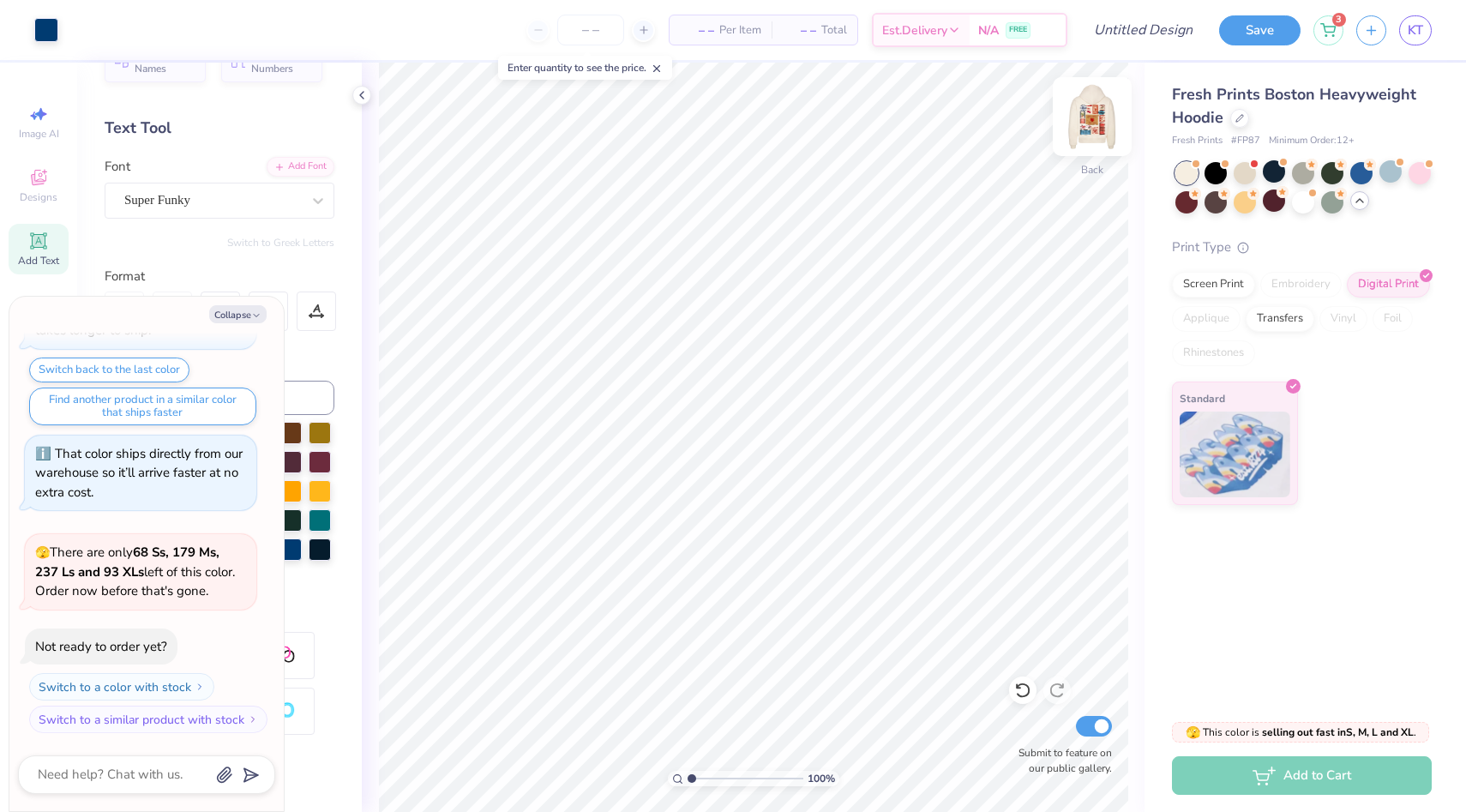
click at [1117, 103] on img at bounding box center [1092, 117] width 69 height 69
type textarea "x"
type input "5.00"
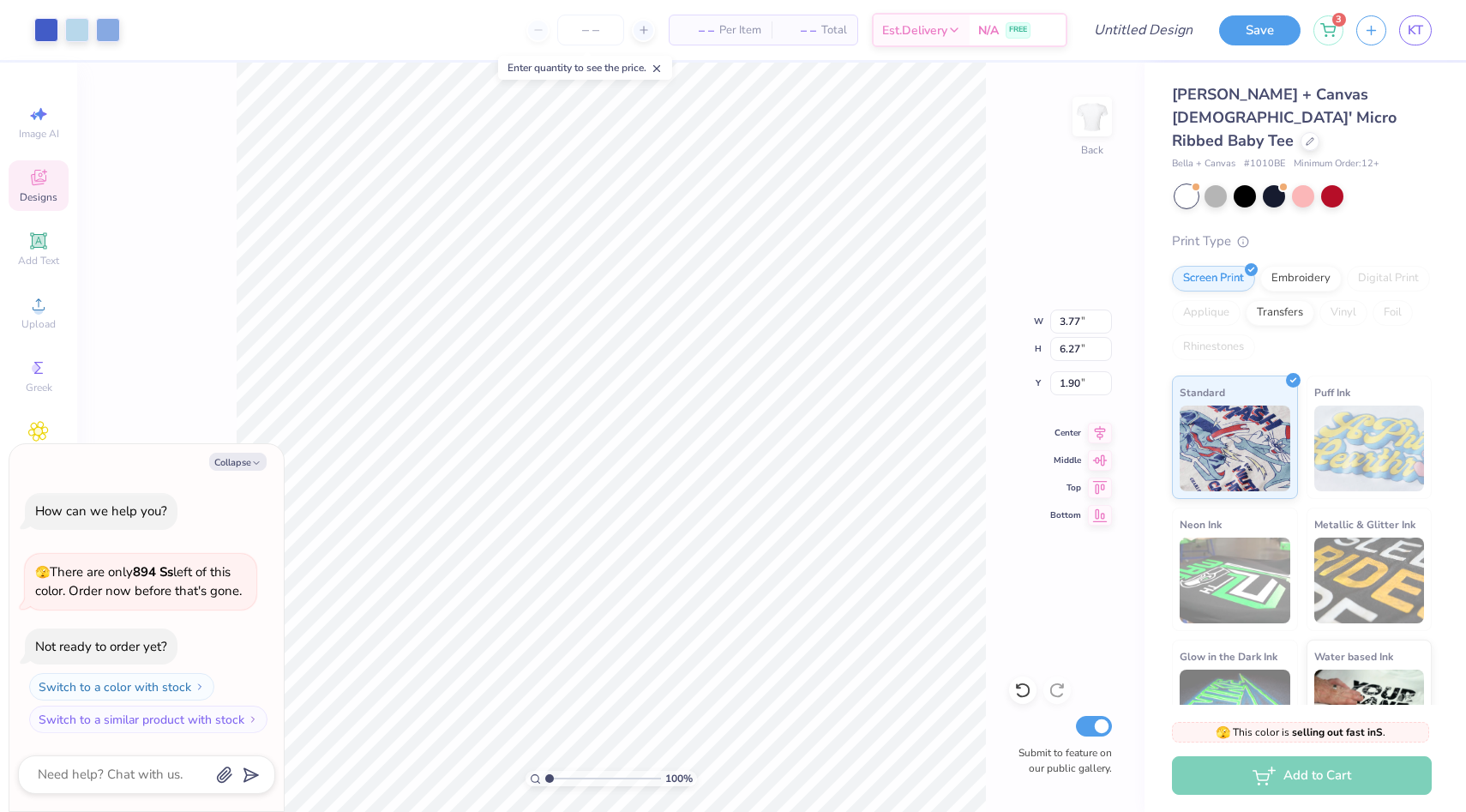
type textarea "x"
type input "1.91"
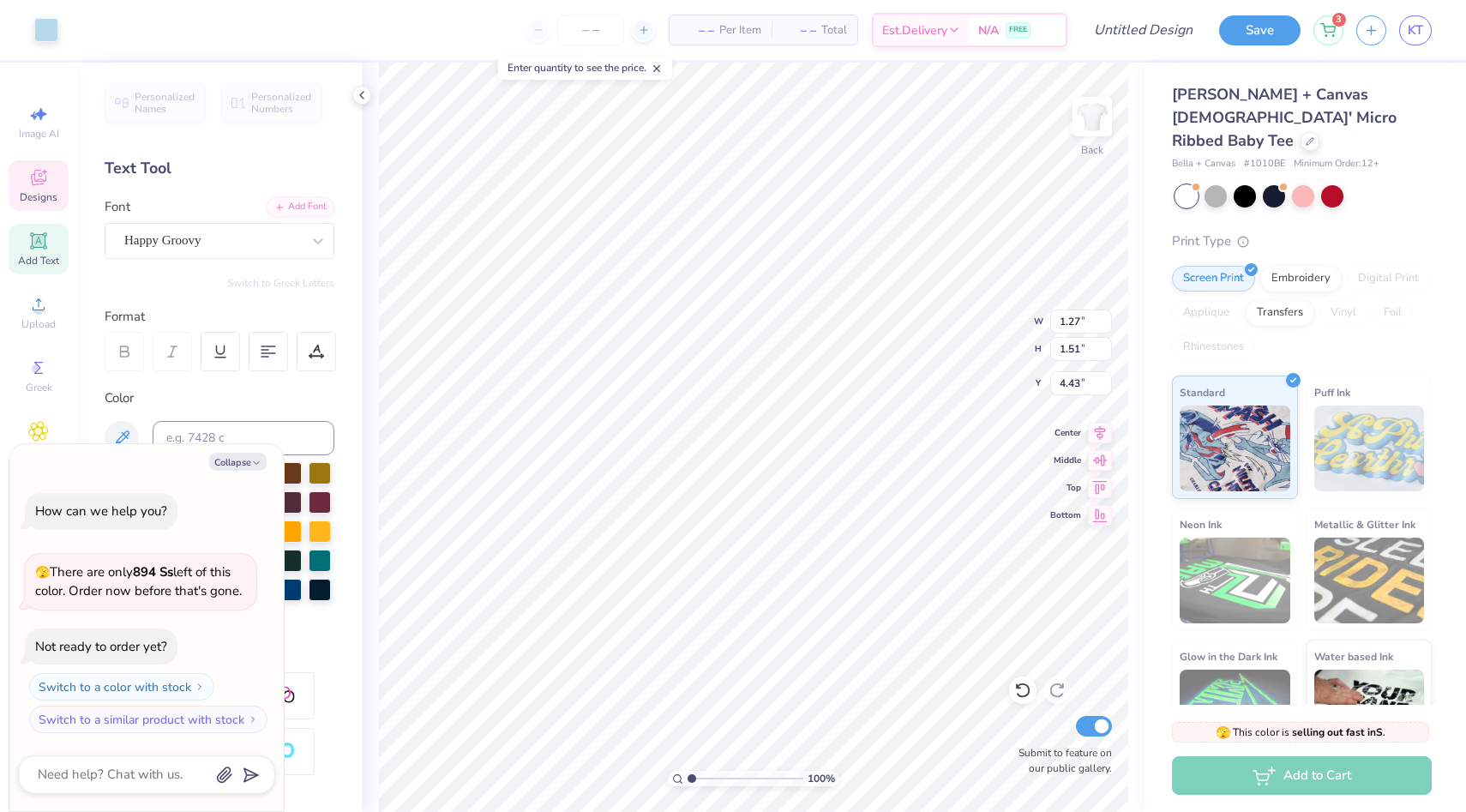
type textarea "x"
type input "4.57"
type textarea "x"
type textarea "C"
type textarea "x"
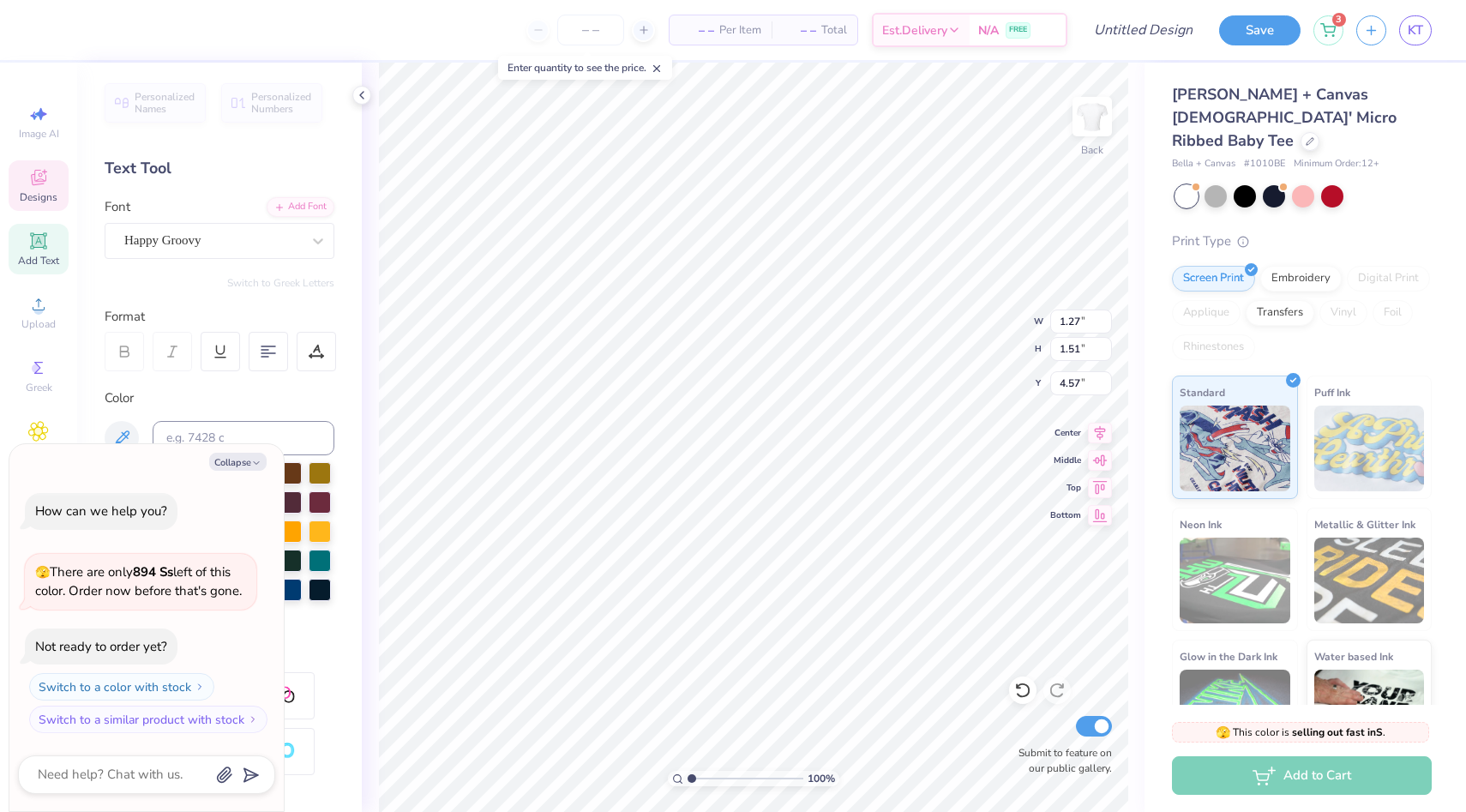
type input "1.06"
type input "1.44"
type input "2.80"
type textarea "x"
type textarea "I"
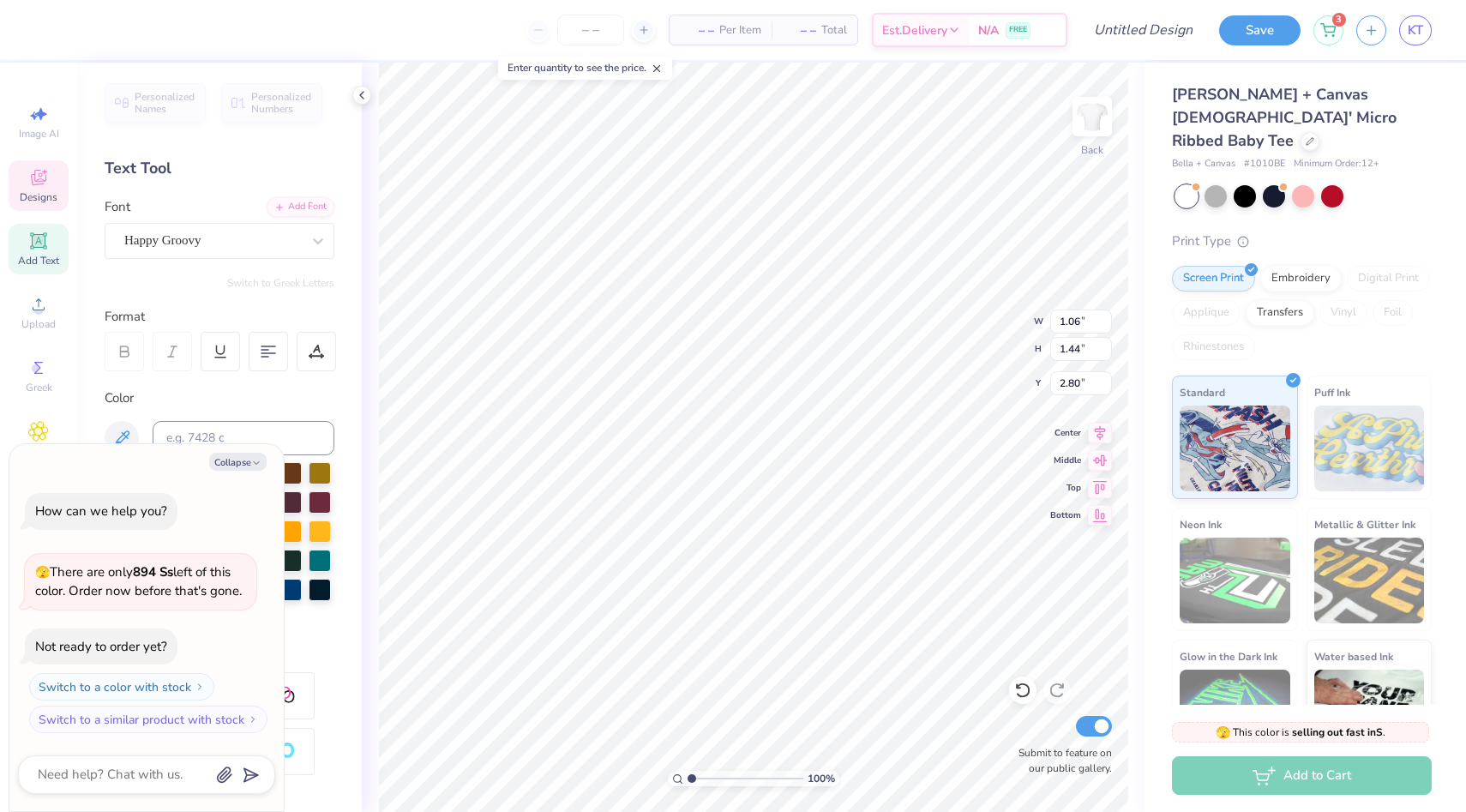
type textarea "x"
type input "2.83"
type input "6.27"
type input "1.91"
type textarea "x"
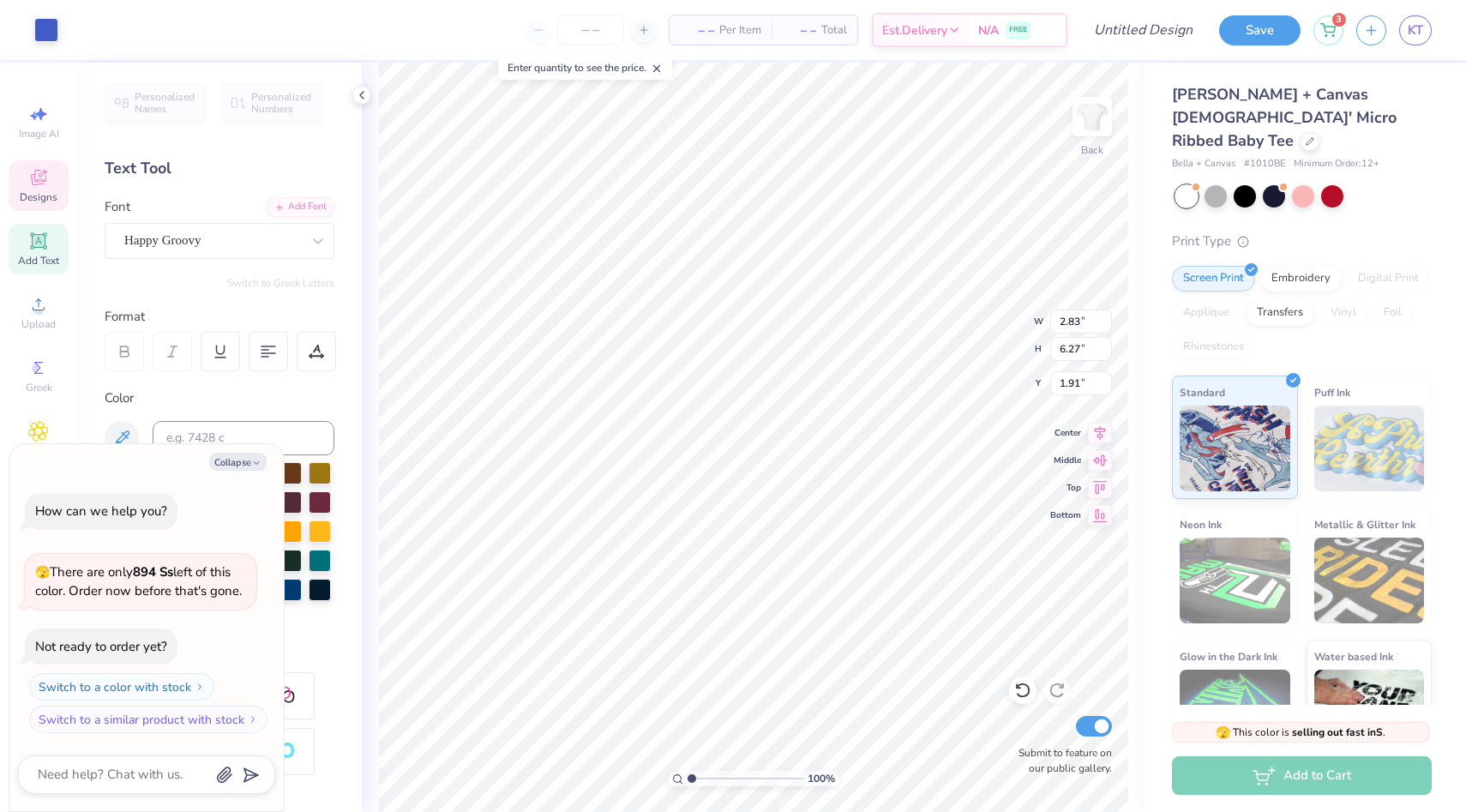
type input "0.51"
type input "1.38"
type input "2.83"
type textarea "x"
type input "2.82"
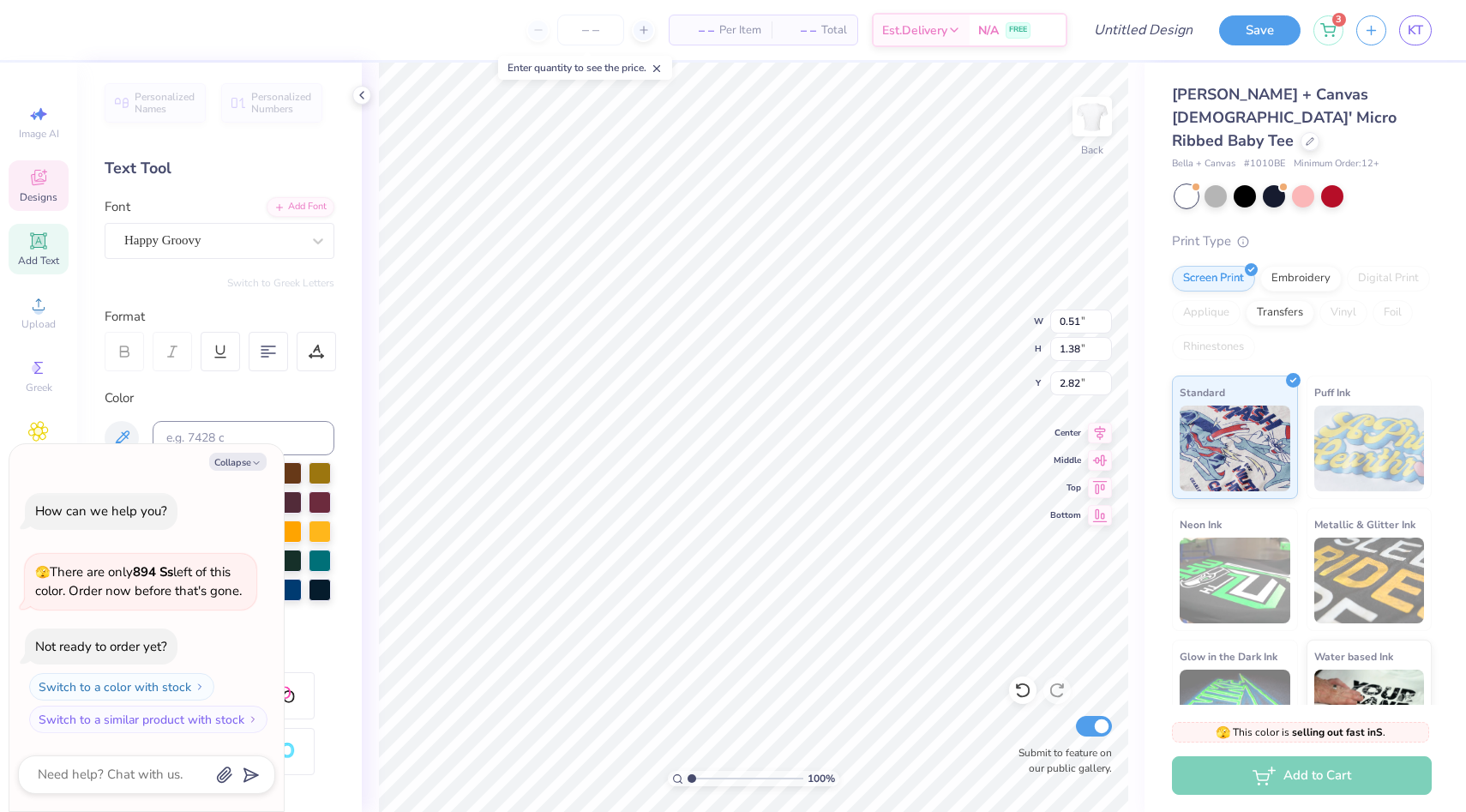
type textarea "x"
type input "3.51"
type textarea "x"
type input "1.27"
type input "1.31"
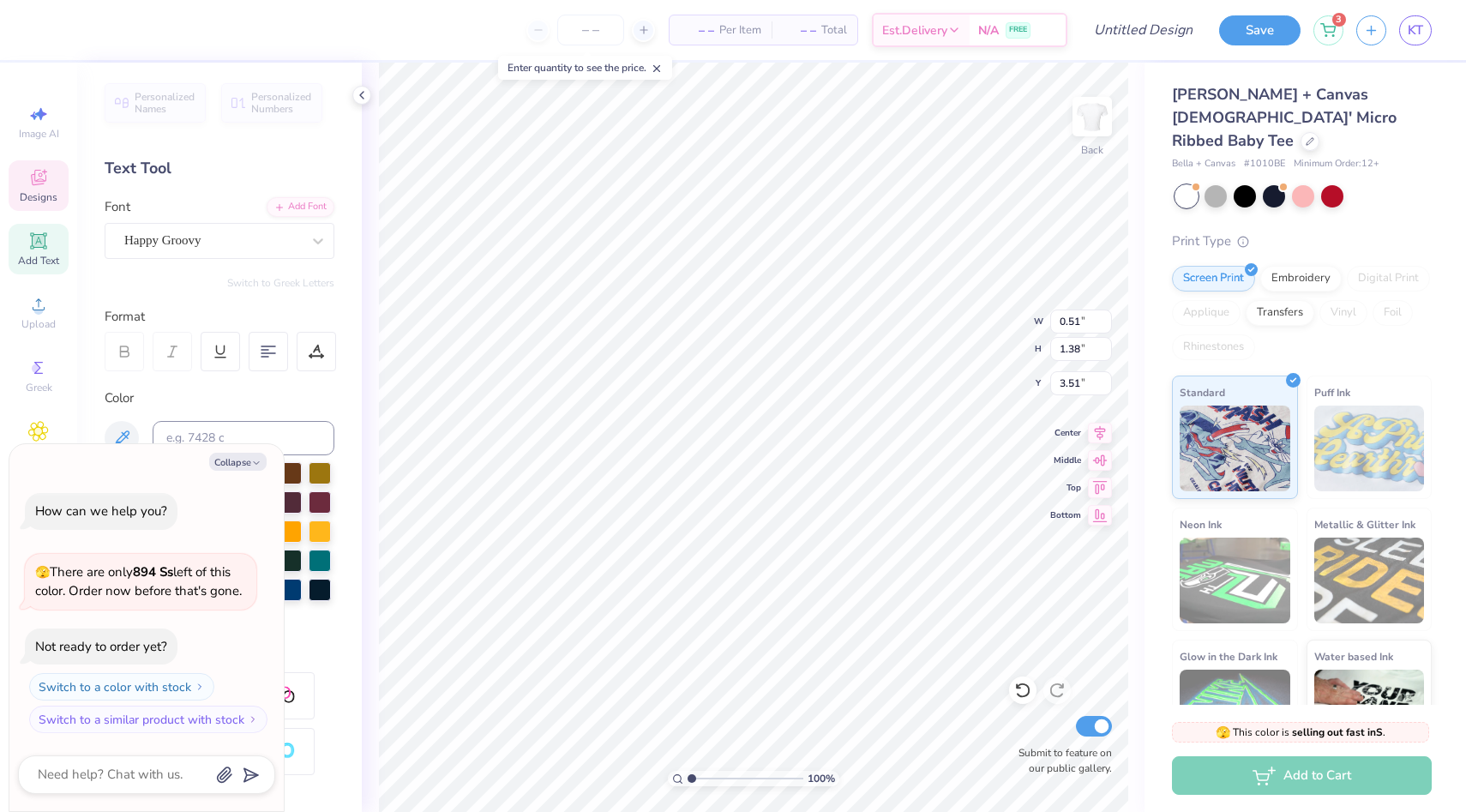
type input "4.67"
type textarea "x"
type input "4.68"
type textarea "x"
type textarea "N"
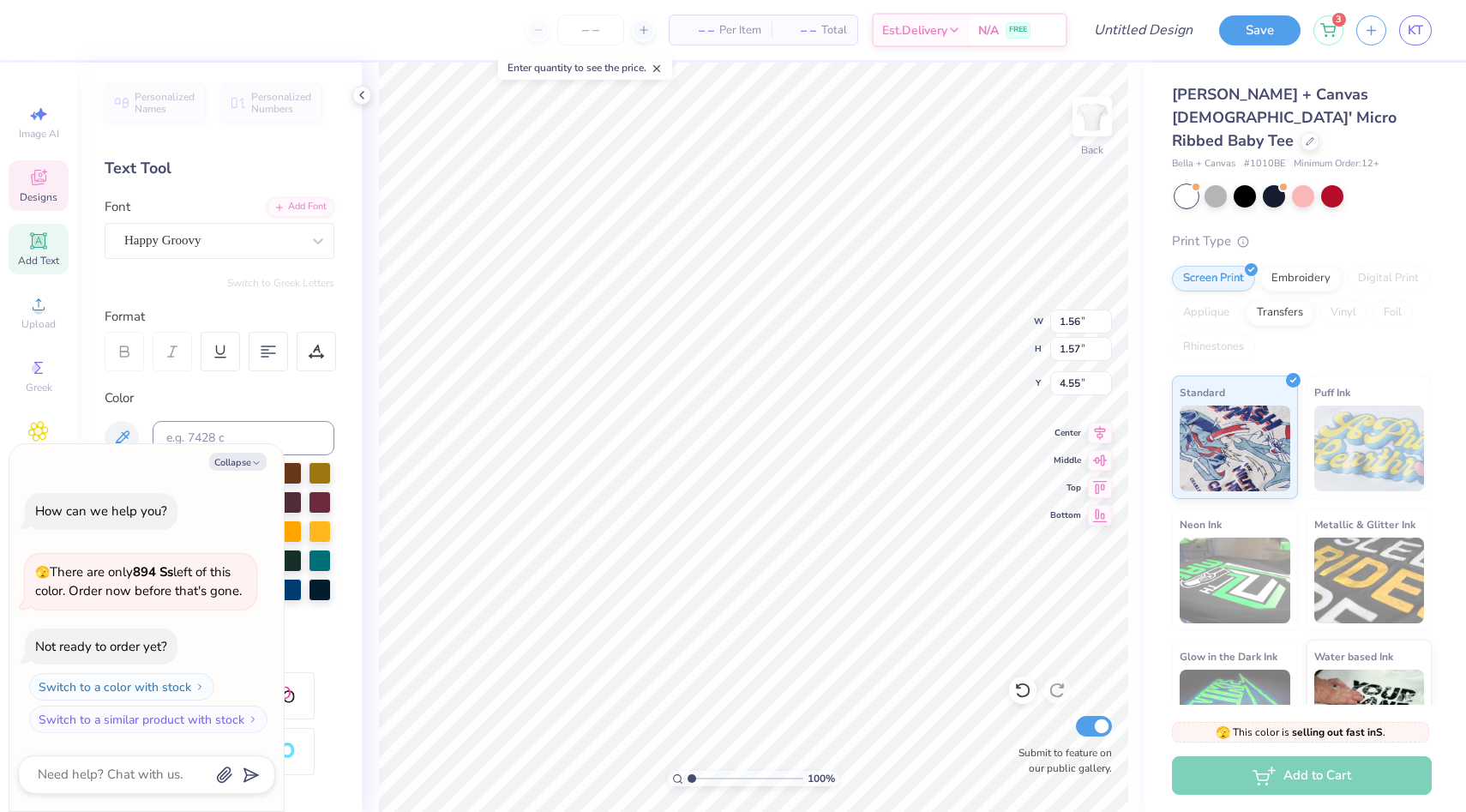
type textarea "x"
type input "1.28"
type input "1.51"
type input "4.57"
type textarea "x"
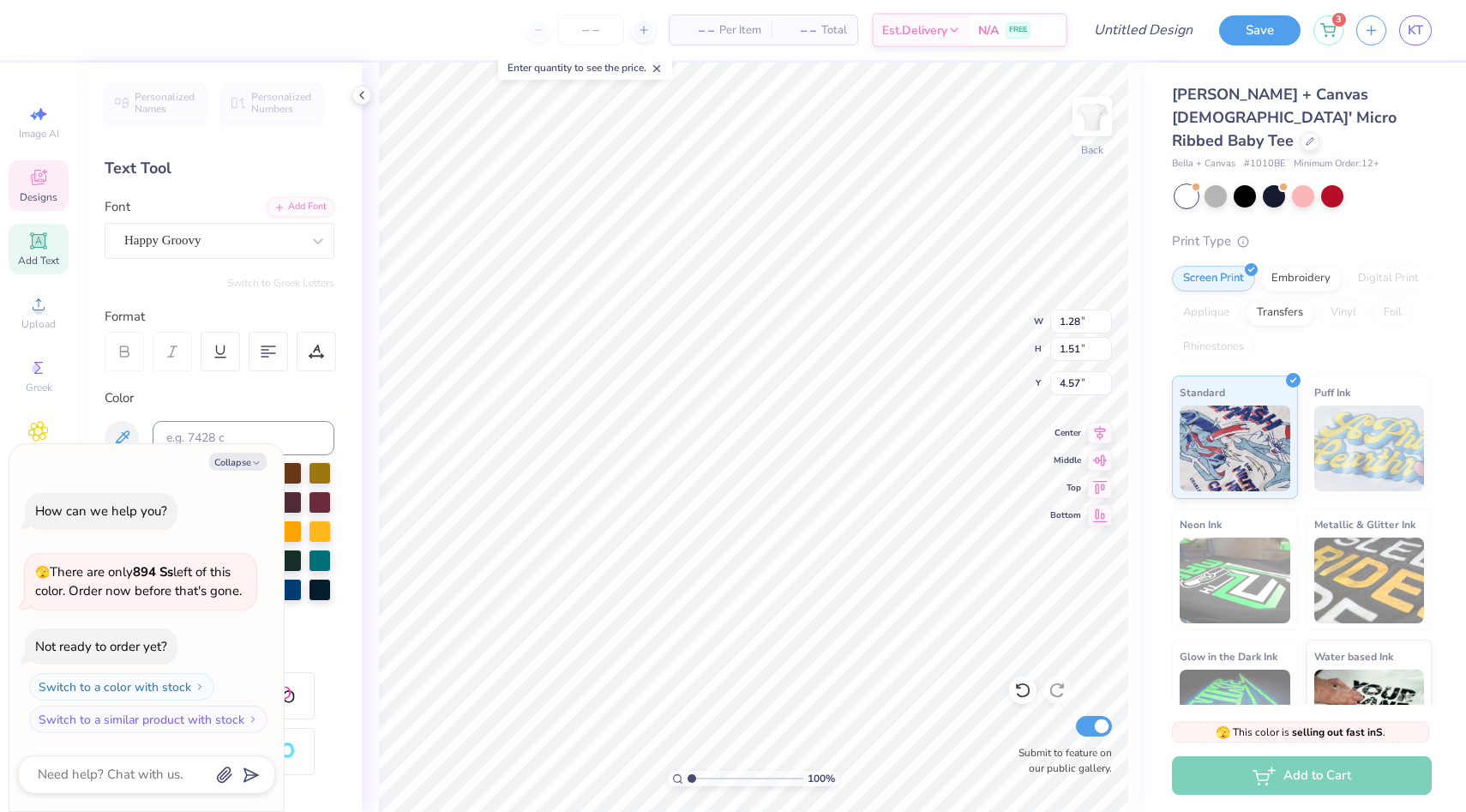
type input "3.17"
click at [822, 518] on li "Duplicate" at bounding box center [847, 516] width 135 height 34
type textarea "x"
type input "4.17"
type textarea "x"
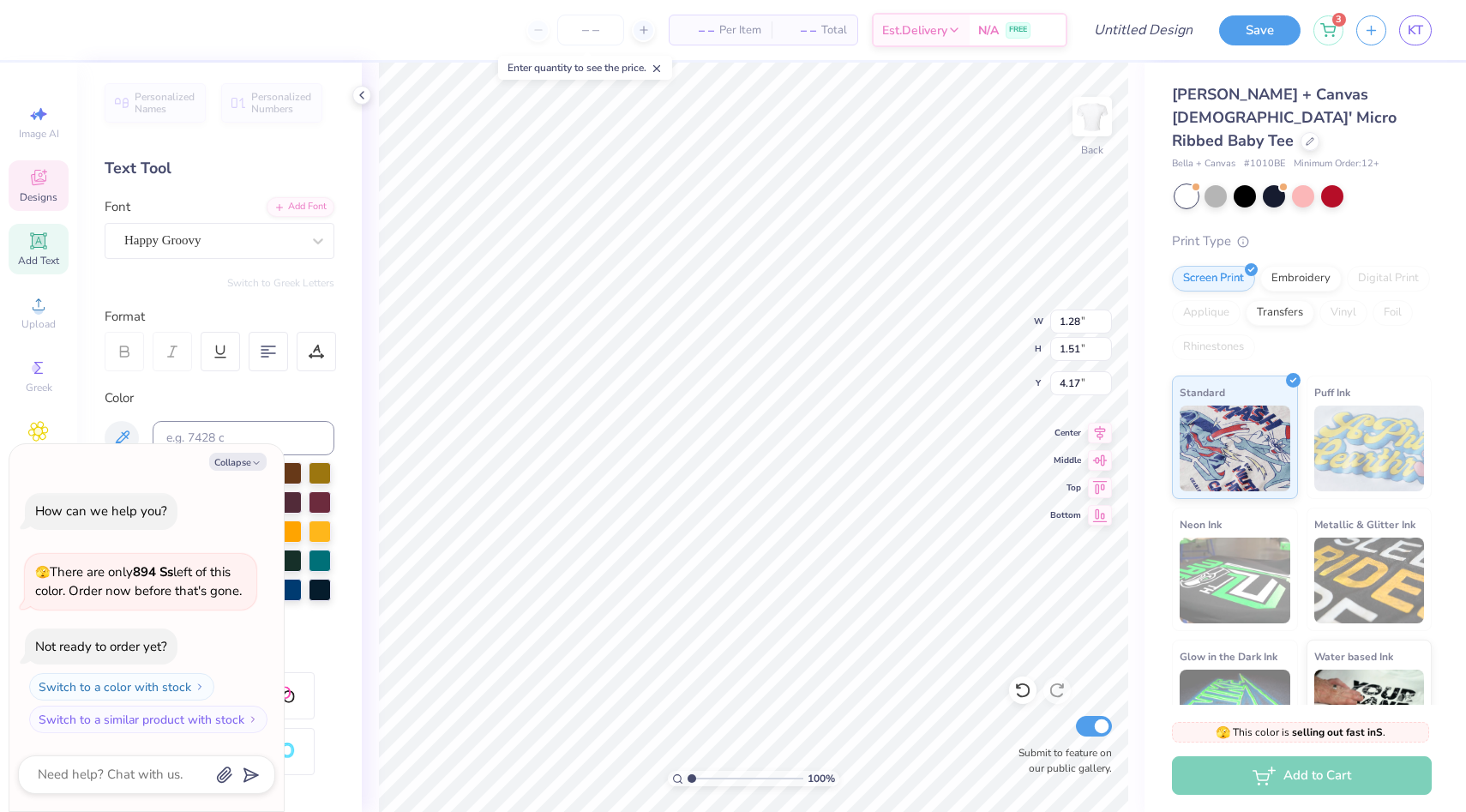
type textarea "C"
click at [836, 534] on li "Duplicate" at bounding box center [872, 523] width 135 height 34
type textarea "x"
type input "5.23"
type textarea "x"
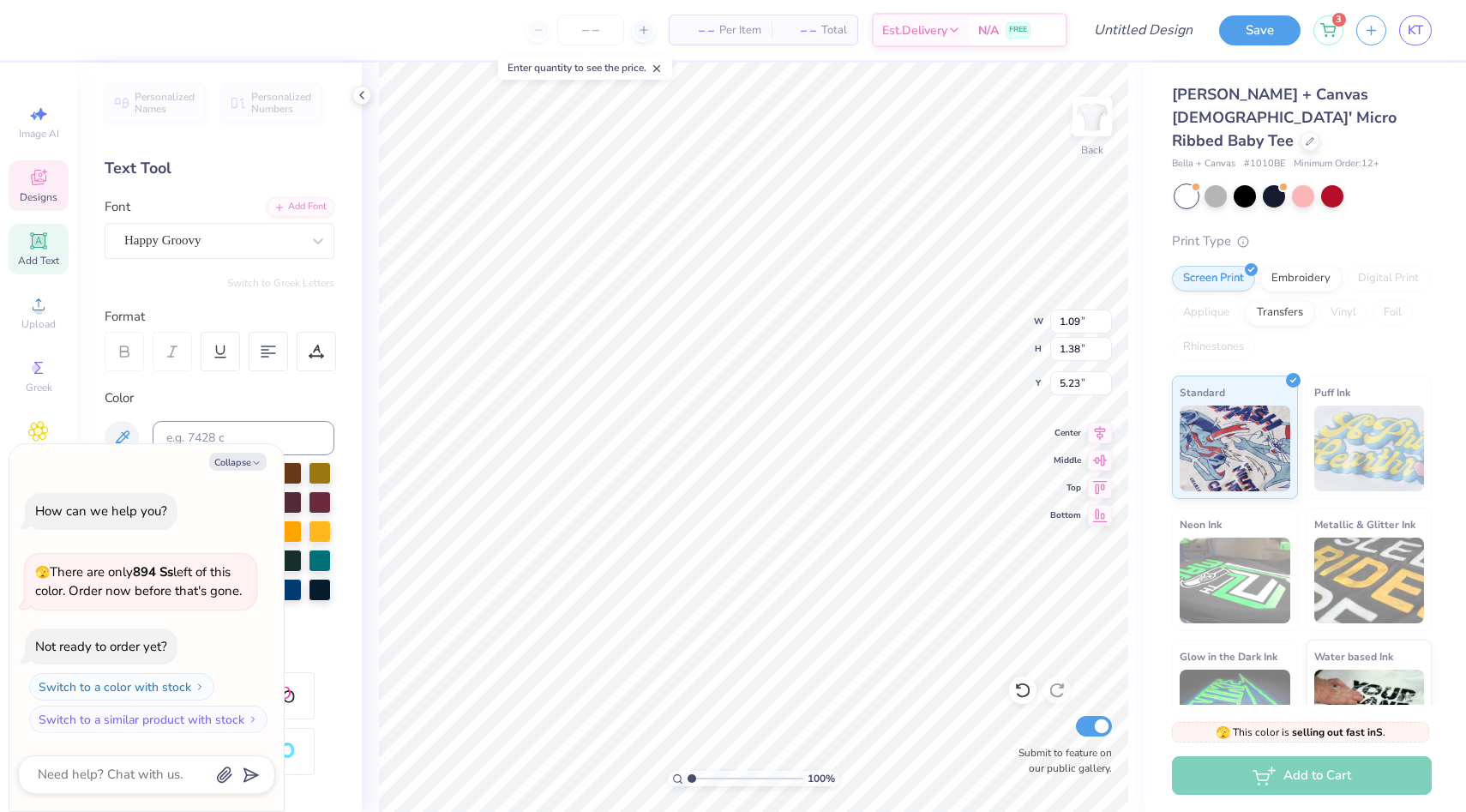
type textarea "I"
type textarea "x"
type input "4.71"
type textarea "x"
type input "0.48"
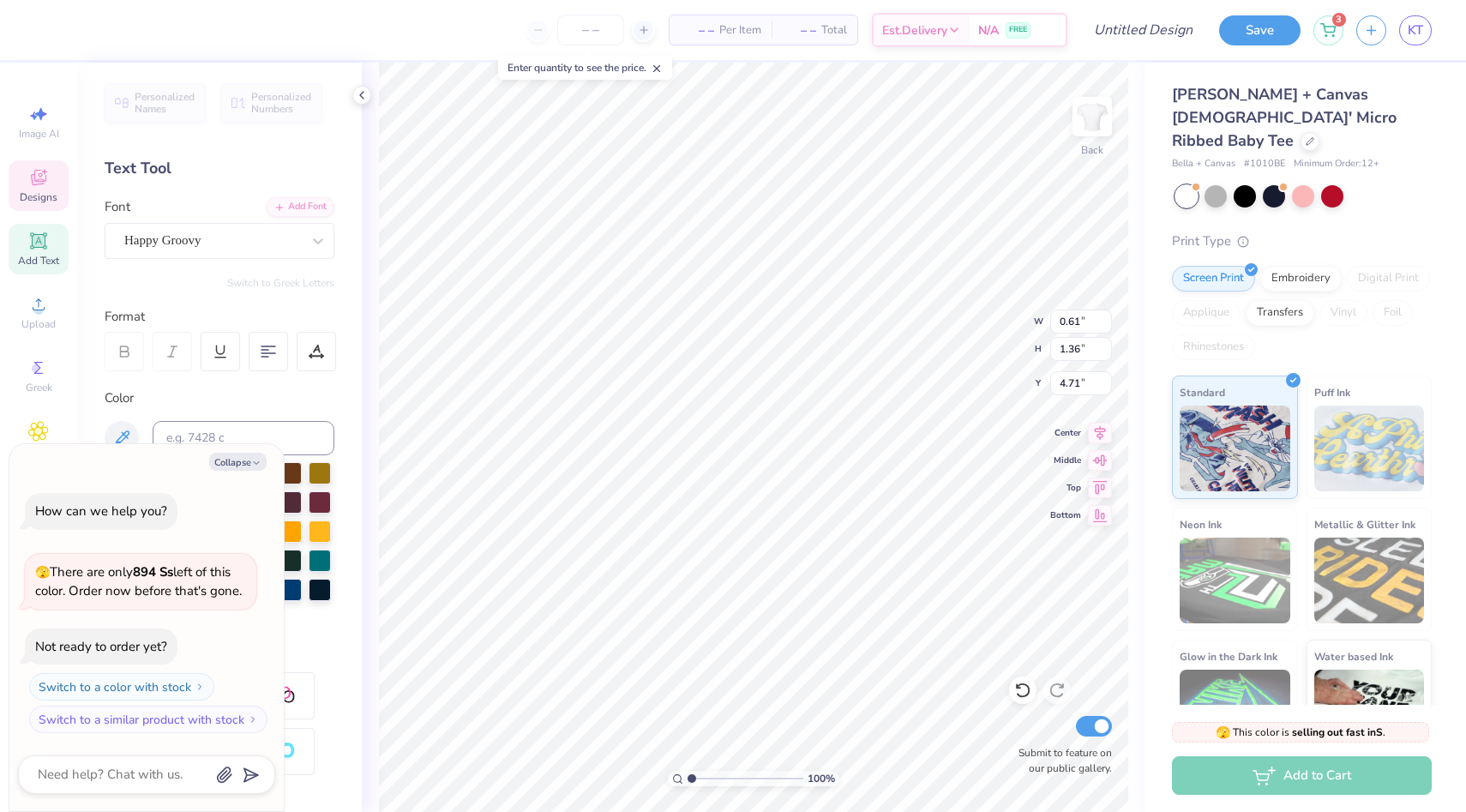
type input "1.38"
type input "4.70"
type textarea "x"
type input "1.15"
type input "1.37"
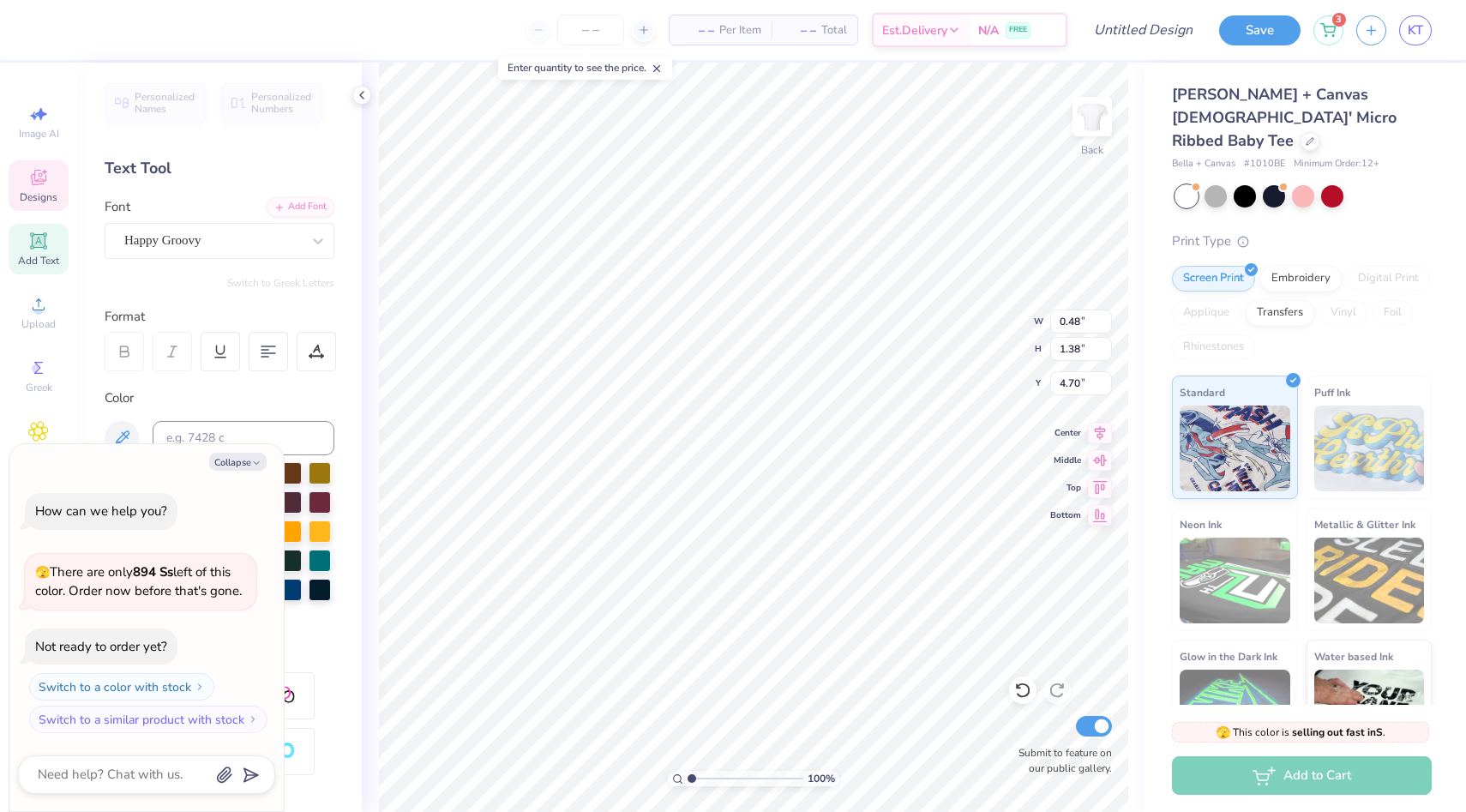
type input "4.62"
type textarea "x"
type input "4.64"
type textarea "x"
type input "0.51"
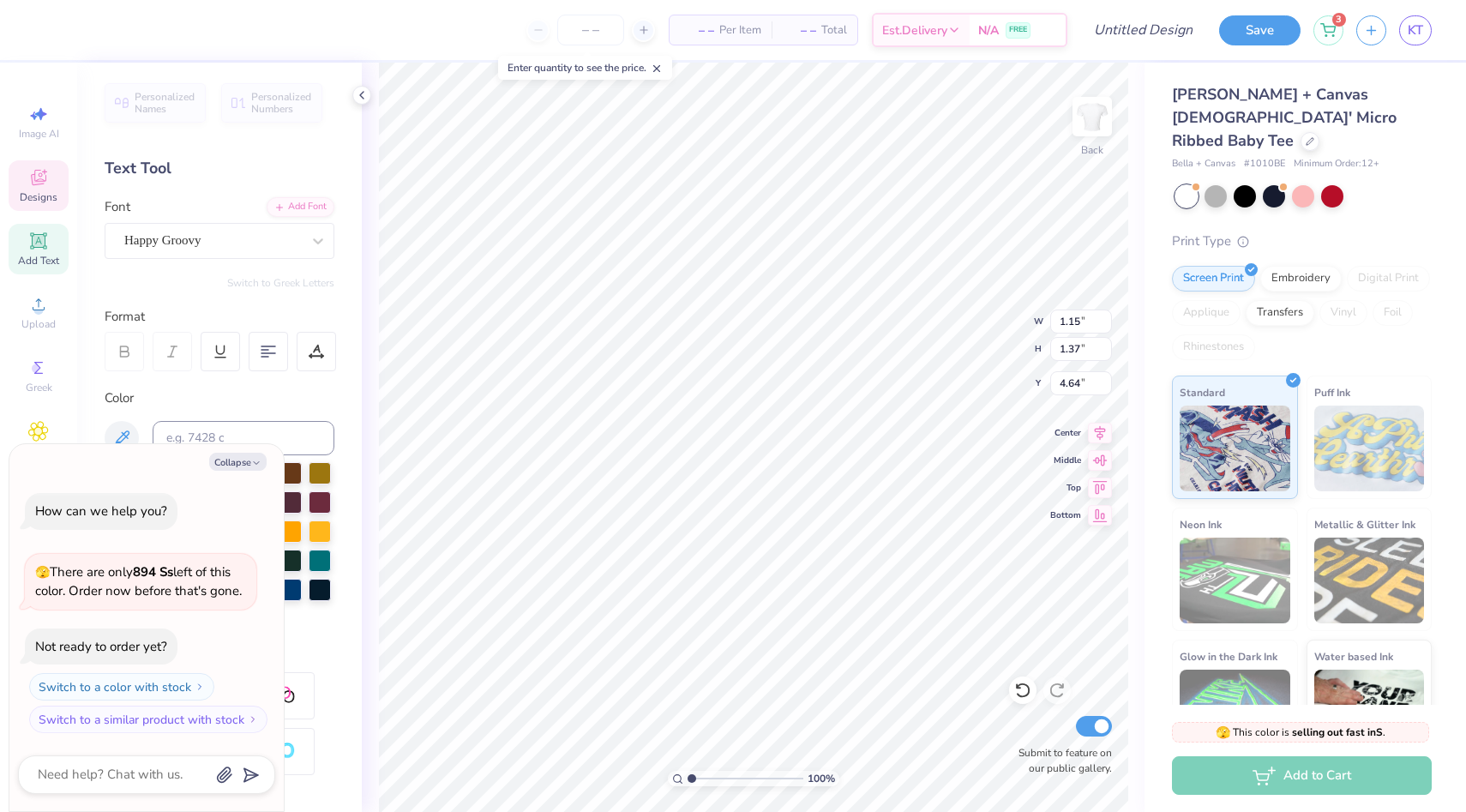
type input "1.38"
type input "3.51"
type textarea "x"
type input "4.24"
type textarea "x"
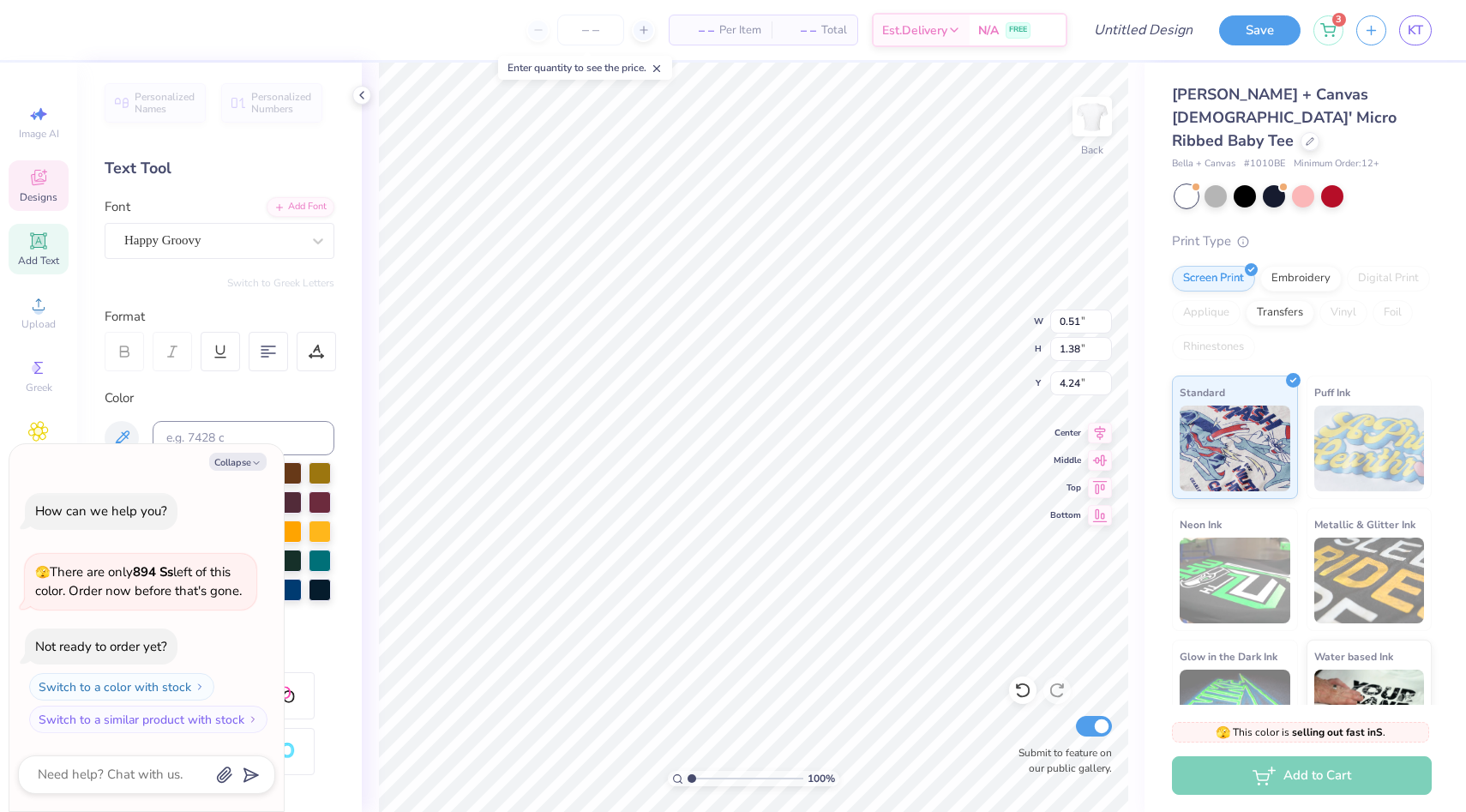
type input "2.83"
type input "6.27"
type input "1.91"
type textarea "x"
type input "4.23"
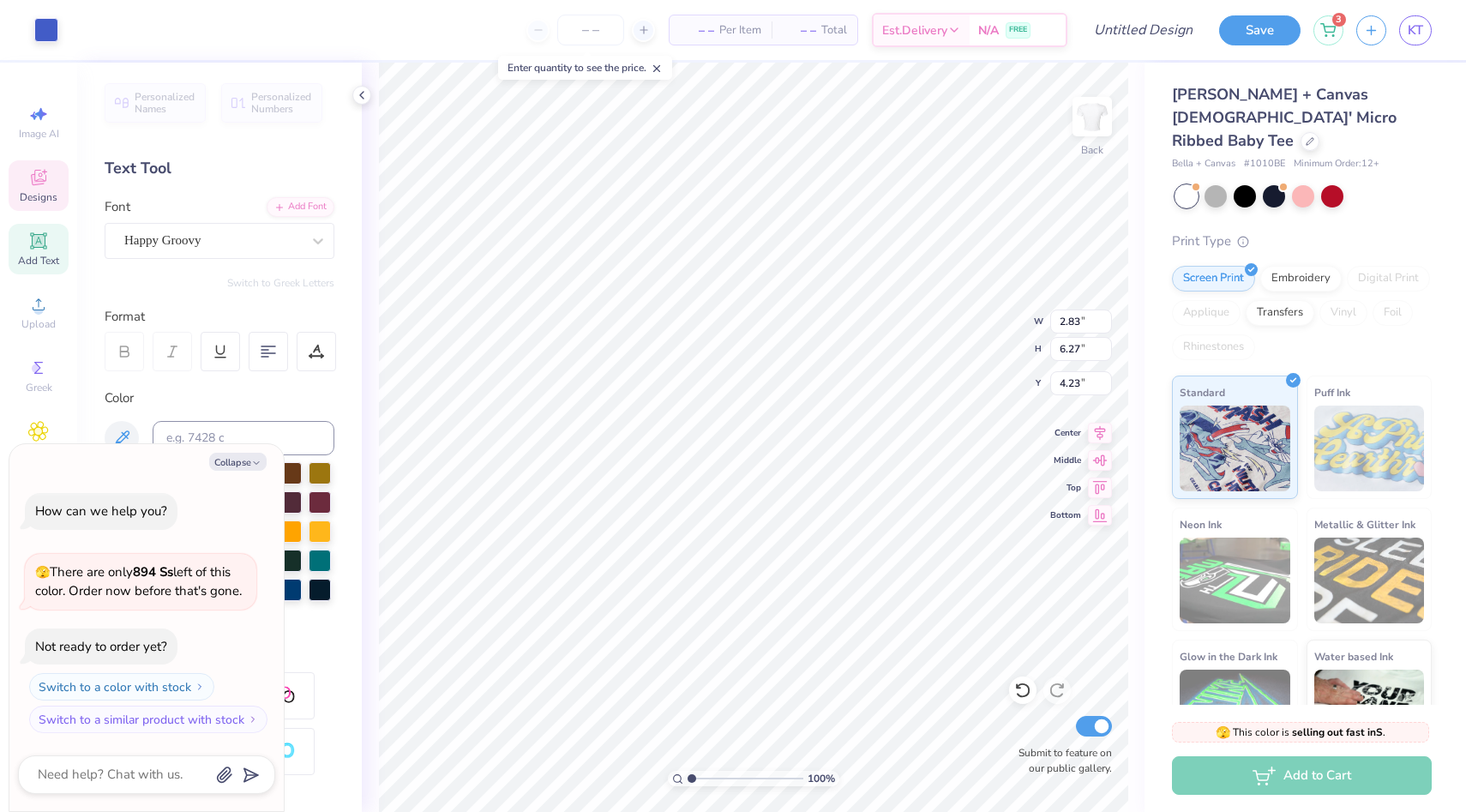
type textarea "x"
type input "1.14"
type input "1.22"
type input "2.98"
type textarea "x"
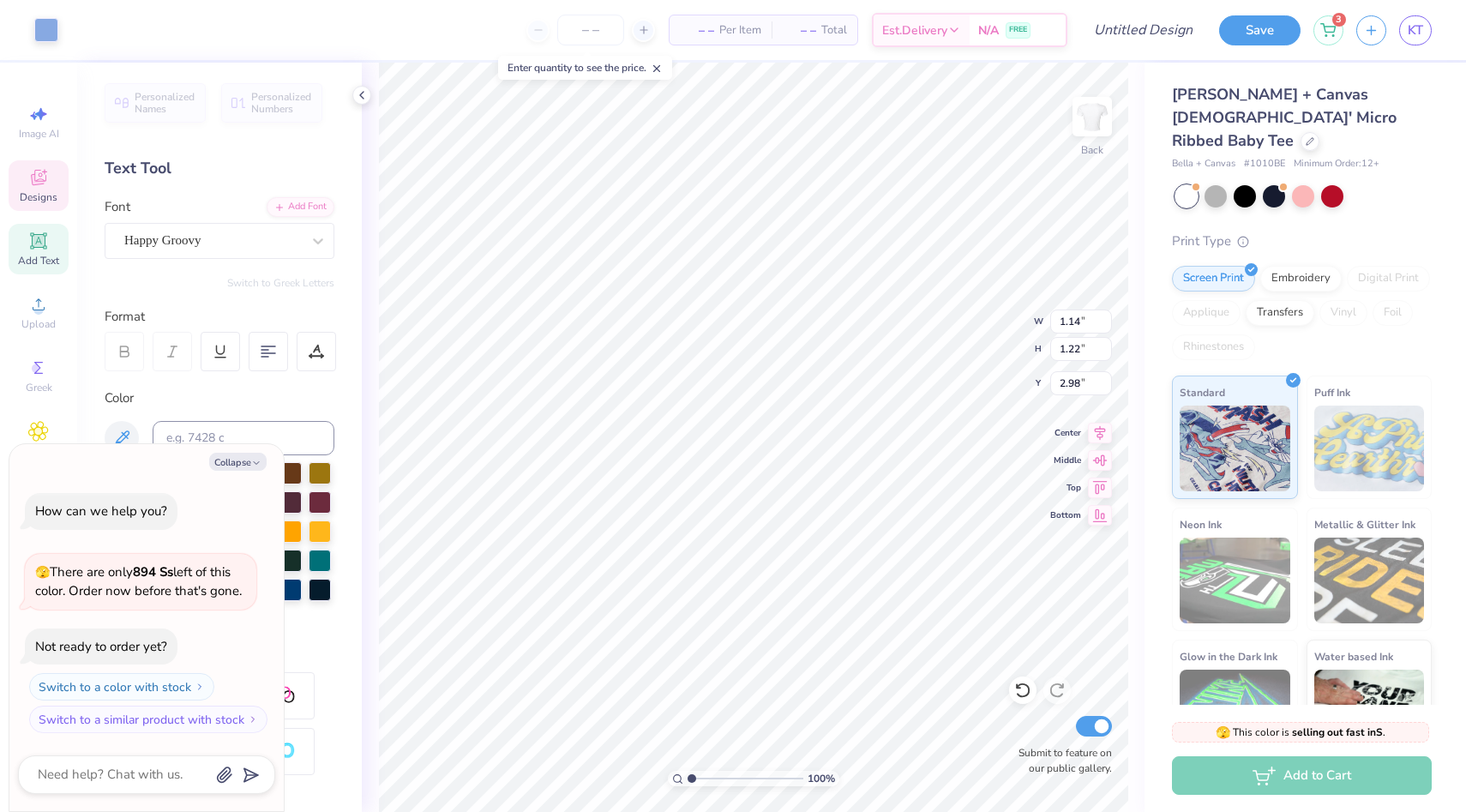
type input "5.39"
type textarea "x"
type input "3.64"
type textarea "x"
type input "1.09"
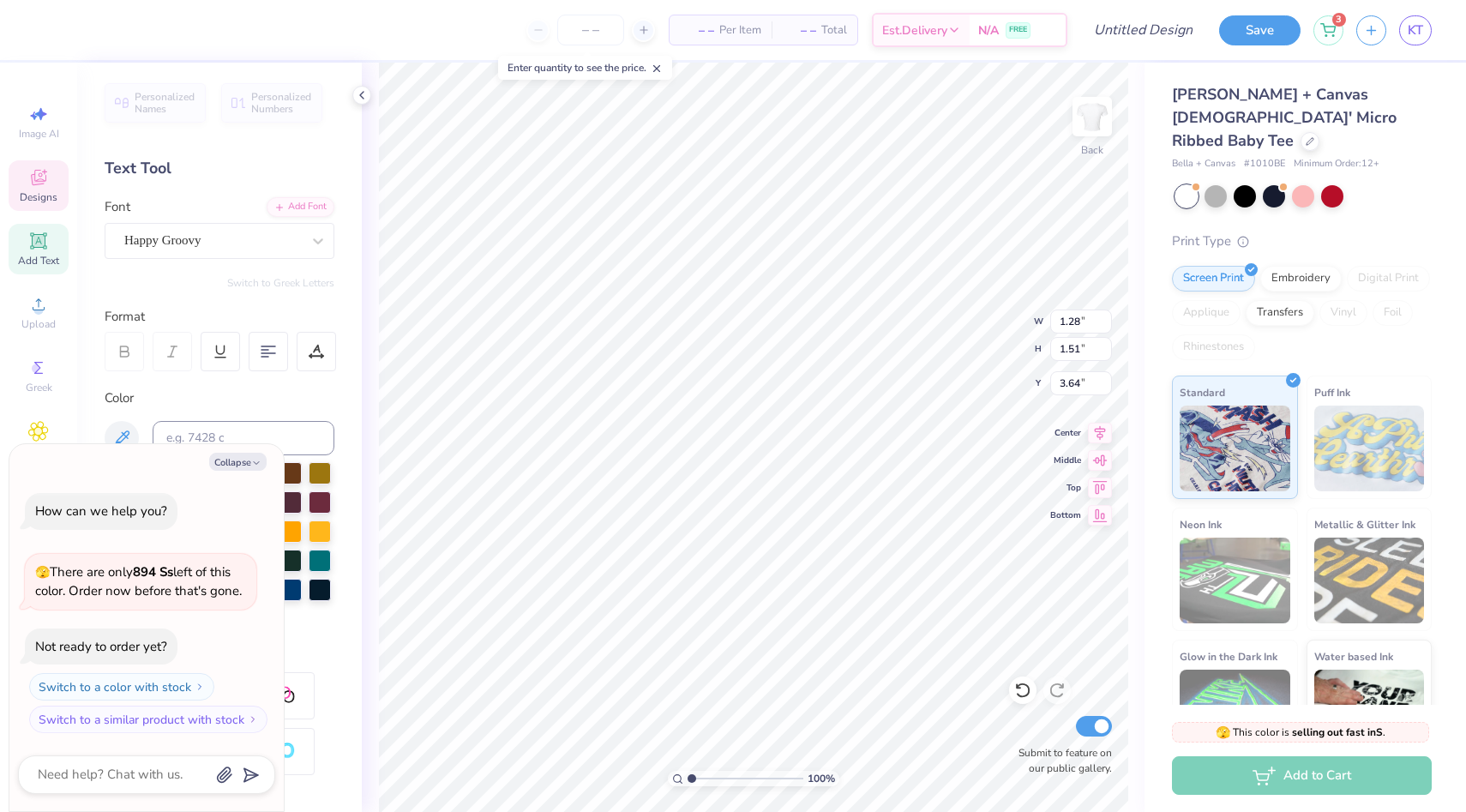
type input "1.38"
type input "4.23"
type textarea "x"
type input "3.32"
type textarea "x"
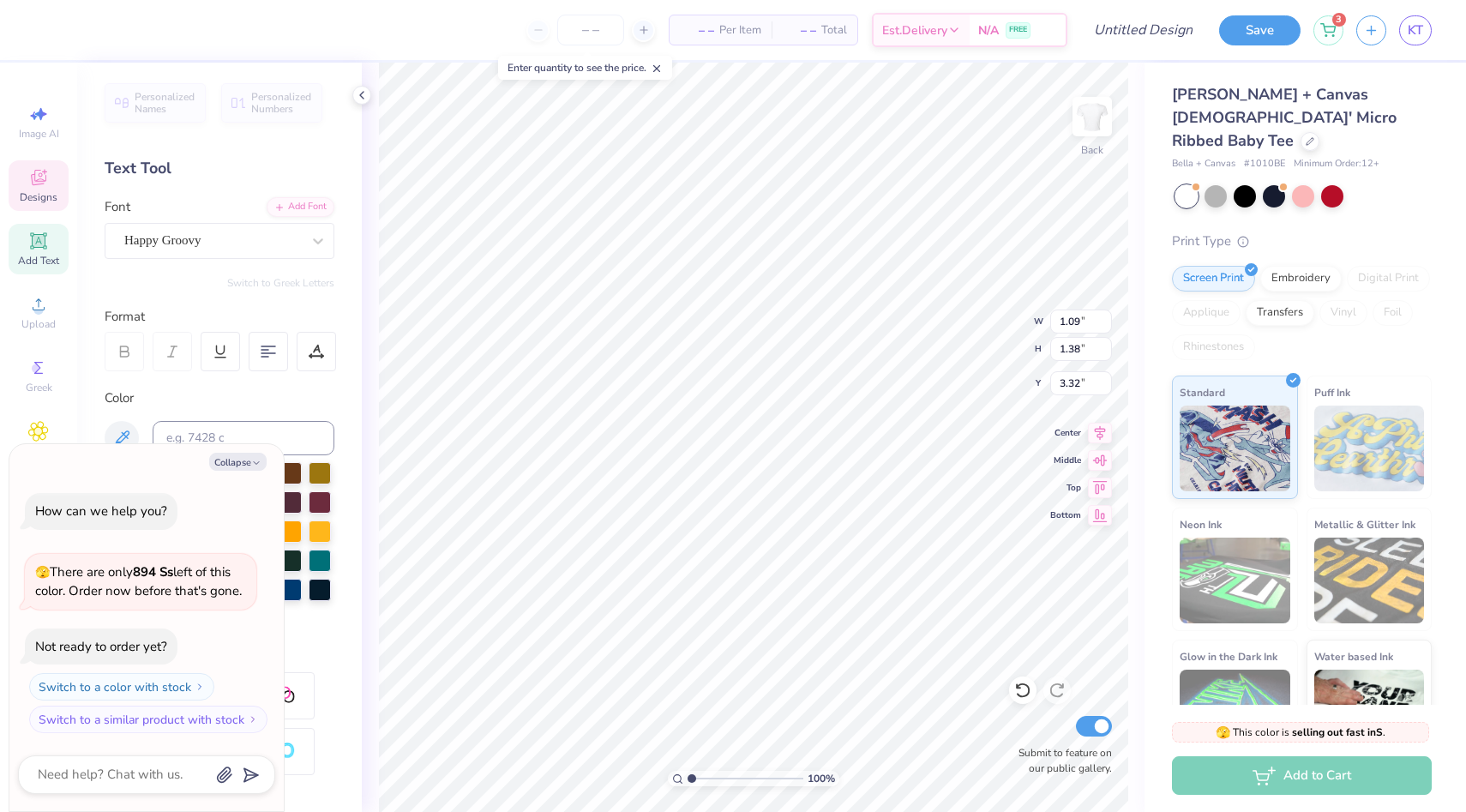
type input "0.51"
type input "4.24"
type textarea "x"
type input "3.64"
type textarea "x"
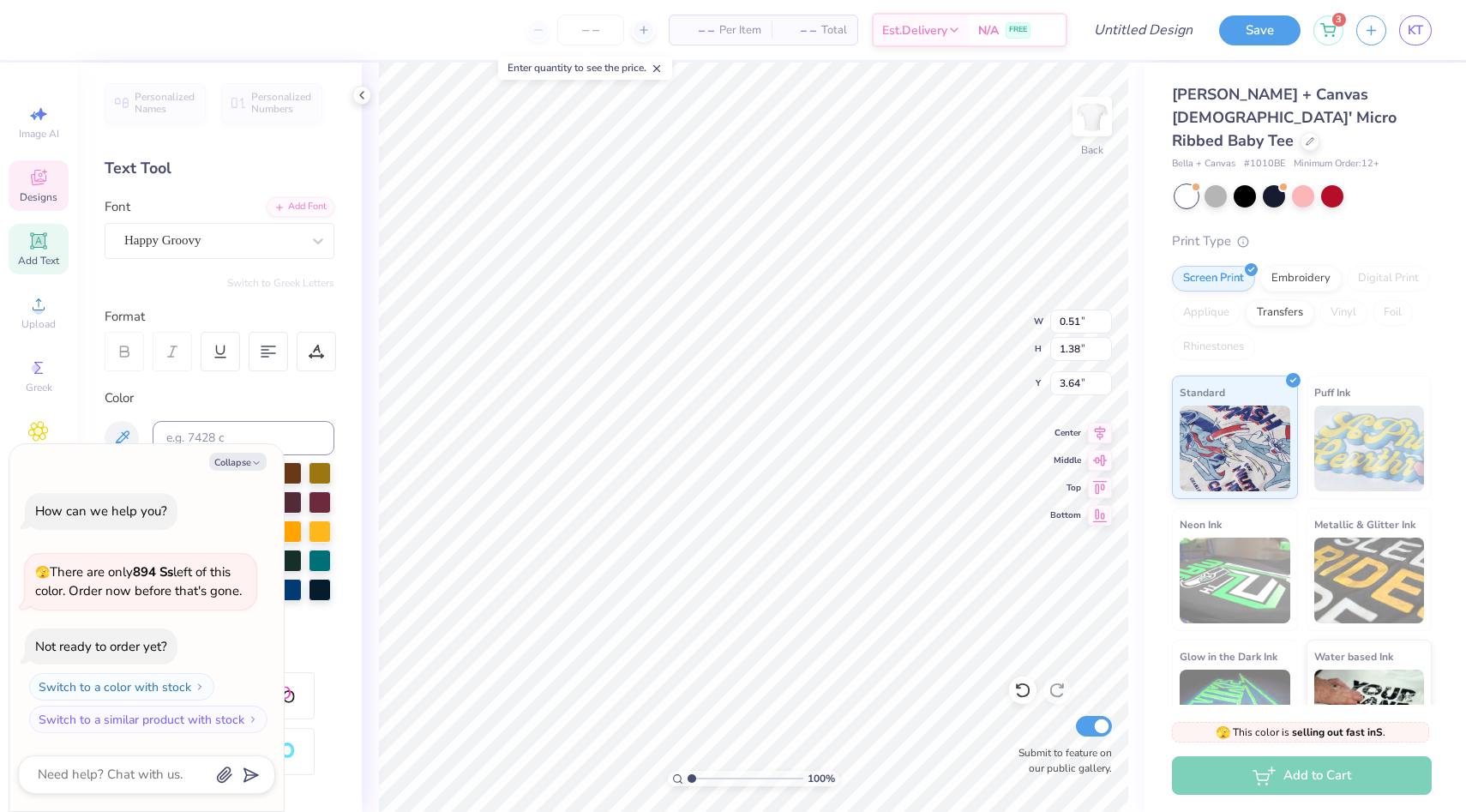
type input "1.15"
type input "1.37"
type input "4.64"
type textarea "x"
type input "4.02"
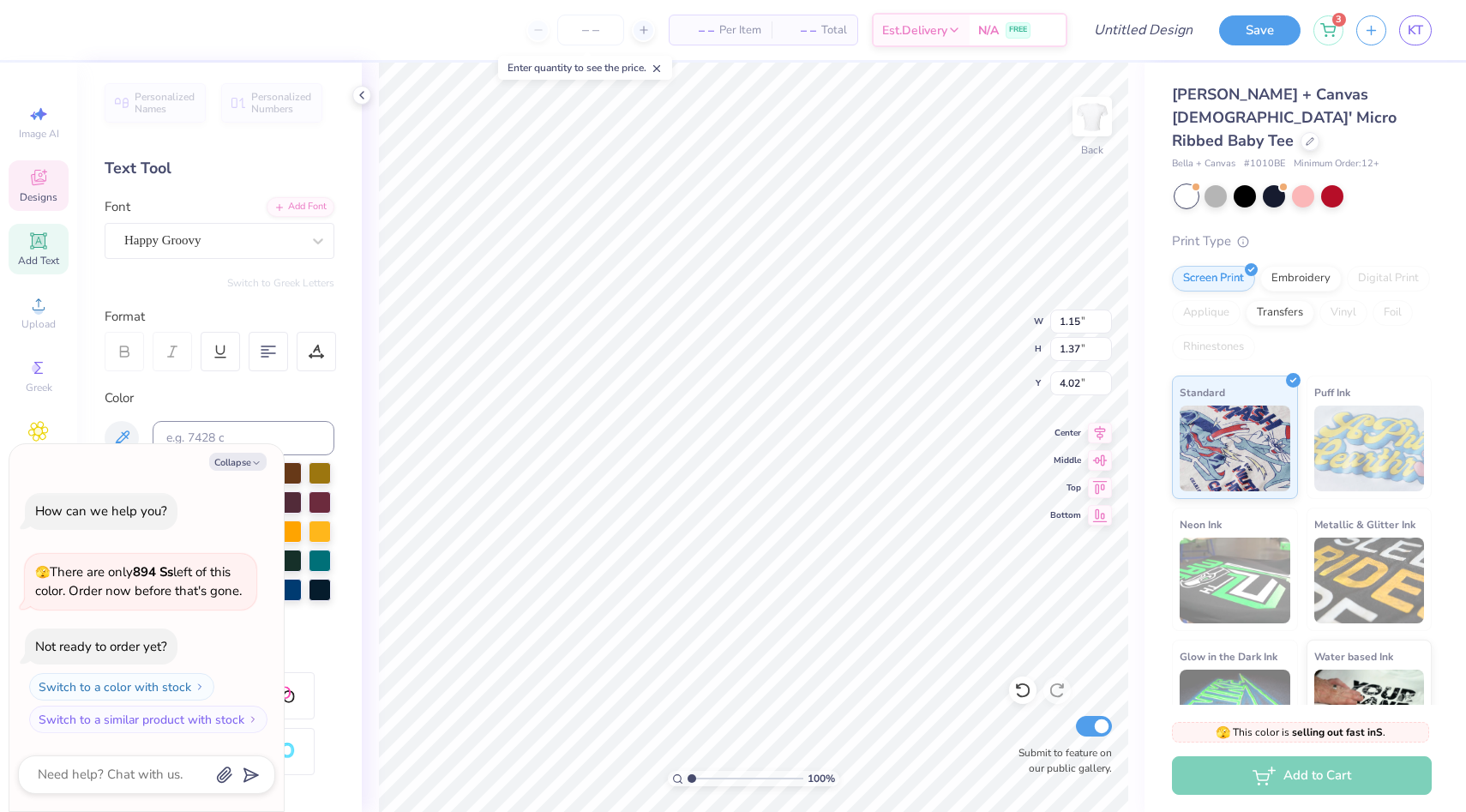
type textarea "x"
type input "0.48"
type input "1.38"
type input "4.70"
type textarea "x"
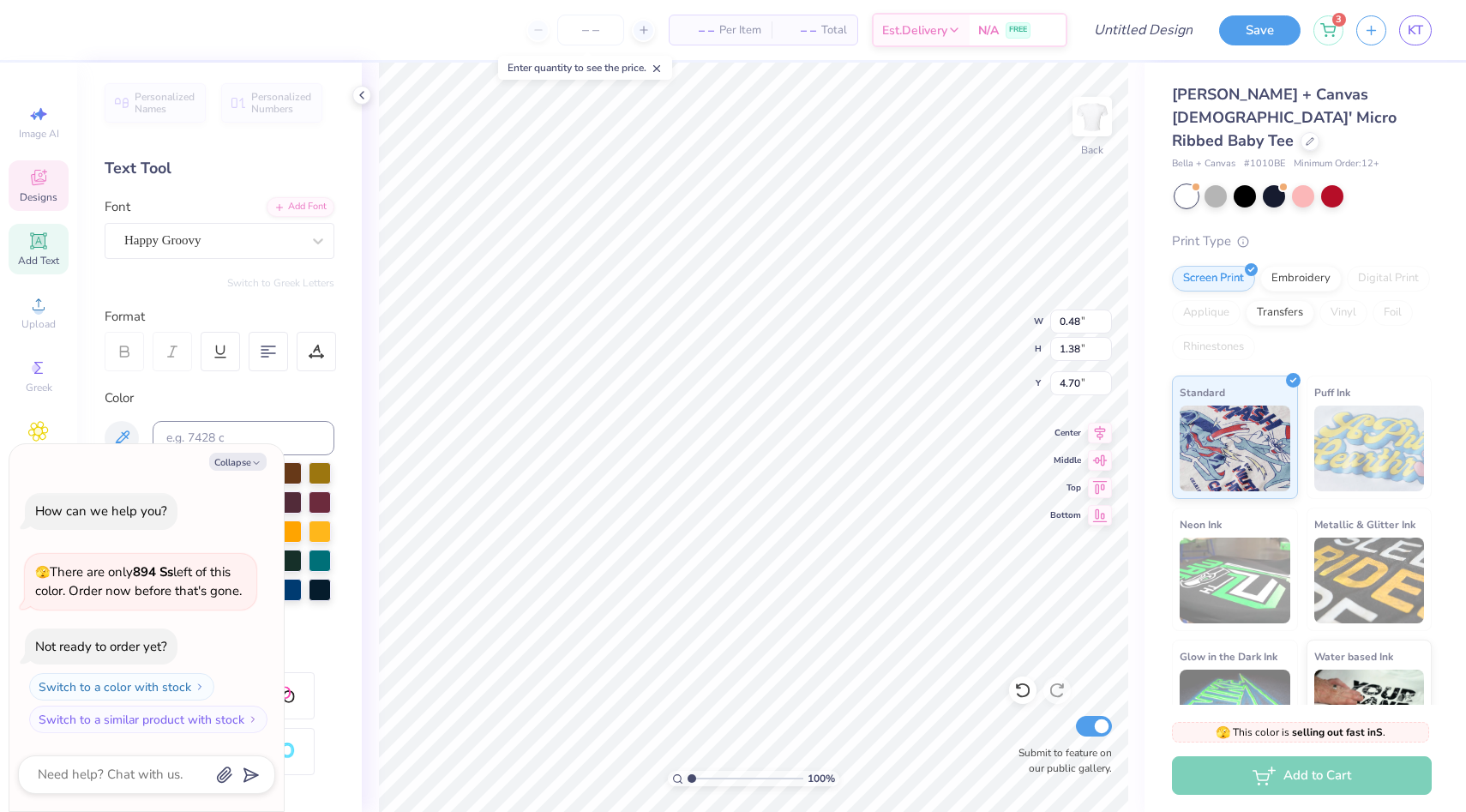
type input "4.01"
type textarea "x"
type input "1.09"
type input "3.32"
type textarea "x"
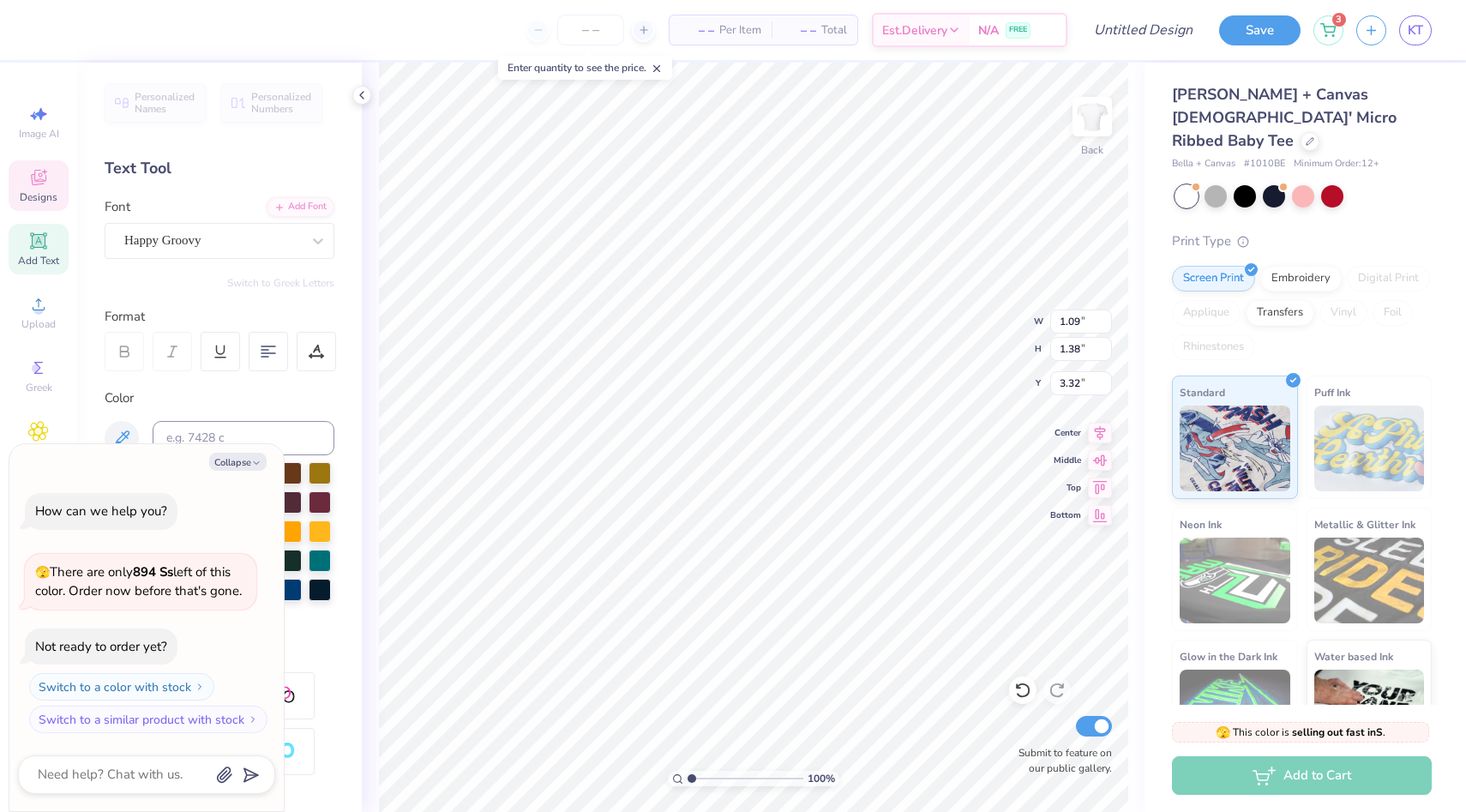
type input "3.64"
type textarea "x"
type input "3.71"
type textarea "x"
type input "1.01"
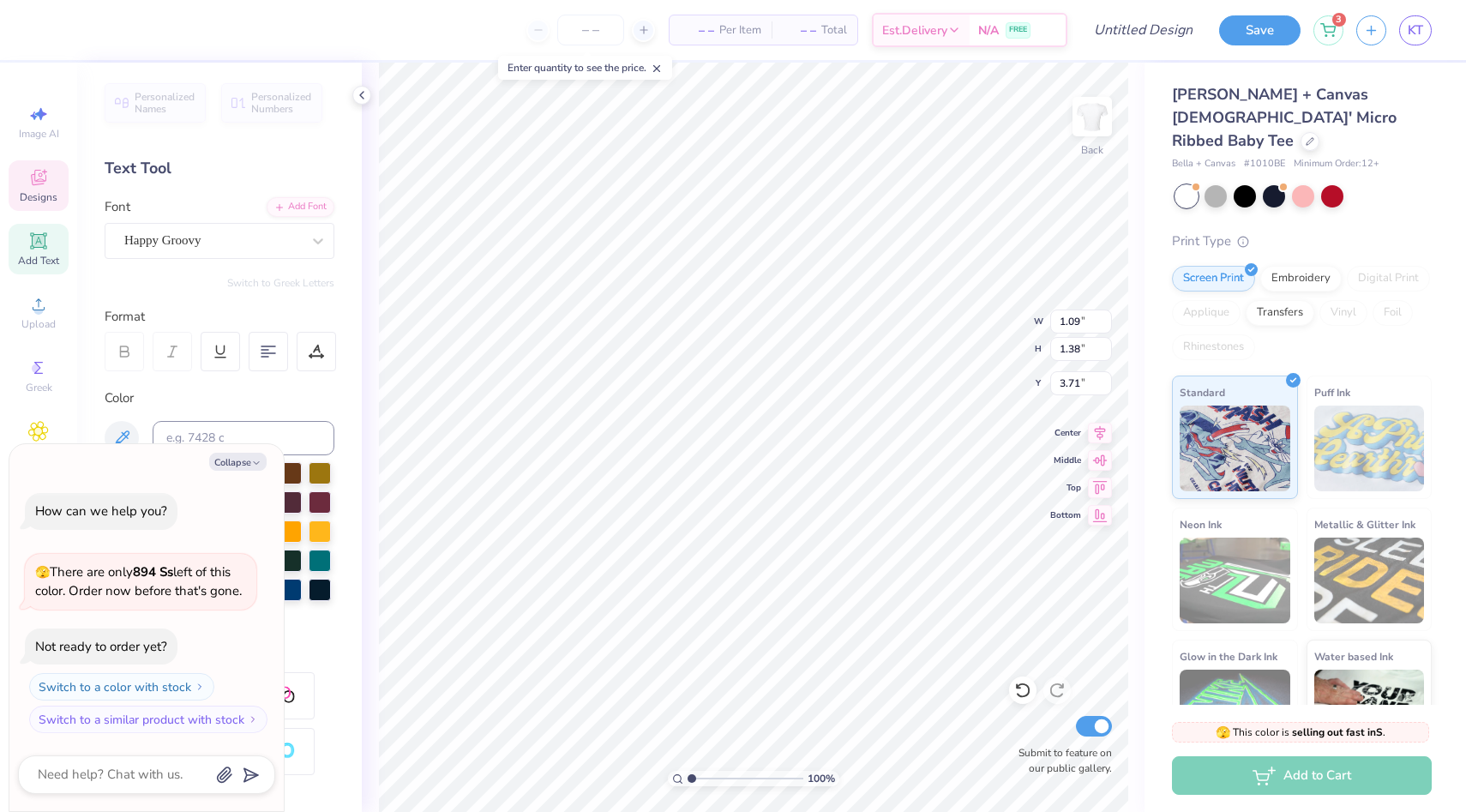
type input "1.39"
type input "3.70"
type textarea "x"
type input "3.77"
click at [724, 525] on li "Duplicate" at bounding box center [760, 523] width 135 height 34
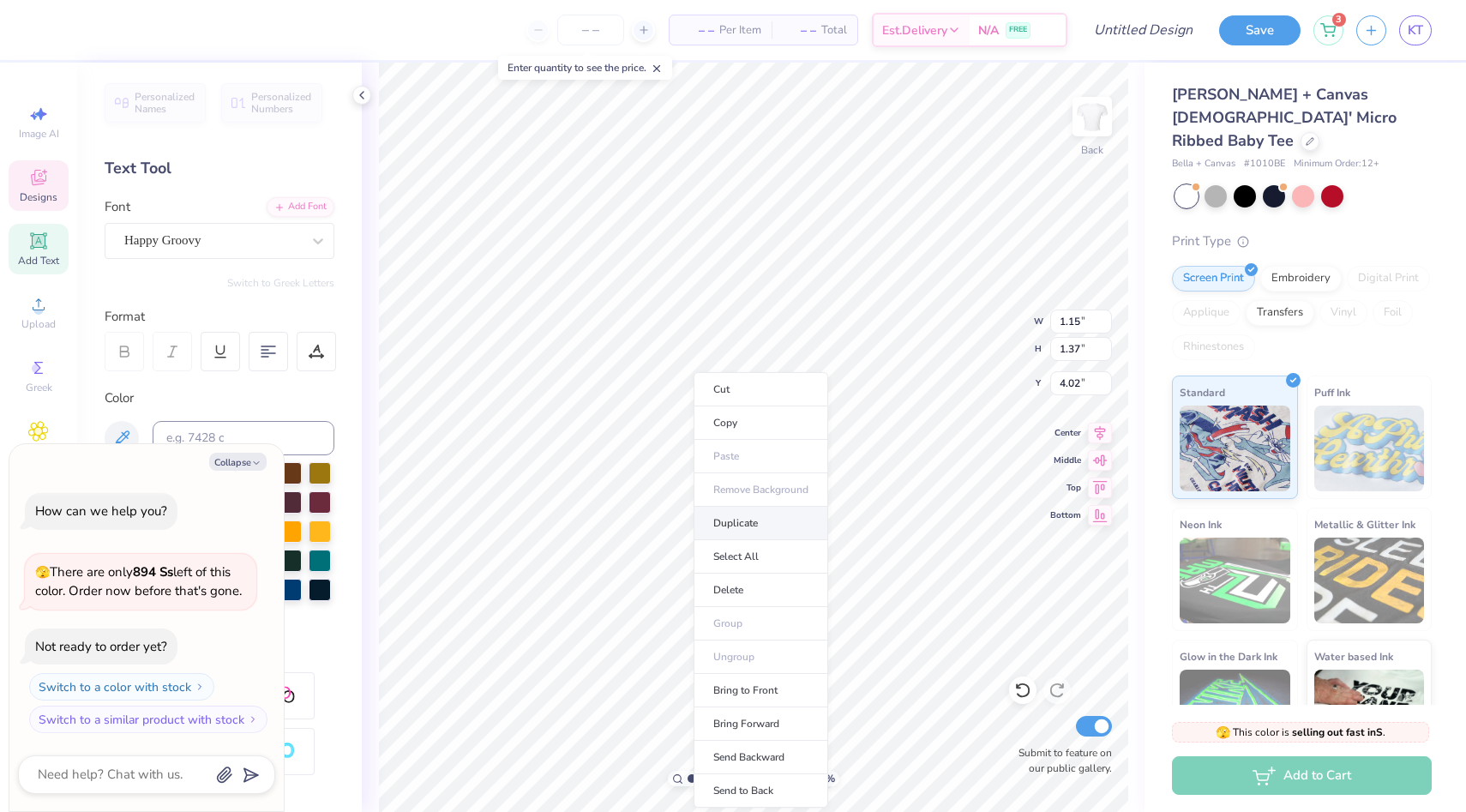
type textarea "x"
type input "5.02"
click at [748, 517] on li "Duplicate" at bounding box center [782, 523] width 135 height 34
type textarea "x"
type input "6.02"
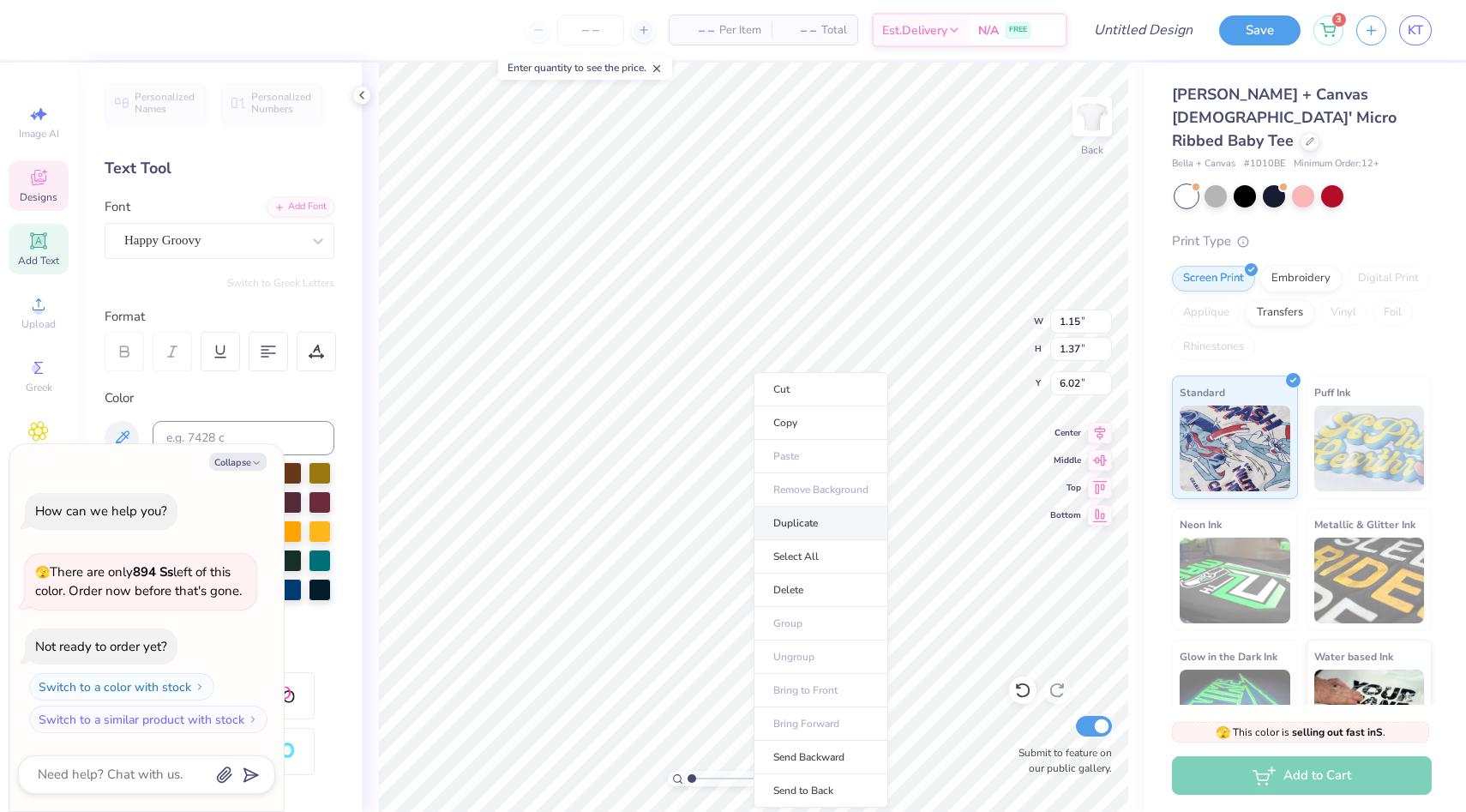
click at [771, 523] on li "Duplicate" at bounding box center [820, 523] width 135 height 34
type textarea "x"
type input "7.02"
click at [798, 523] on li "Duplicate" at bounding box center [845, 523] width 135 height 34
type textarea "x"
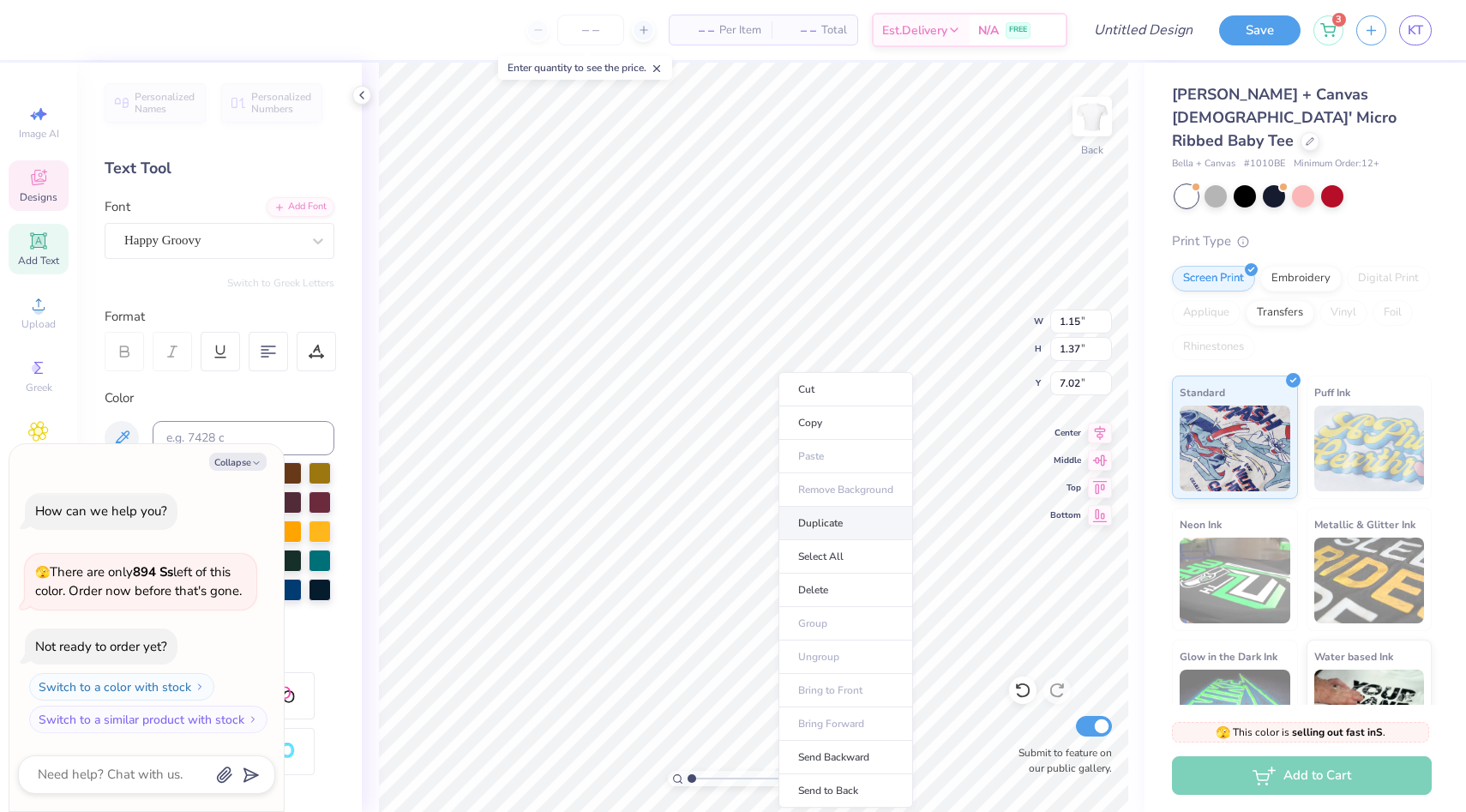
type input "8.02"
click at [832, 524] on li "Duplicate" at bounding box center [874, 523] width 135 height 34
type textarea "x"
type input "9.02"
click at [859, 524] on li "Duplicate" at bounding box center [898, 523] width 135 height 34
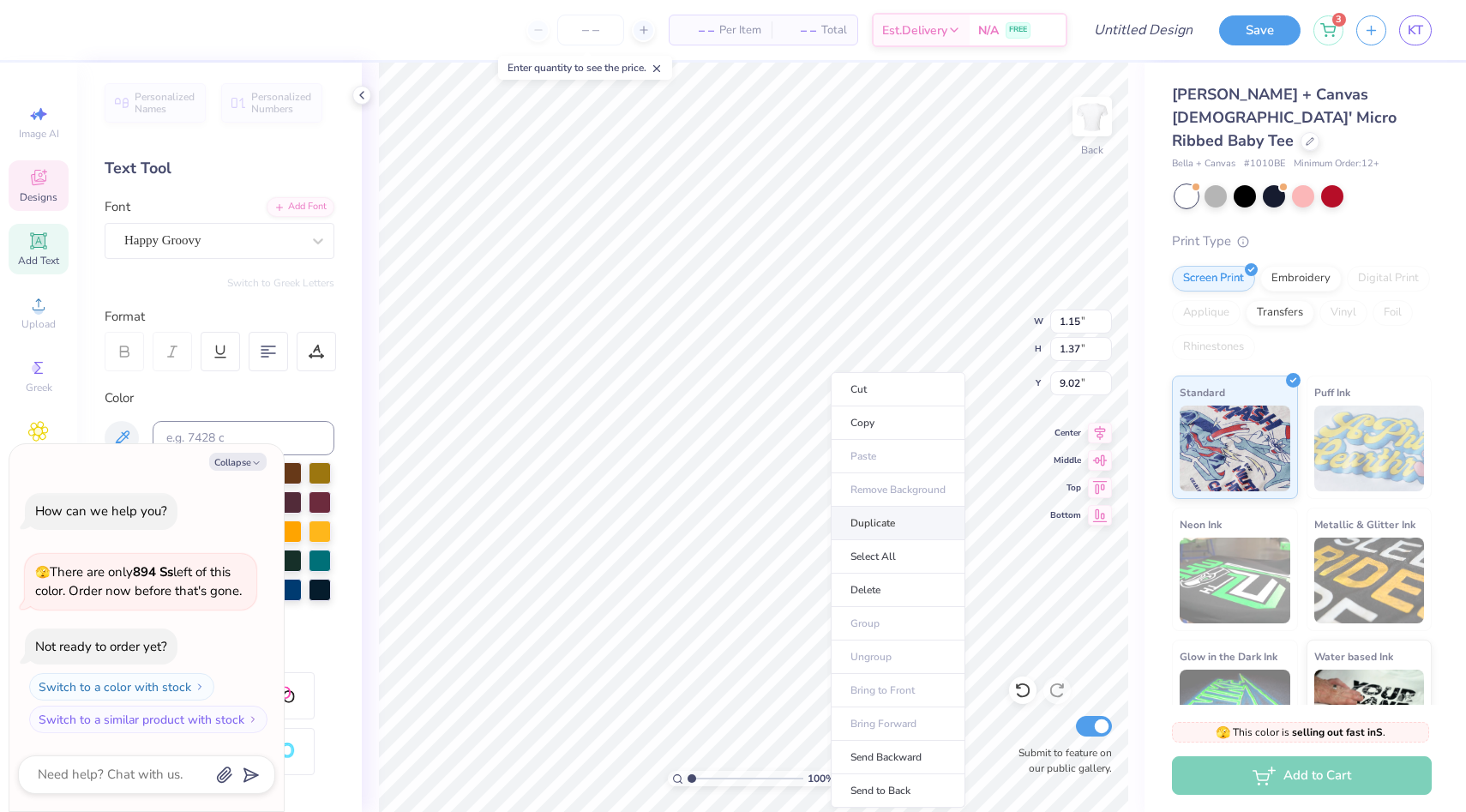
type textarea "x"
type input "10.02"
type textarea "x"
type input "5.02"
type textarea "x"
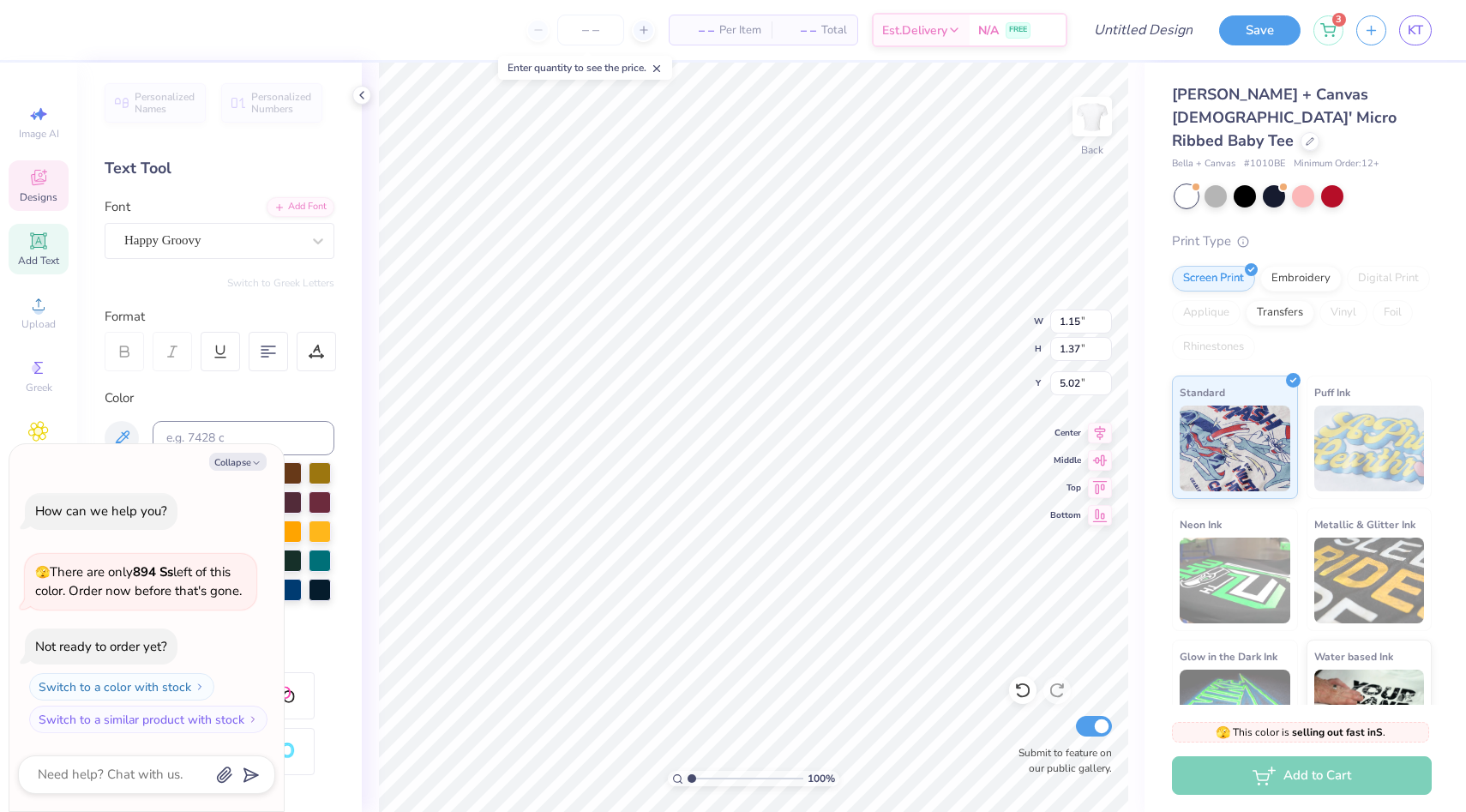
type input "5.65"
type textarea "x"
type textarea "S"
type textarea "x"
type input "6.02"
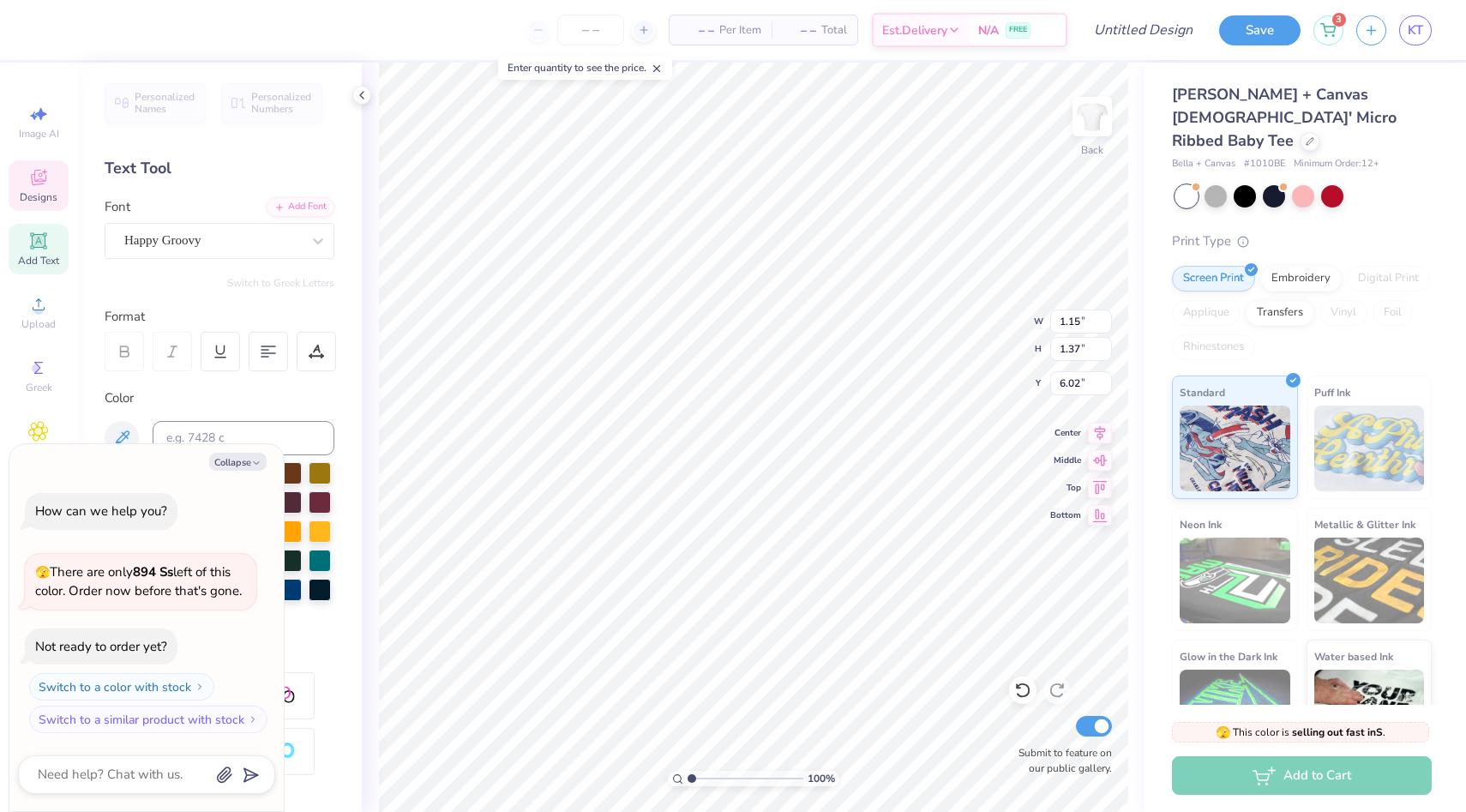
type textarea "x"
type textarea "m"
type textarea "x"
type input "7.02"
type textarea "x"
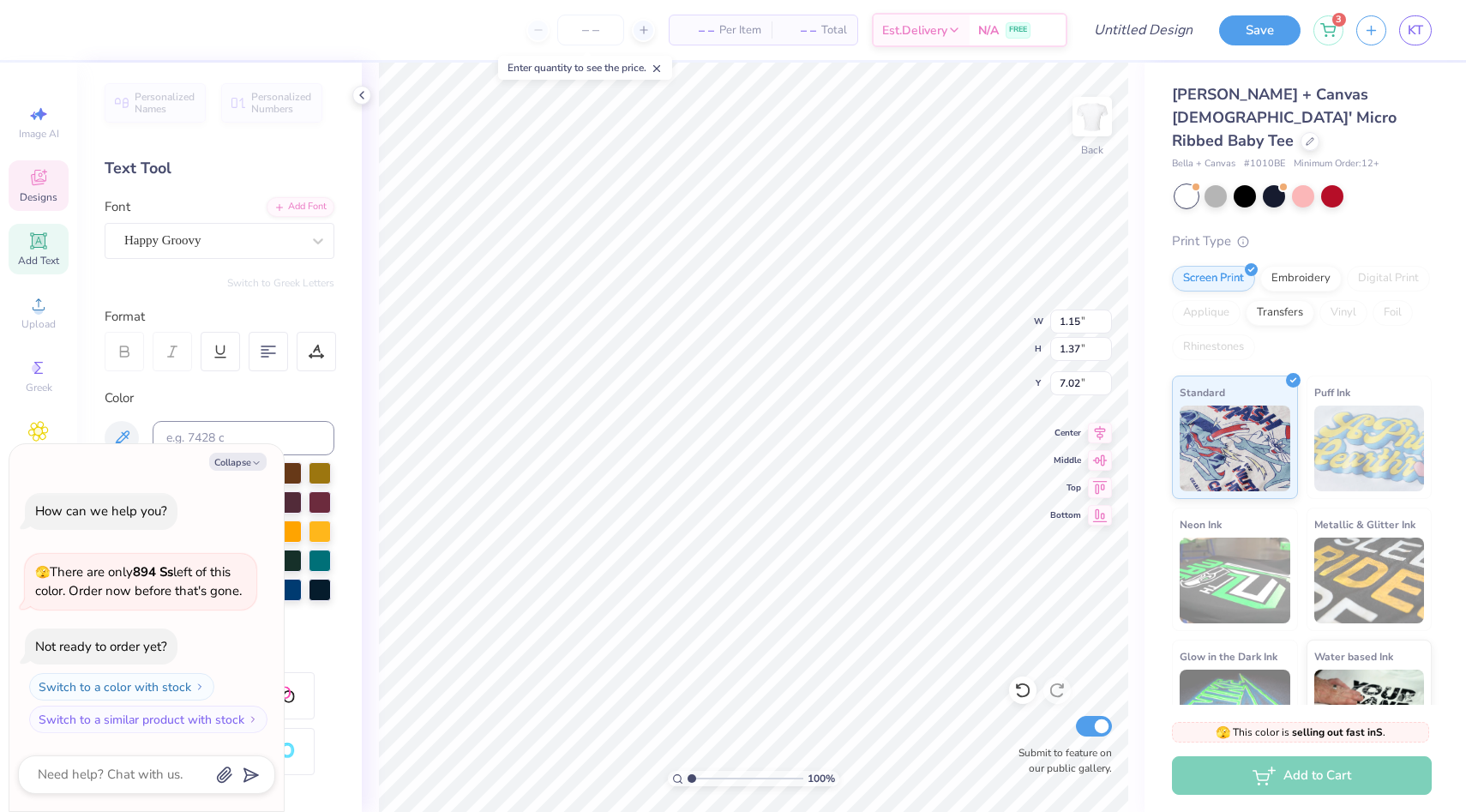
type textarea "i"
type textarea "x"
type input "8.02"
type textarea "x"
type textarea "l"
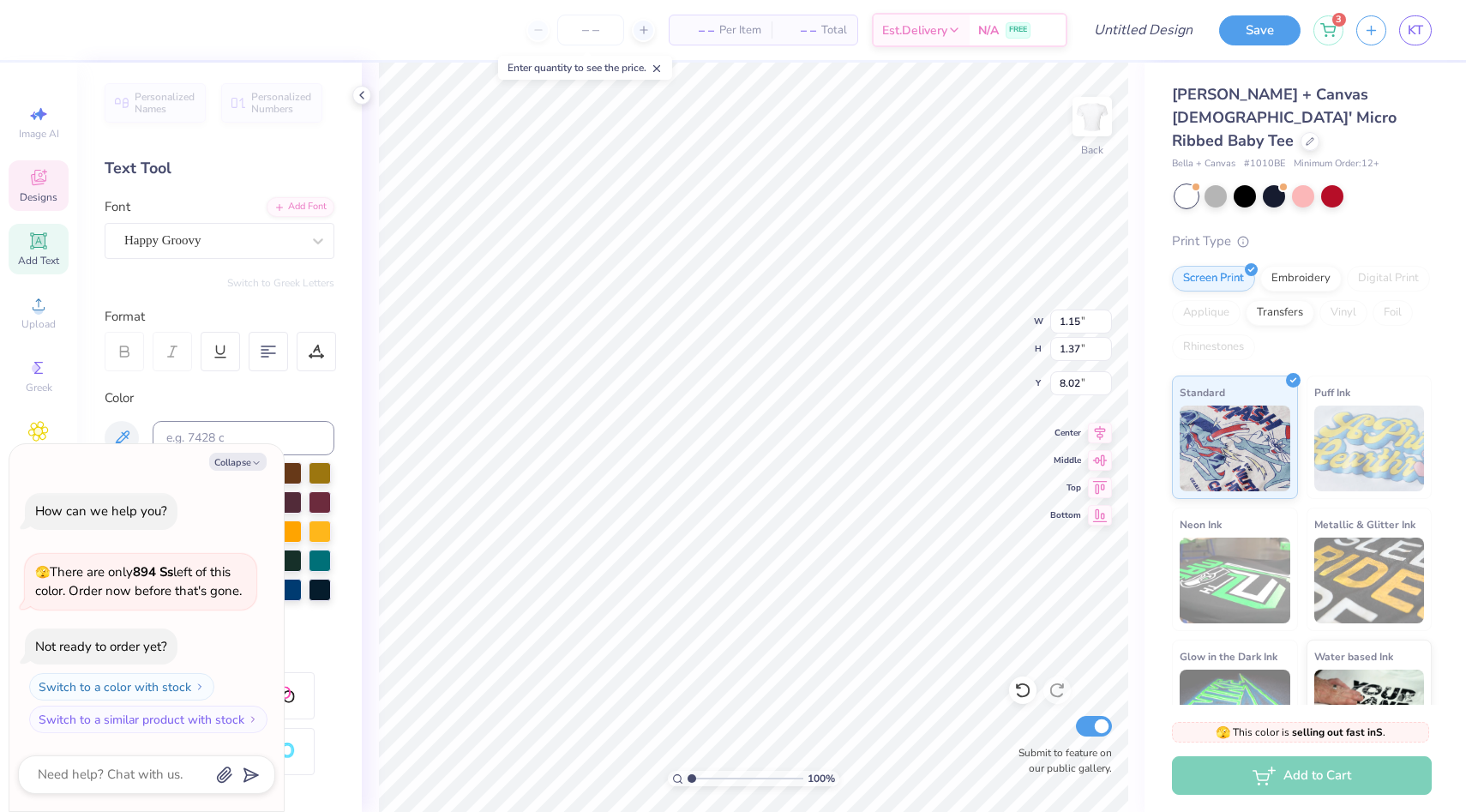
type textarea "x"
type input "9.02"
type textarea "x"
type textarea "e"
type textarea "x"
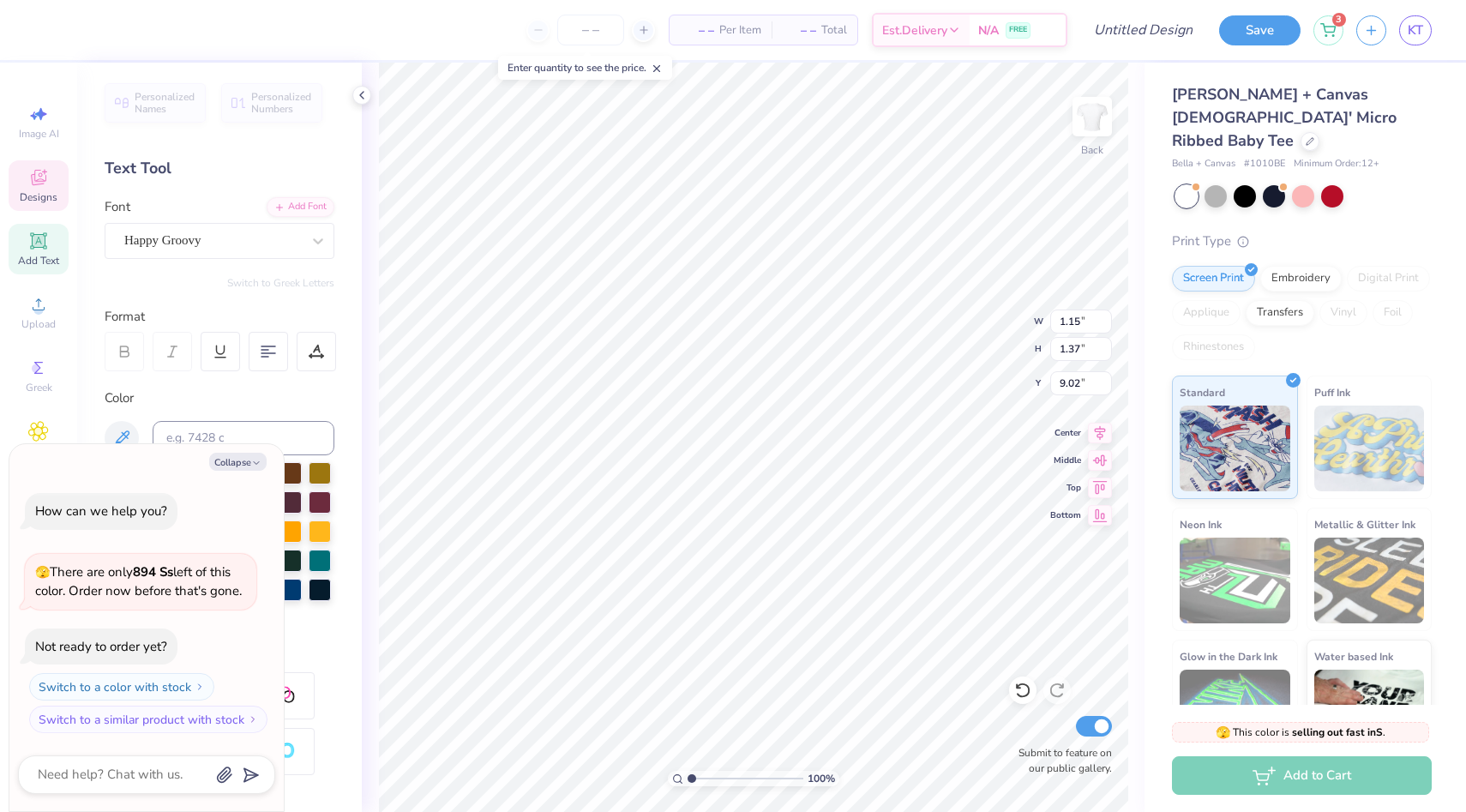
type input "10.02"
type textarea "x"
type textarea "s"
type textarea "x"
type input "1.56"
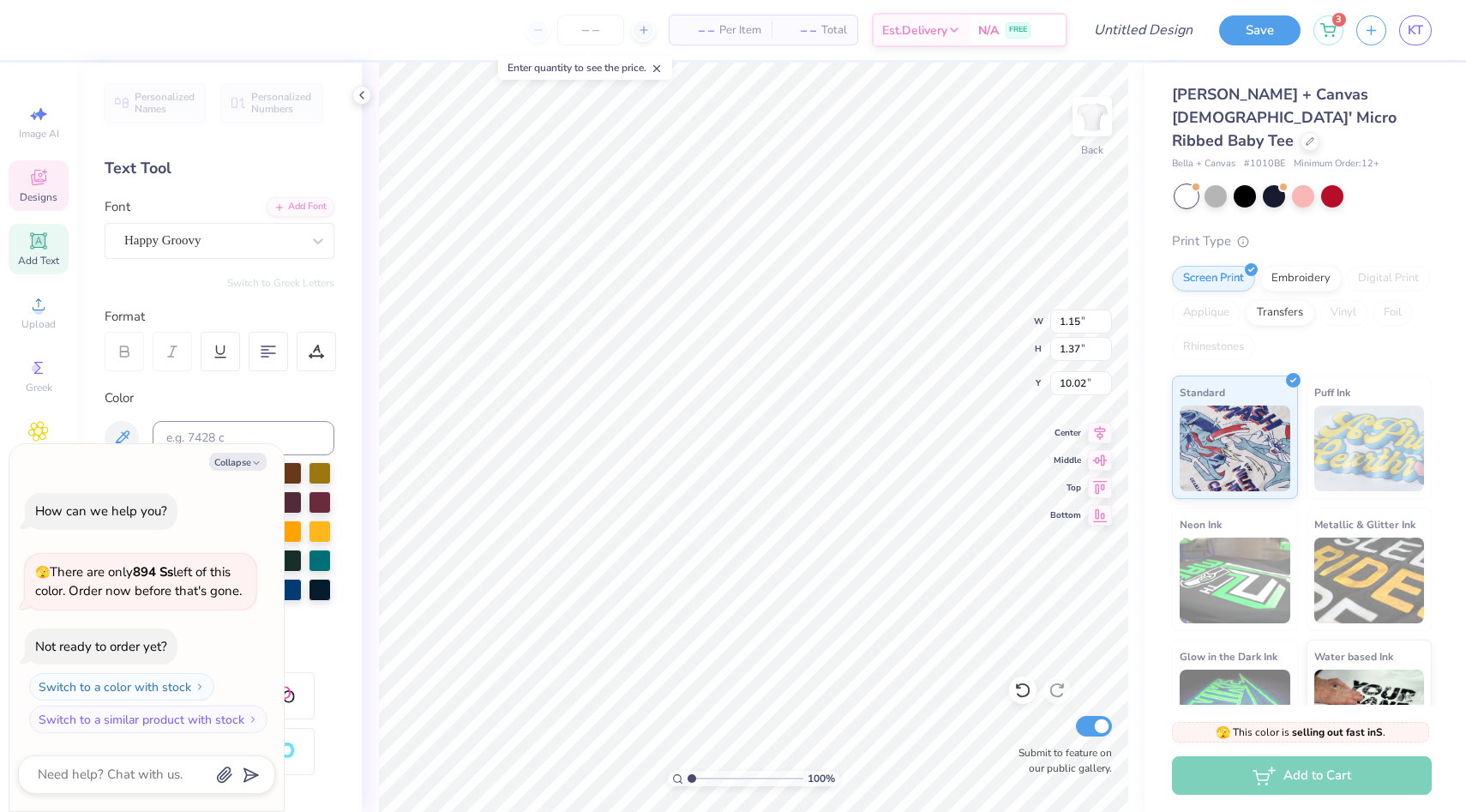
type input "1.63"
type input "5.93"
type textarea "x"
type input "0.51"
type input "1.38"
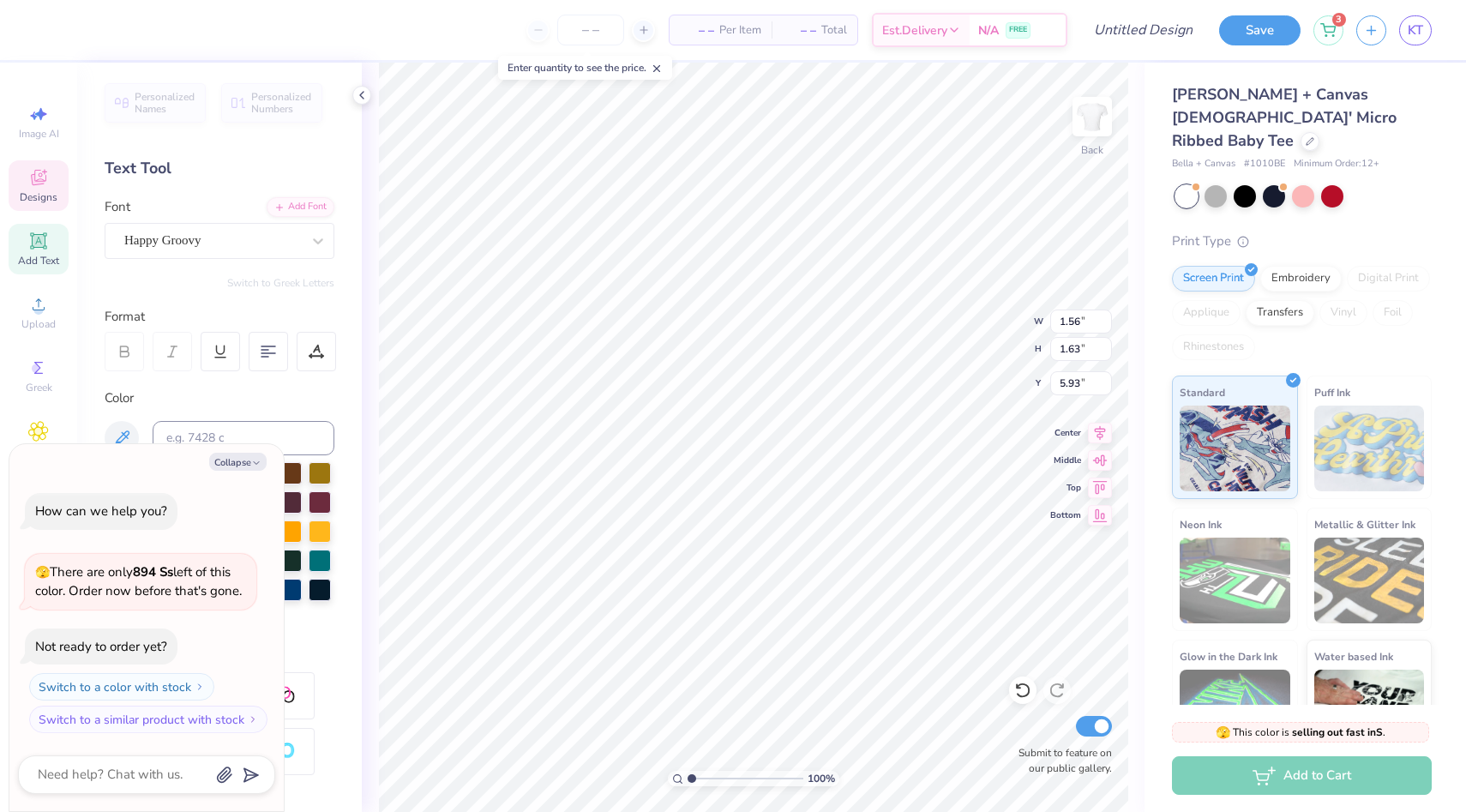
type input "3.64"
type textarea "x"
type input "3.77"
type textarea "x"
type input "1.56"
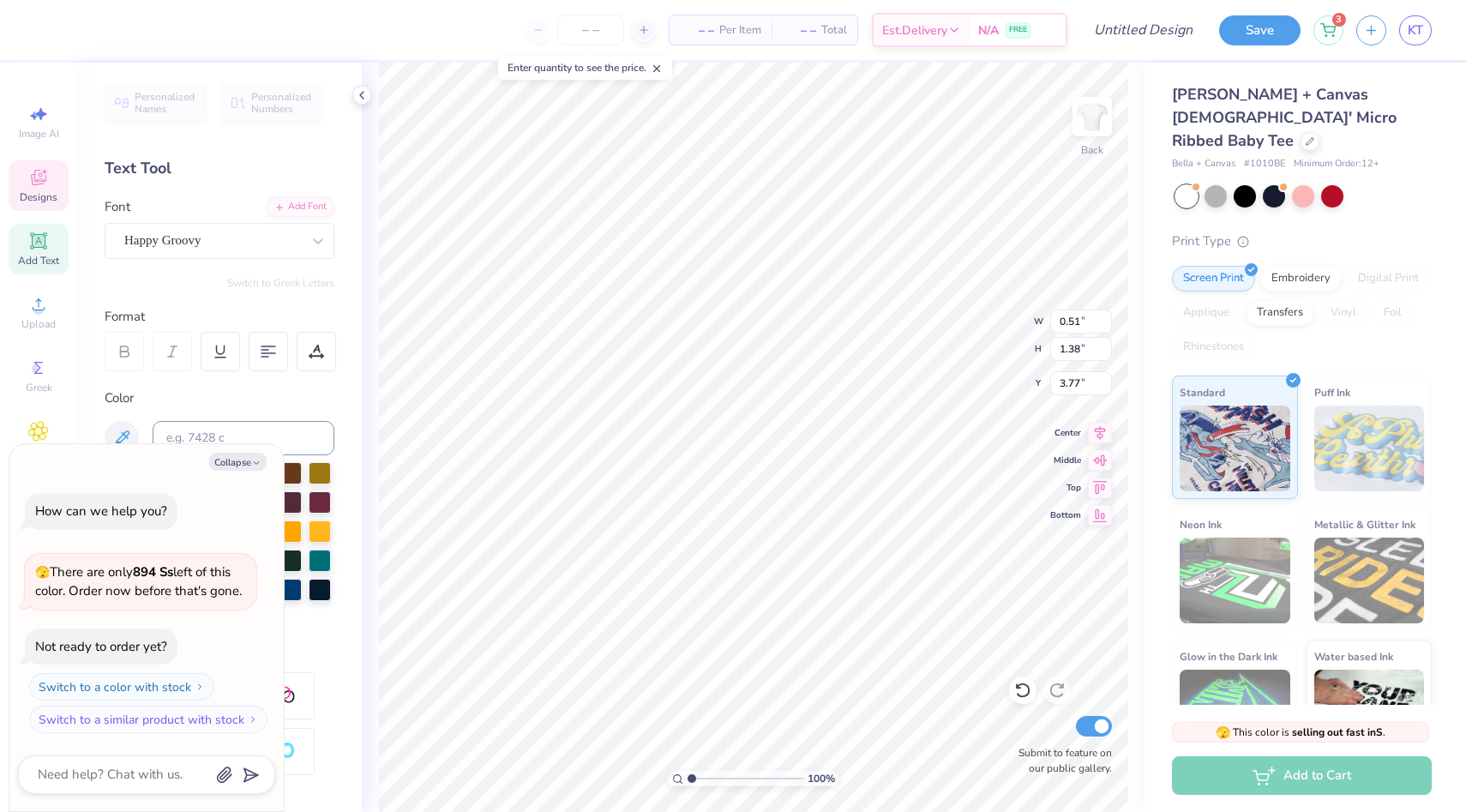
type input "1.63"
type input "5.93"
type textarea "x"
type input "5.94"
type textarea "x"
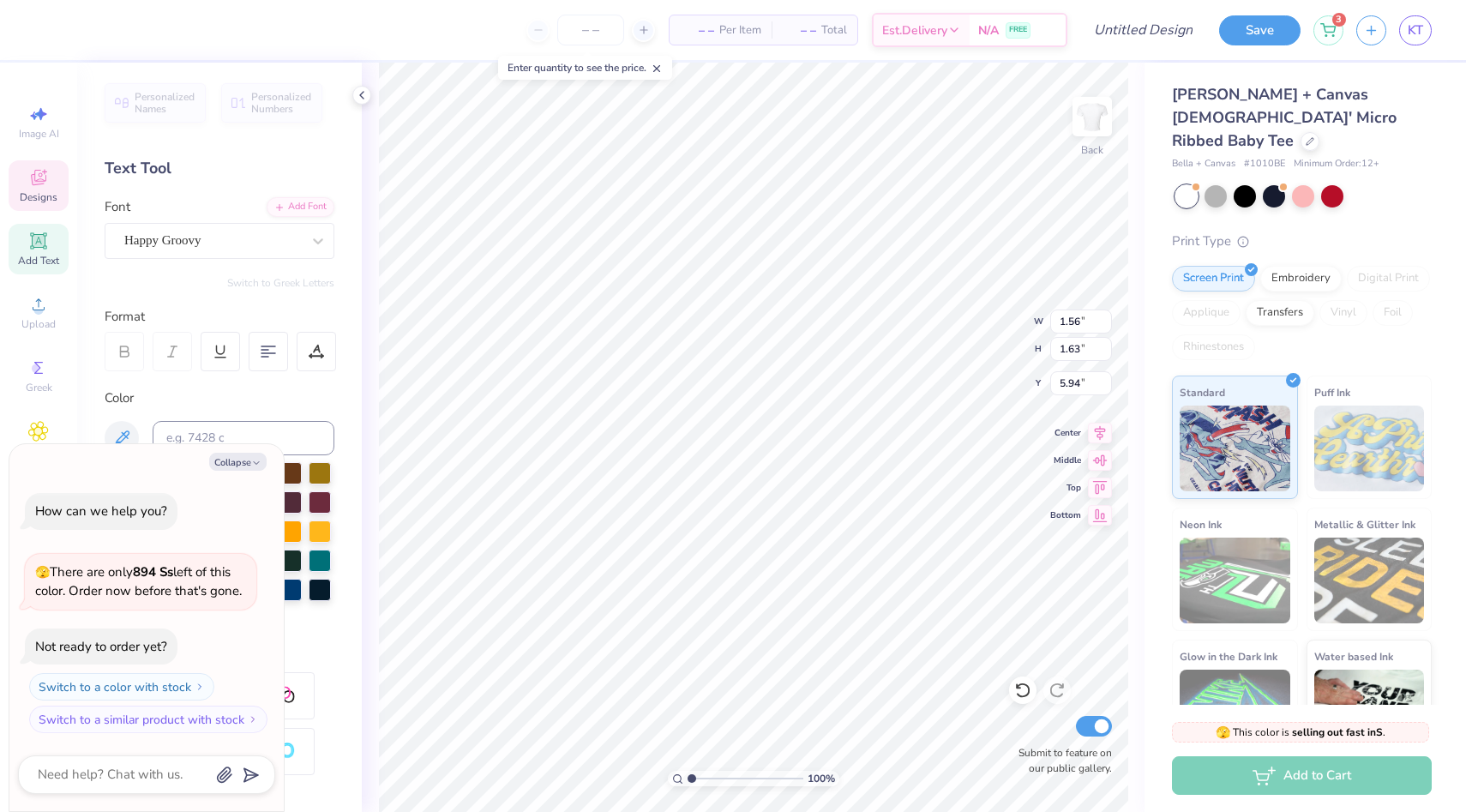
type input "1.40"
type input "1.43"
type input "6.02"
type textarea "x"
type input "5.90"
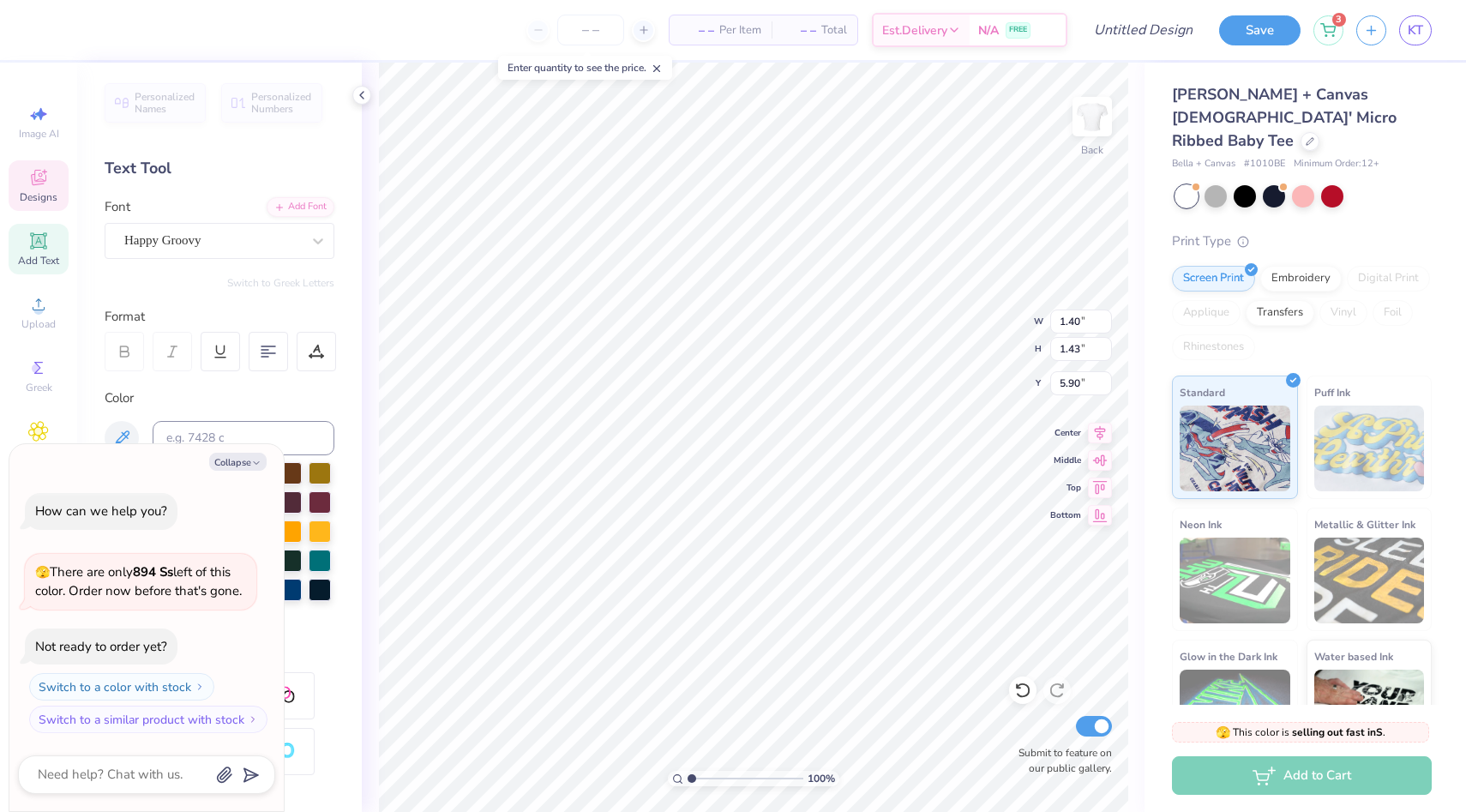
type textarea "x"
type input "0.76"
type input "1.30"
type input "7.07"
type textarea "x"
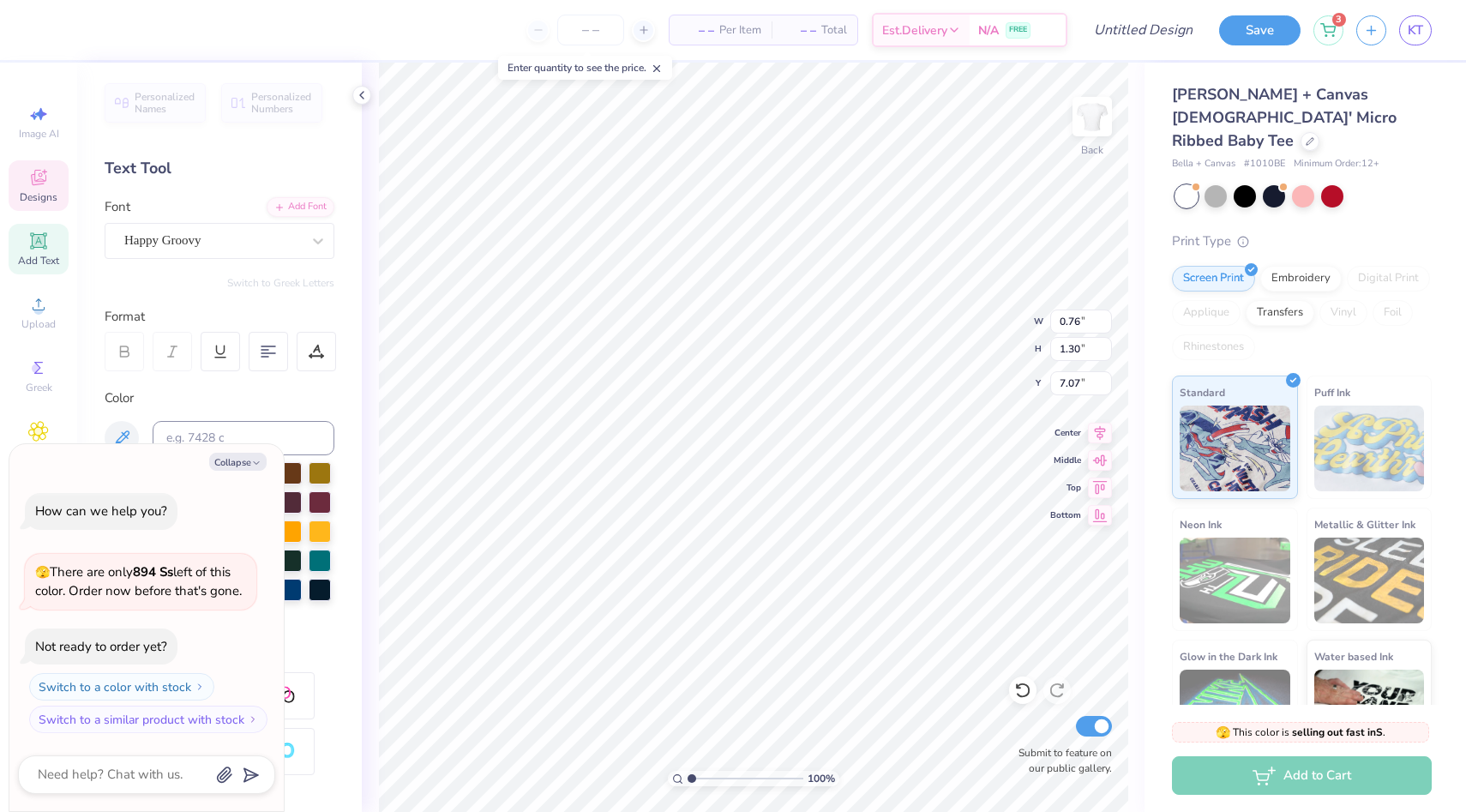
type input "7.20"
type textarea "x"
type input "0.65"
type input "1.34"
type input "7.18"
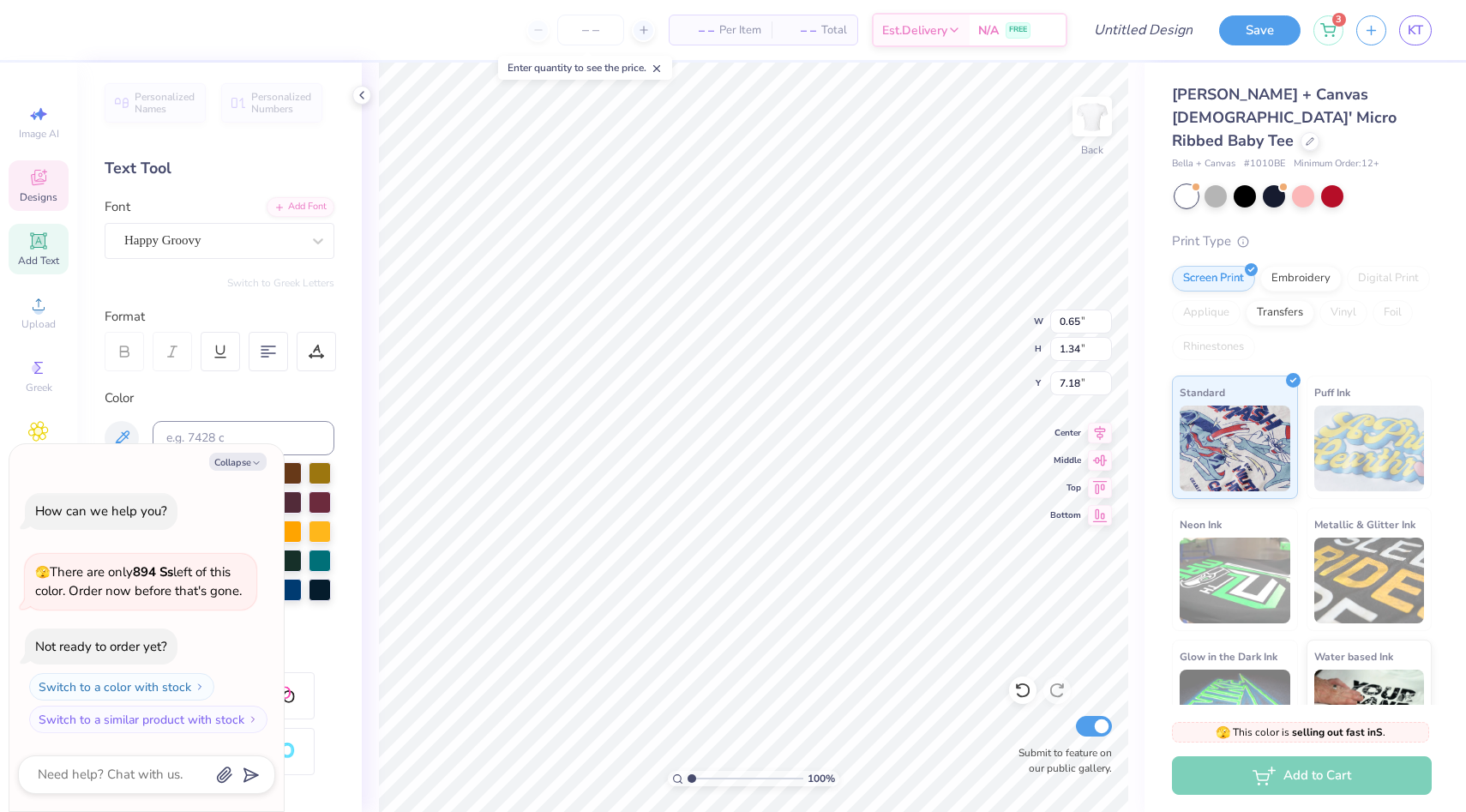
type textarea "x"
type input "5.39"
type textarea "x"
type input "1.26"
type input "1.30"
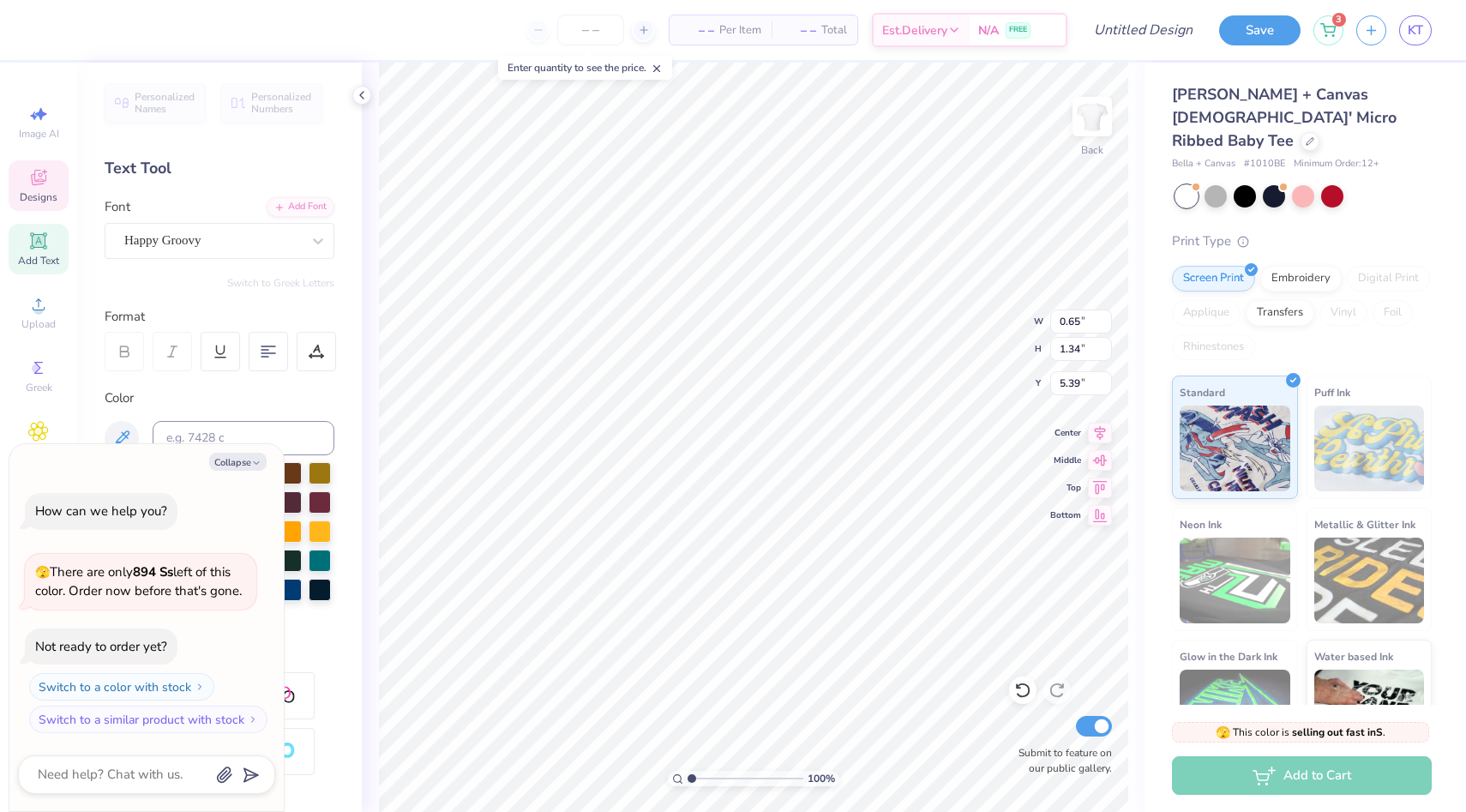
type input "8.18"
type textarea "x"
type input "8.31"
type textarea "x"
type input "0.94"
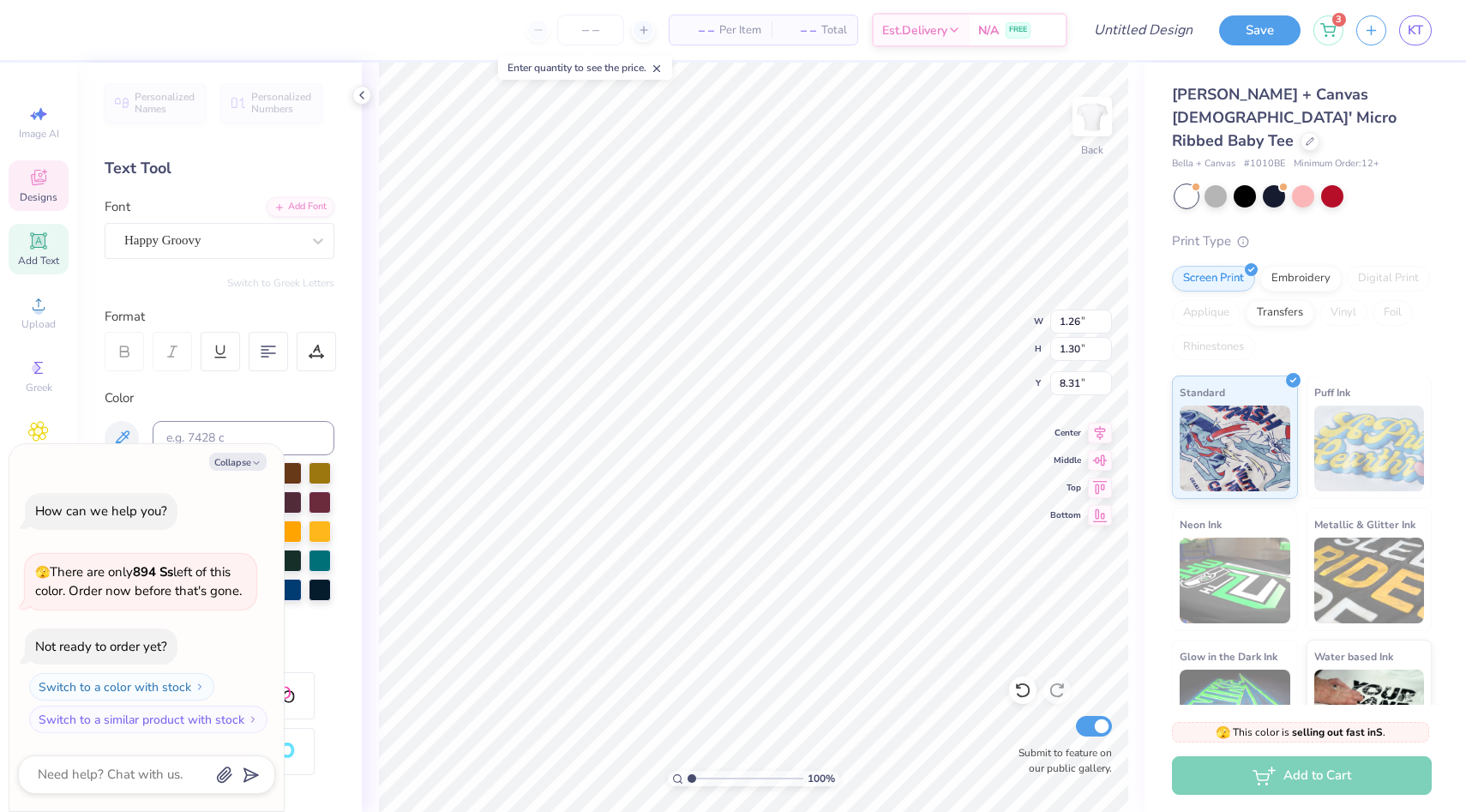
type input "1.52"
type input "8.09"
type textarea "x"
type input "6.06"
type textarea "x"
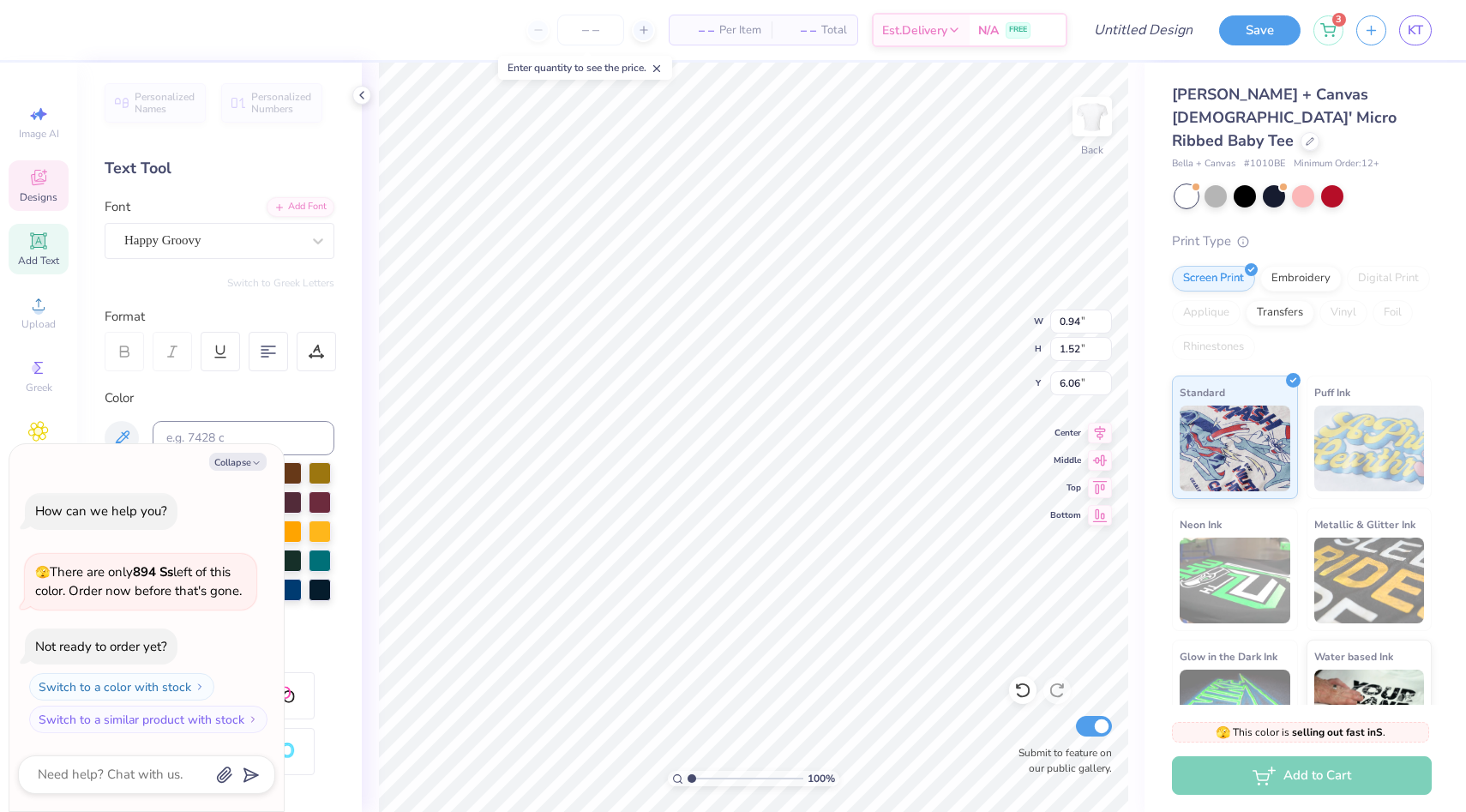
type input "1.20"
click at [257, 466] on icon "button" at bounding box center [256, 462] width 10 height 10
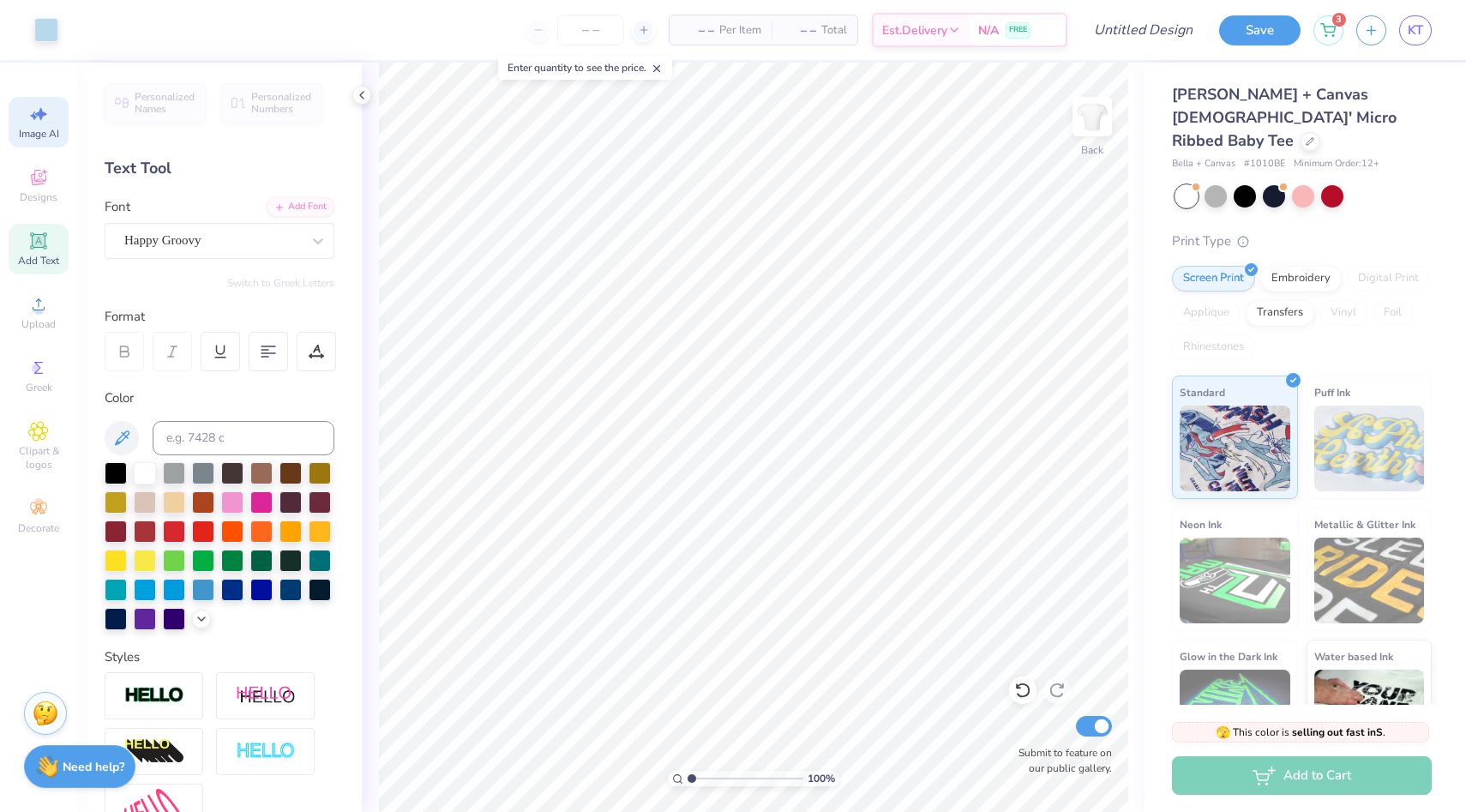
click at [43, 132] on span "Image AI" at bounding box center [39, 134] width 40 height 14
